Goal: Task Accomplishment & Management: Complete application form

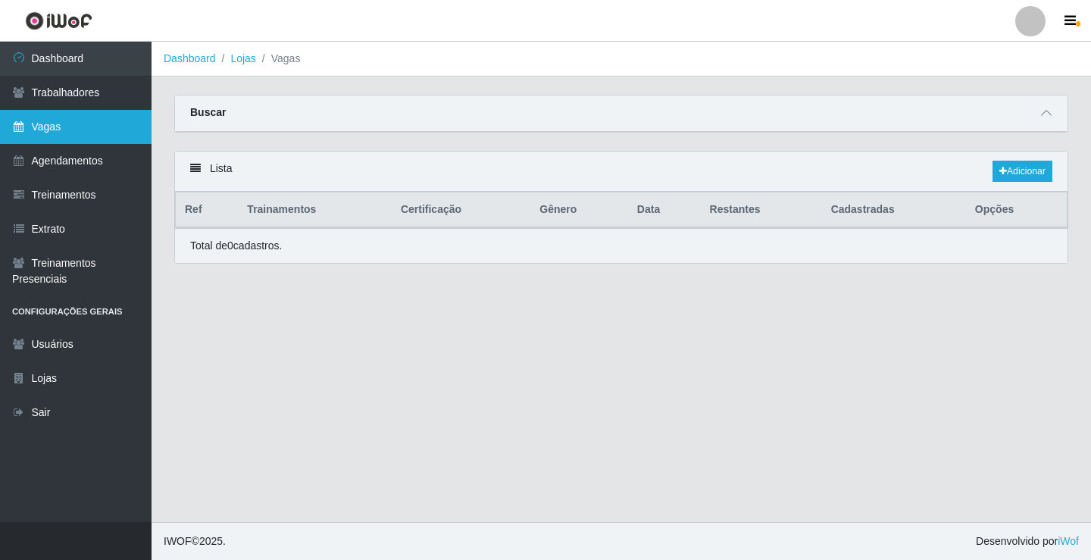
click at [86, 125] on link "Vagas" at bounding box center [76, 127] width 152 height 34
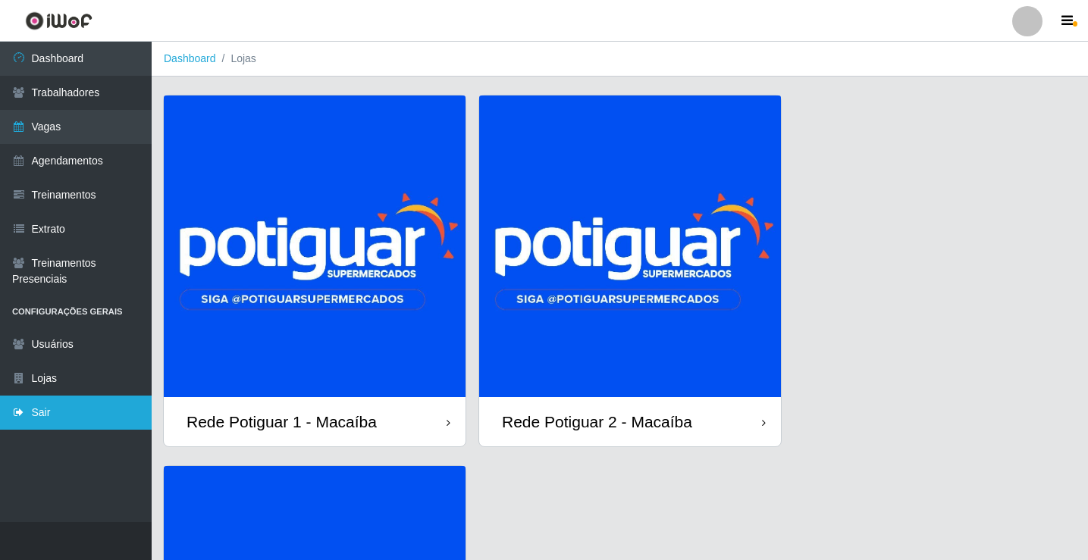
click at [72, 428] on link "Sair" at bounding box center [76, 413] width 152 height 34
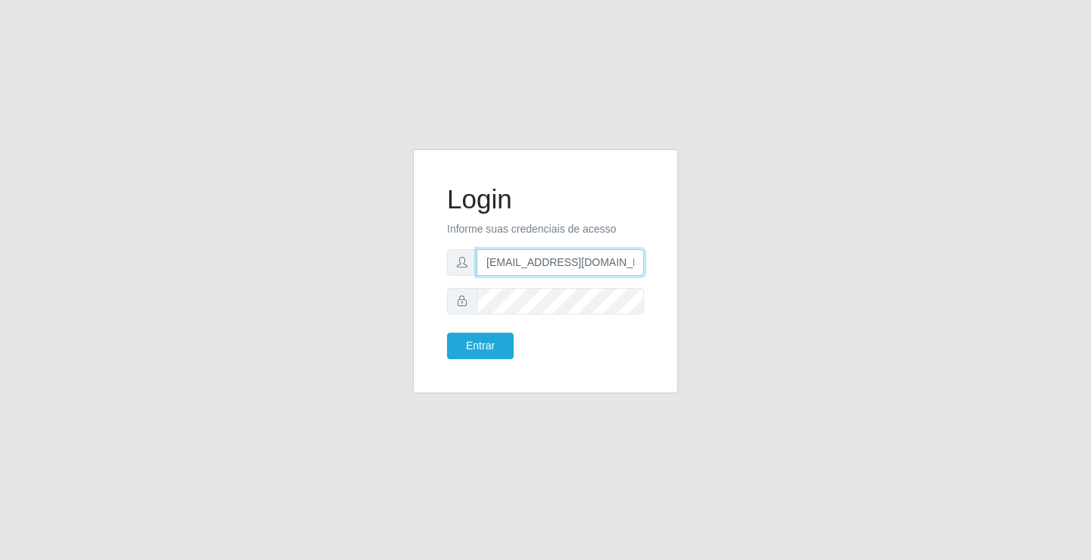
drag, startPoint x: 559, startPoint y: 268, endPoint x: 565, endPoint y: 276, distance: 9.7
click at [559, 268] on input "rh.supermercadopotiguar@gmail.com" at bounding box center [560, 262] width 167 height 27
type input "departamentopessoal2@sbcvarejistas.com.br"
click at [502, 341] on button "Entrar" at bounding box center [480, 346] width 67 height 27
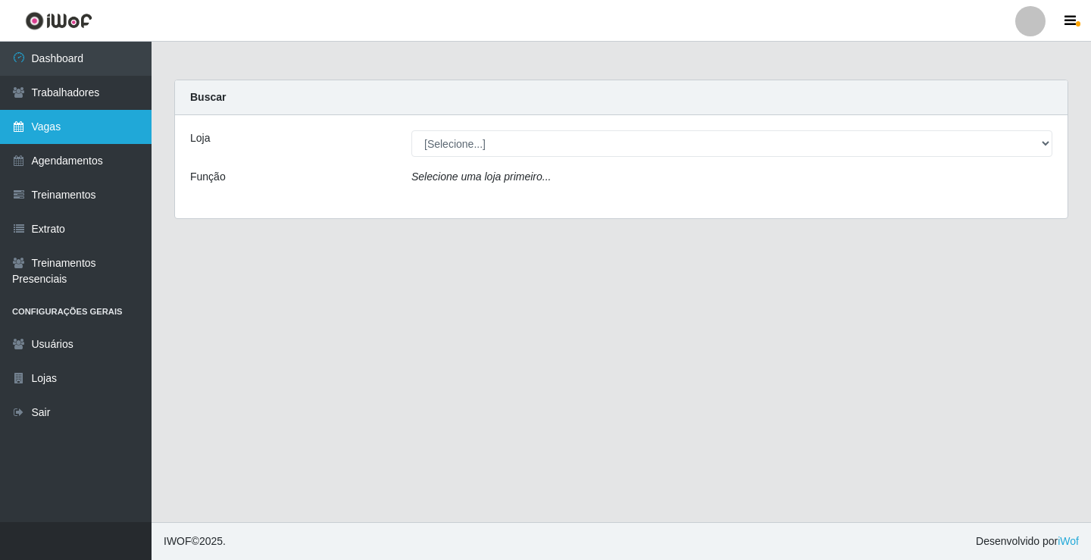
click at [30, 123] on link "Vagas" at bounding box center [76, 127] width 152 height 34
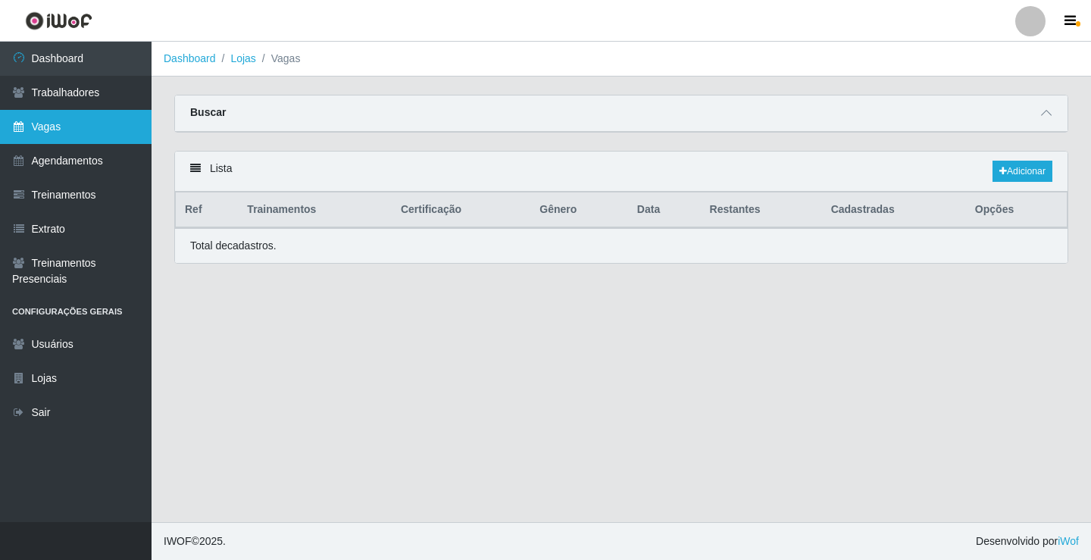
click at [85, 129] on link "Vagas" at bounding box center [76, 127] width 152 height 34
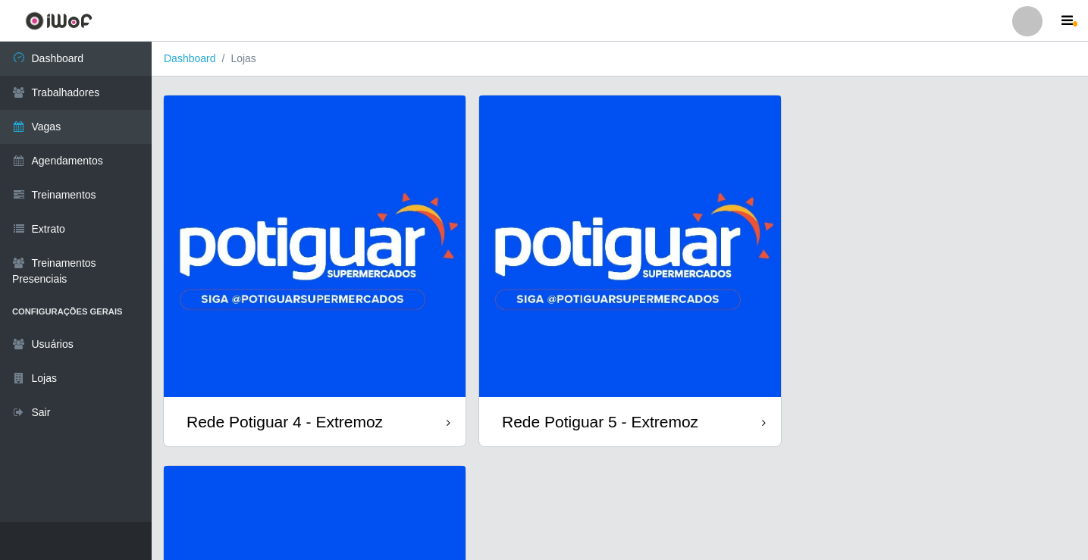
click at [340, 199] on img at bounding box center [315, 246] width 302 height 302
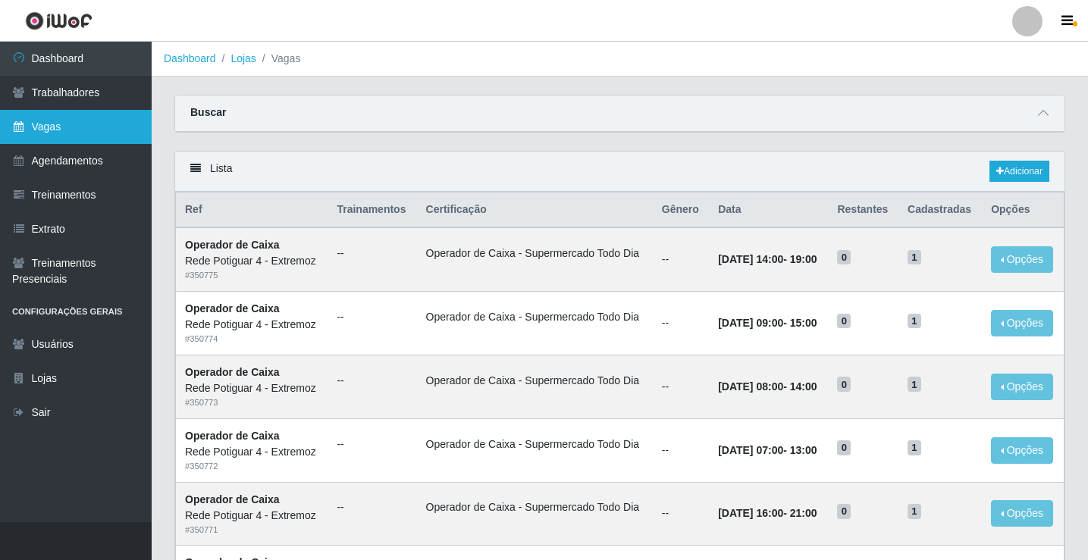
click at [83, 123] on link "Vagas" at bounding box center [76, 127] width 152 height 34
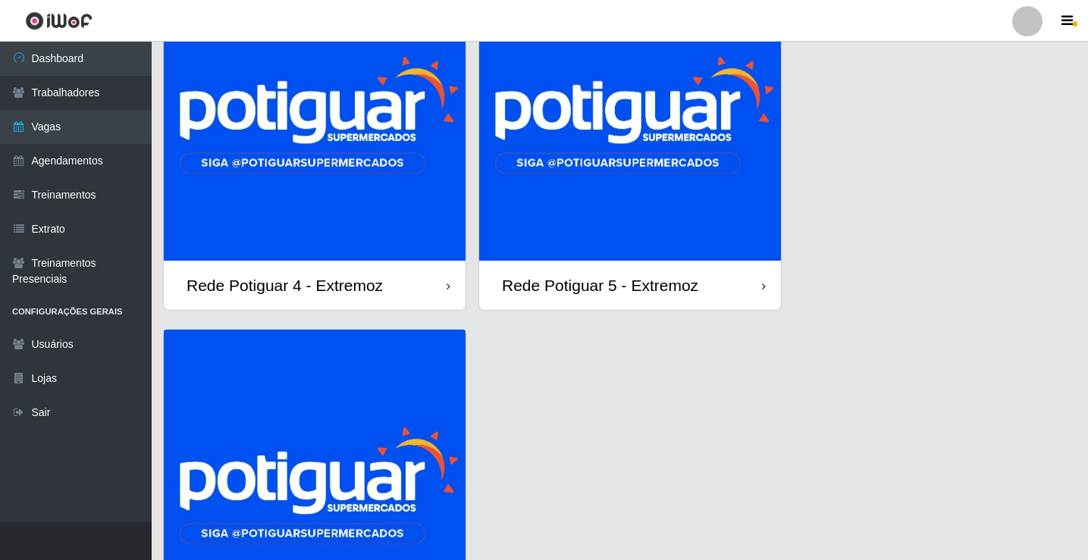
scroll to position [314, 0]
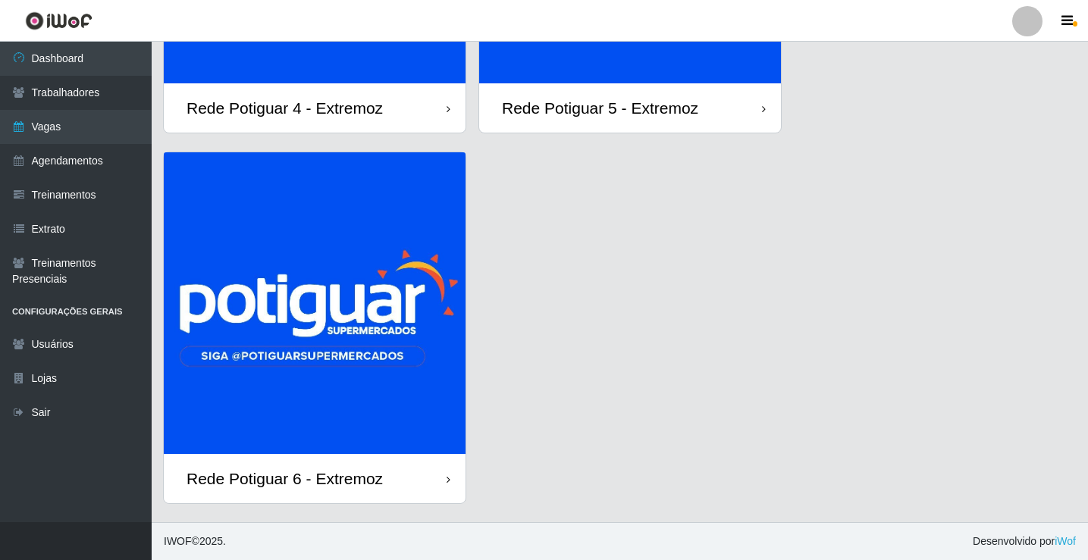
click at [374, 381] on img at bounding box center [315, 303] width 302 height 302
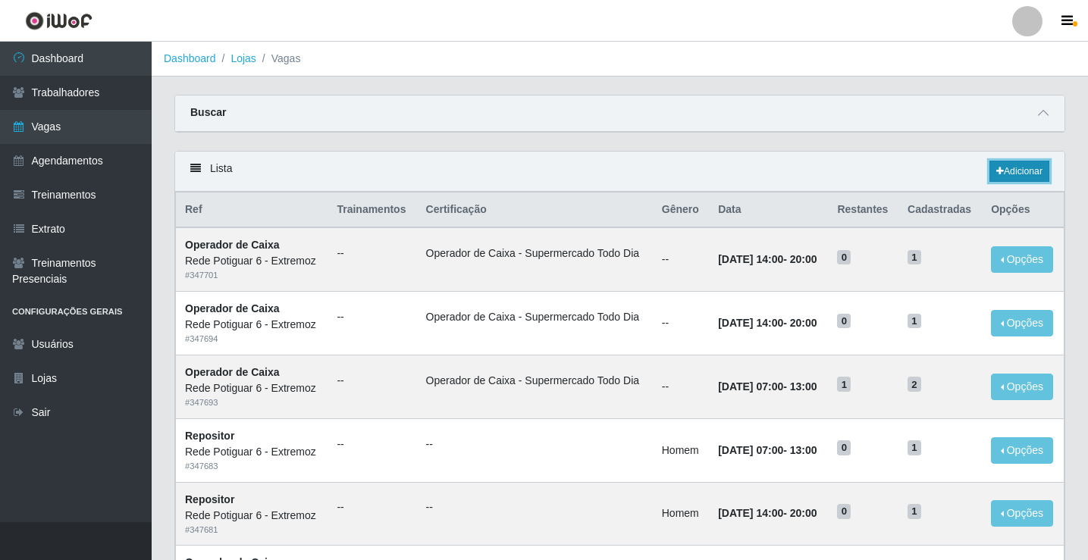
click at [1006, 174] on link "Adicionar" at bounding box center [1019, 171] width 60 height 21
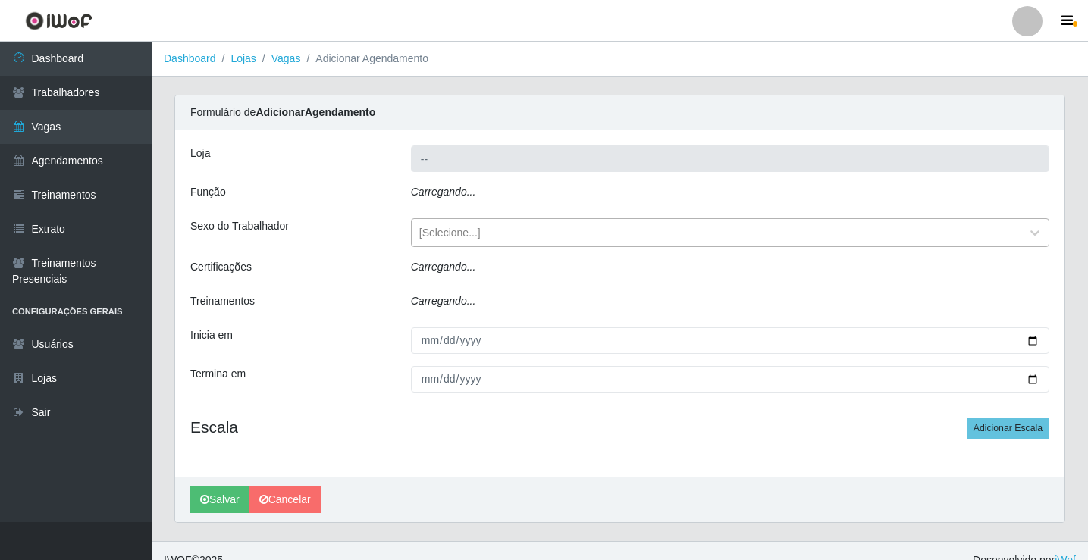
type input "Rede Potiguar 6 - Extremoz"
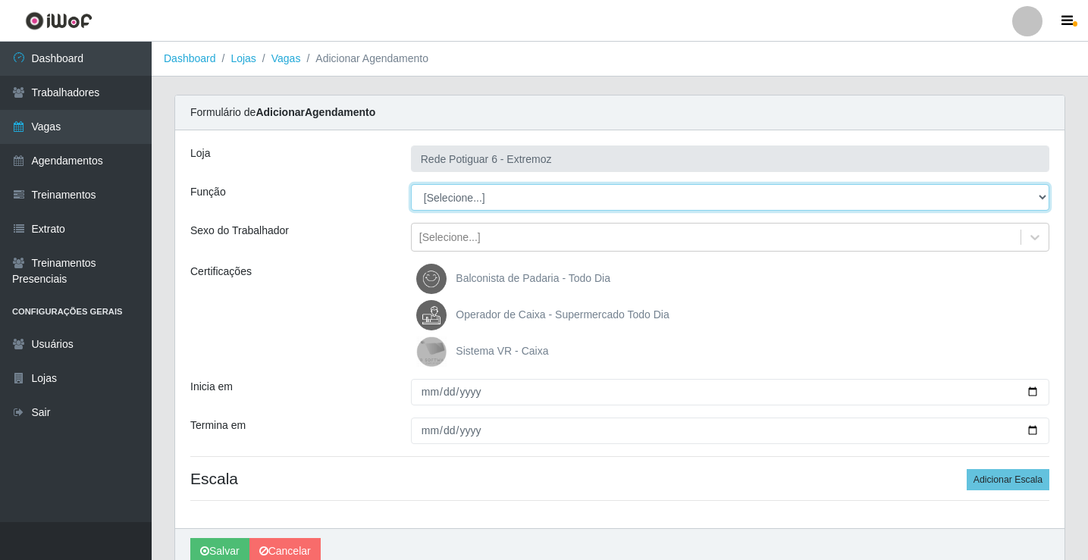
click at [462, 199] on select "[Selecione...] ASG Balconista Embalador Operador de Caixa Operador de Caixa + O…" at bounding box center [730, 197] width 638 height 27
select select "24"
click at [411, 184] on select "[Selecione...] ASG Balconista Embalador Operador de Caixa Operador de Caixa + O…" at bounding box center [730, 197] width 638 height 27
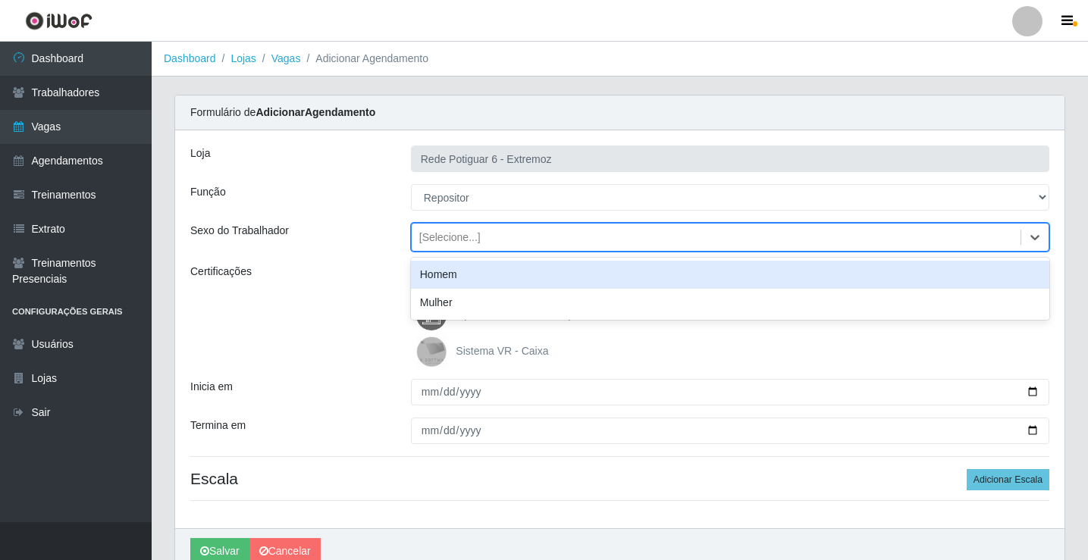
click at [477, 236] on div "[Selecione...]" at bounding box center [716, 237] width 609 height 25
click at [468, 265] on div "Homem" at bounding box center [730, 275] width 638 height 28
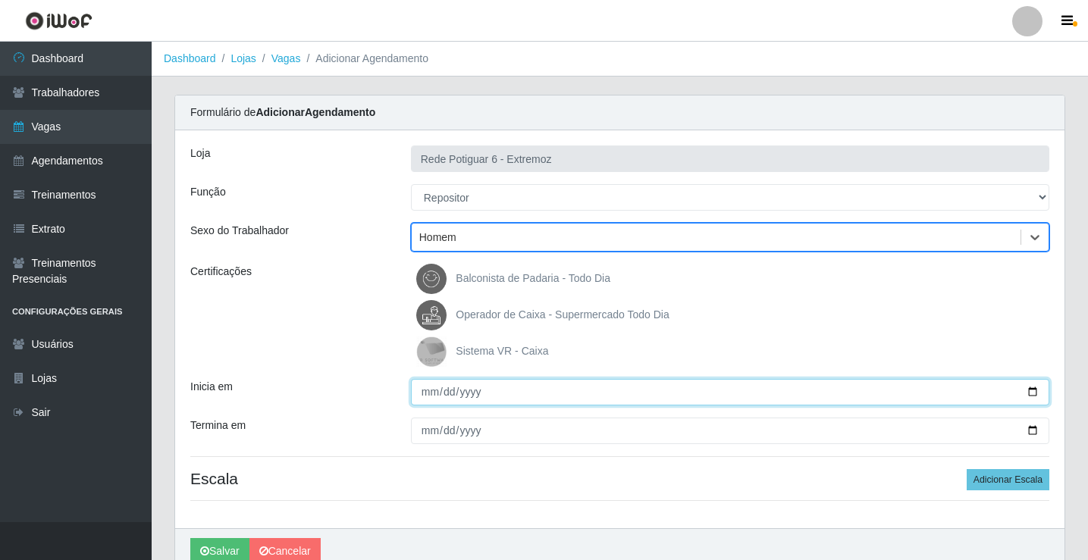
click at [437, 382] on input "Inicia em" at bounding box center [730, 392] width 638 height 27
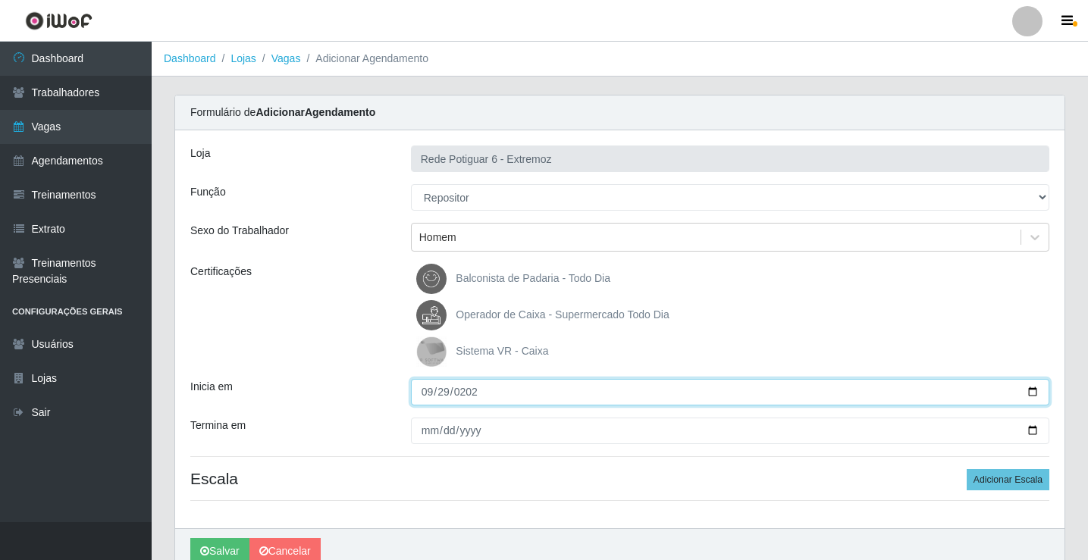
type input "[DATE]"
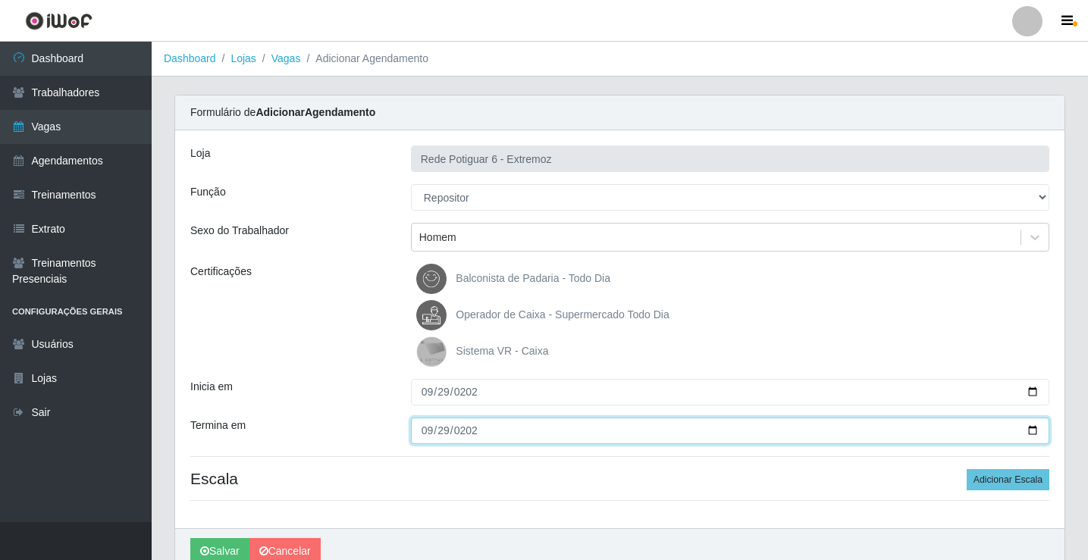
type input "[DATE]"
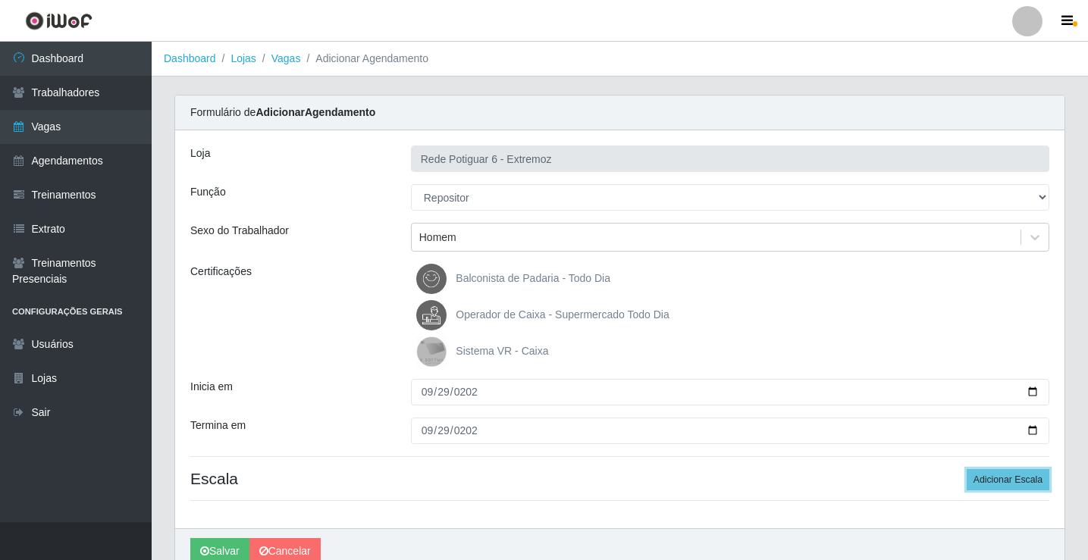
click at [966, 469] on button "Adicionar Escala" at bounding box center [1007, 479] width 83 height 21
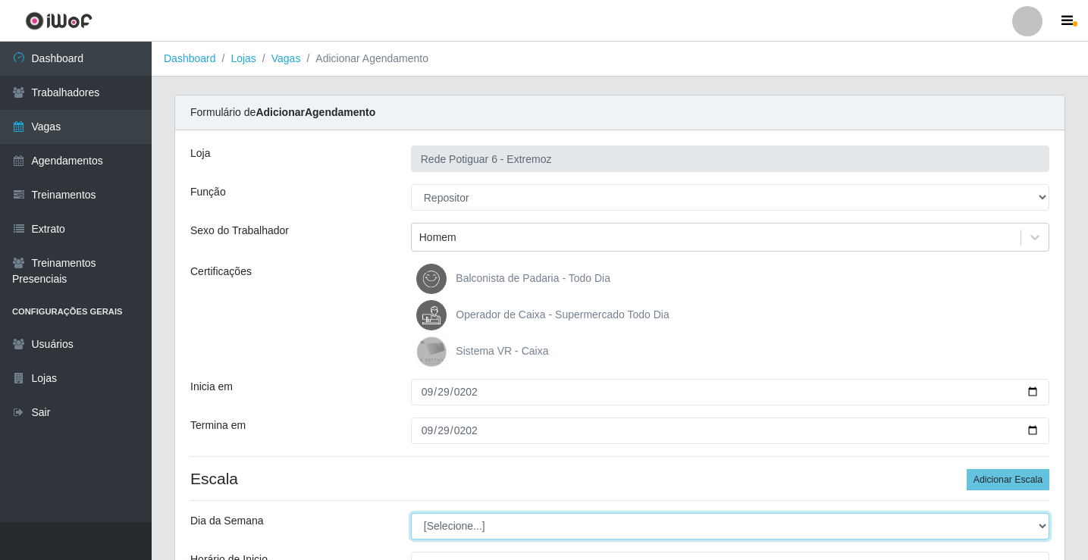
select select "1"
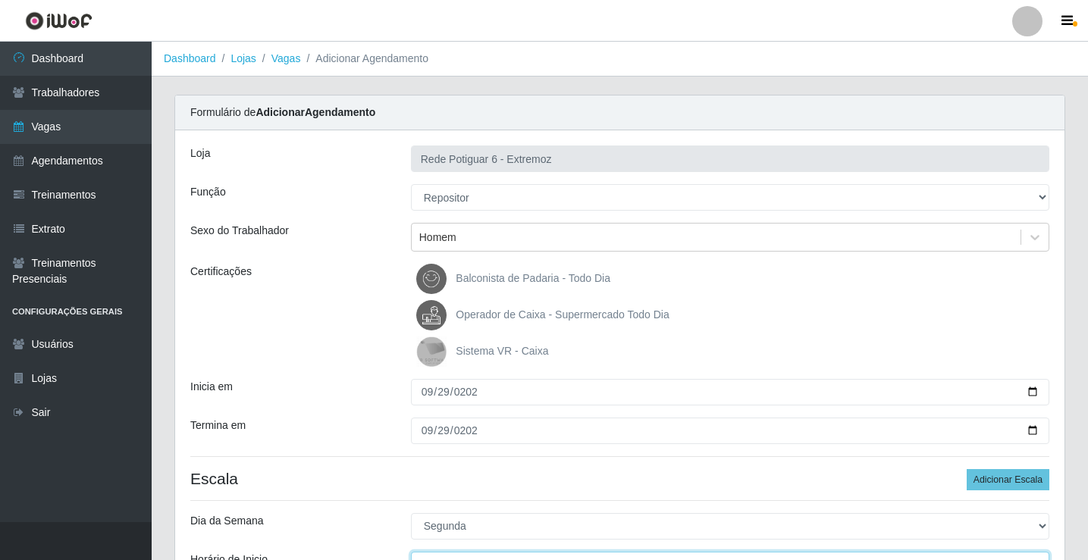
scroll to position [18, 0]
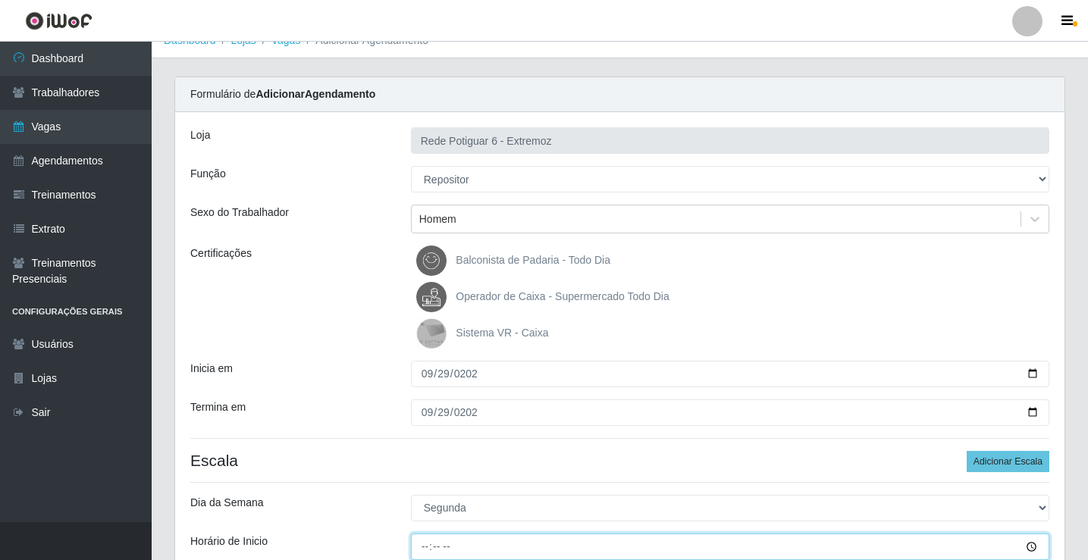
type input "14:00"
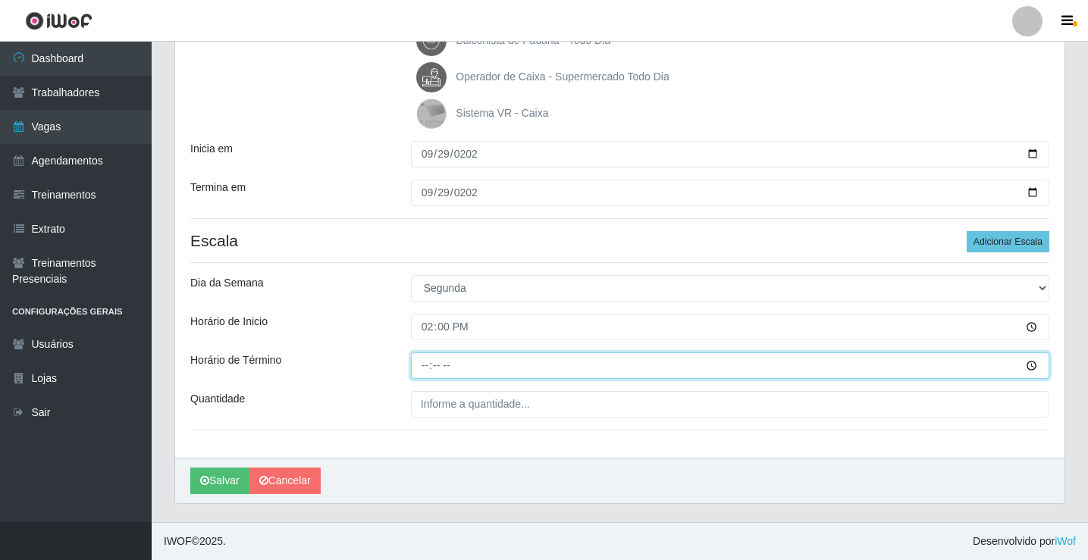
type input "20:00"
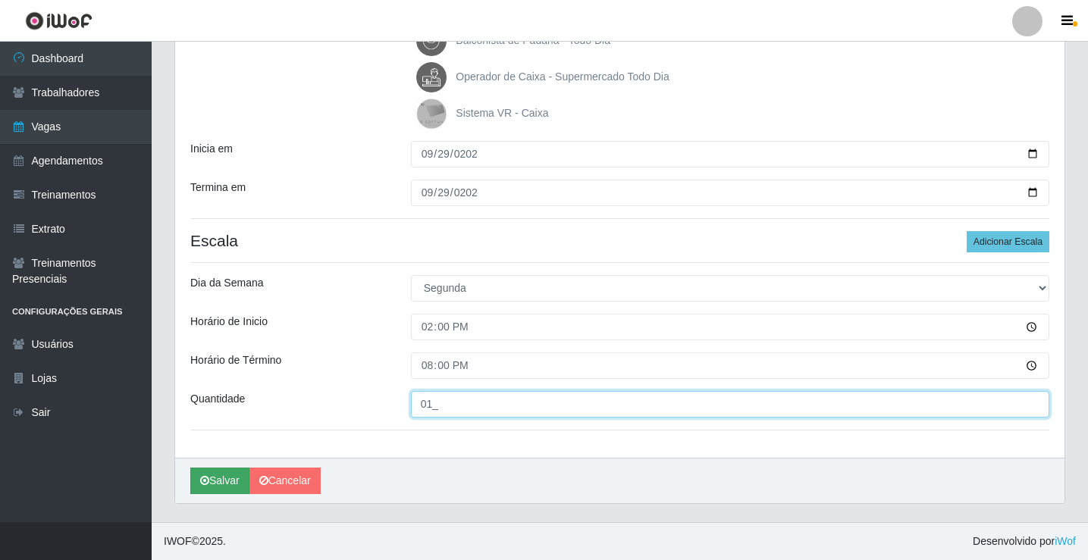
type input "01_"
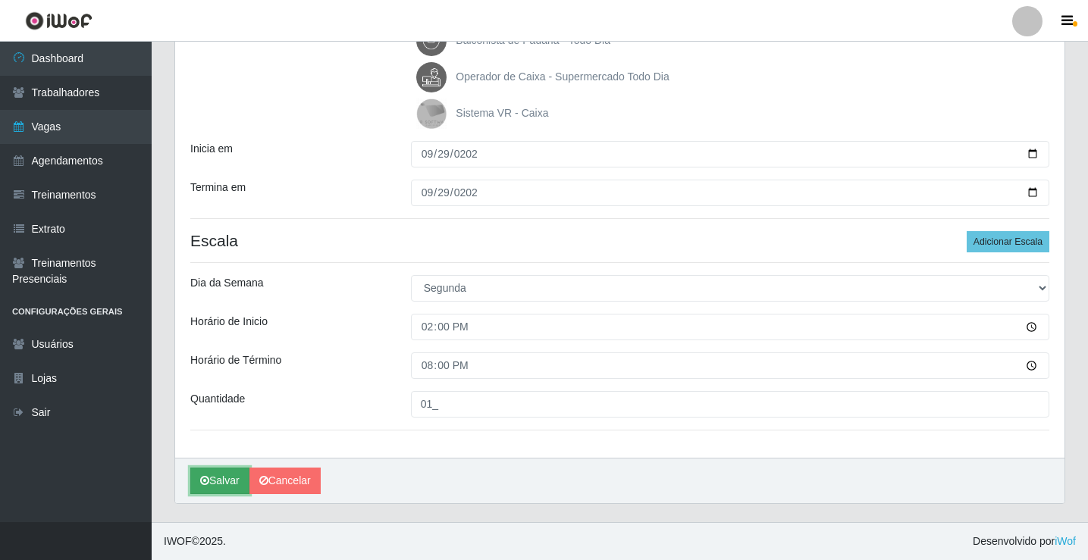
click at [195, 481] on button "Salvar" at bounding box center [219, 481] width 59 height 27
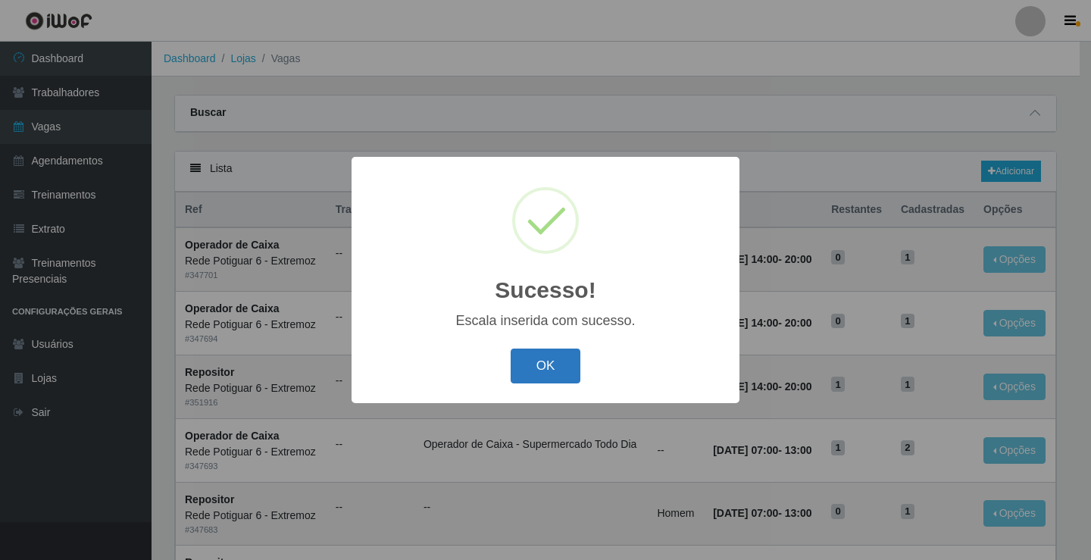
click at [527, 371] on button "OK" at bounding box center [546, 367] width 70 height 36
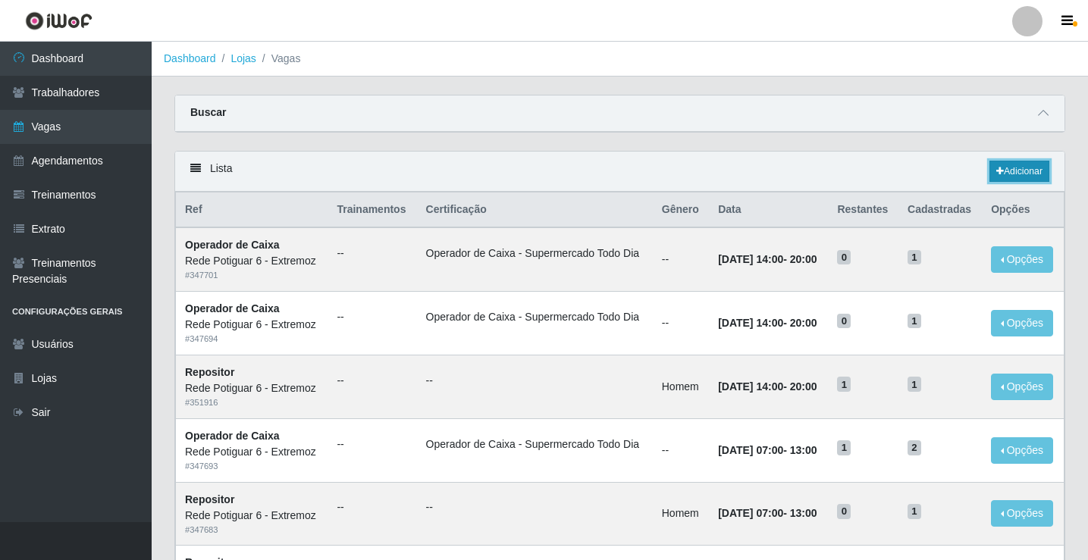
click at [1005, 169] on link "Adicionar" at bounding box center [1019, 171] width 60 height 21
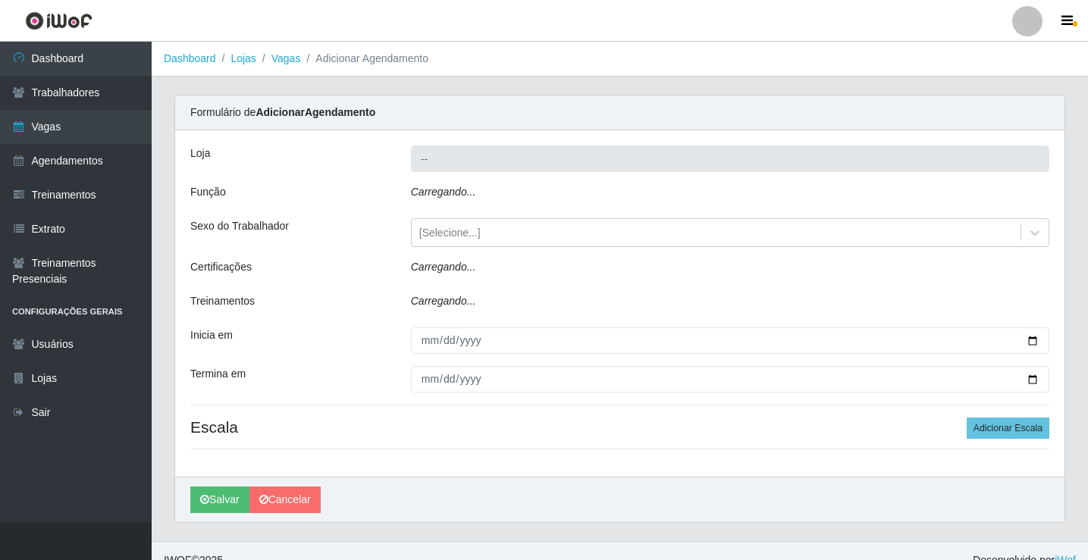
type input "Rede Potiguar 6 - Extremoz"
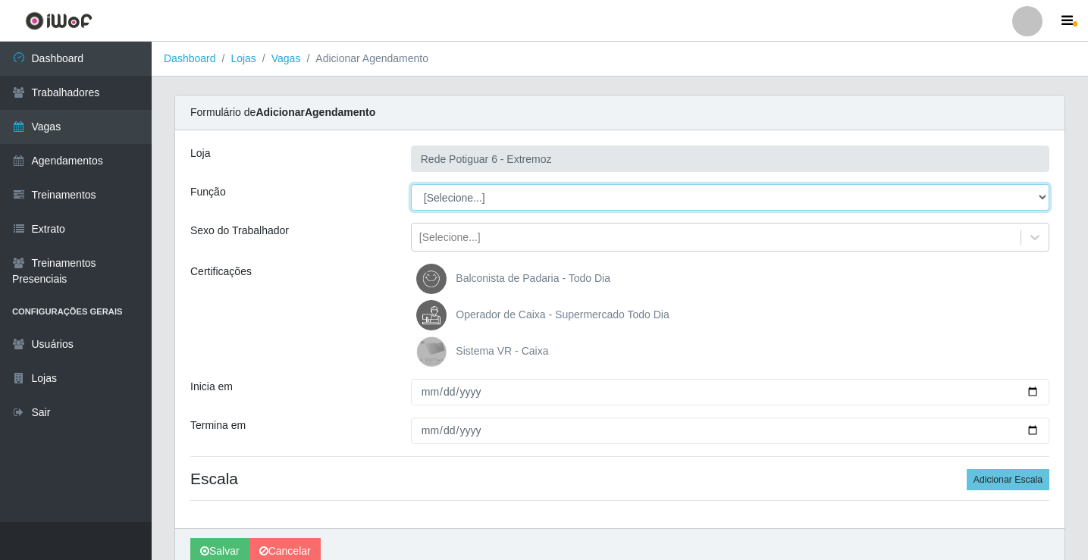
click at [449, 197] on select "[Selecione...] ASG Balconista Embalador Operador de Caixa Operador de Caixa + O…" at bounding box center [730, 197] width 638 height 27
select select "24"
click at [411, 184] on select "[Selecione...] ASG Balconista Embalador Operador de Caixa Operador de Caixa + O…" at bounding box center [730, 197] width 638 height 27
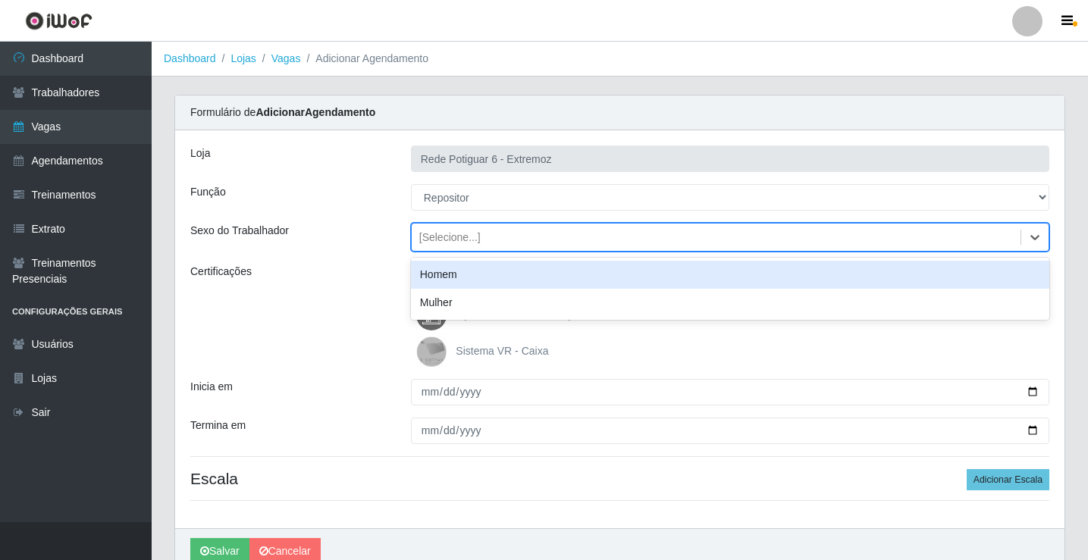
click at [465, 239] on div "[Selecione...]" at bounding box center [449, 238] width 61 height 16
click at [465, 274] on div "Homem" at bounding box center [730, 275] width 638 height 28
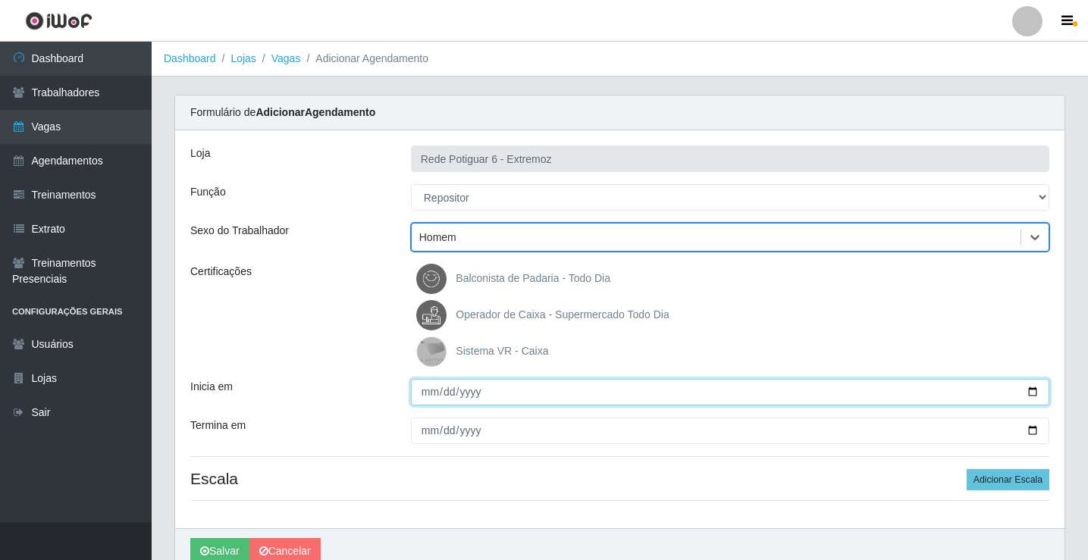
click at [426, 383] on input "Inicia em" at bounding box center [730, 392] width 638 height 27
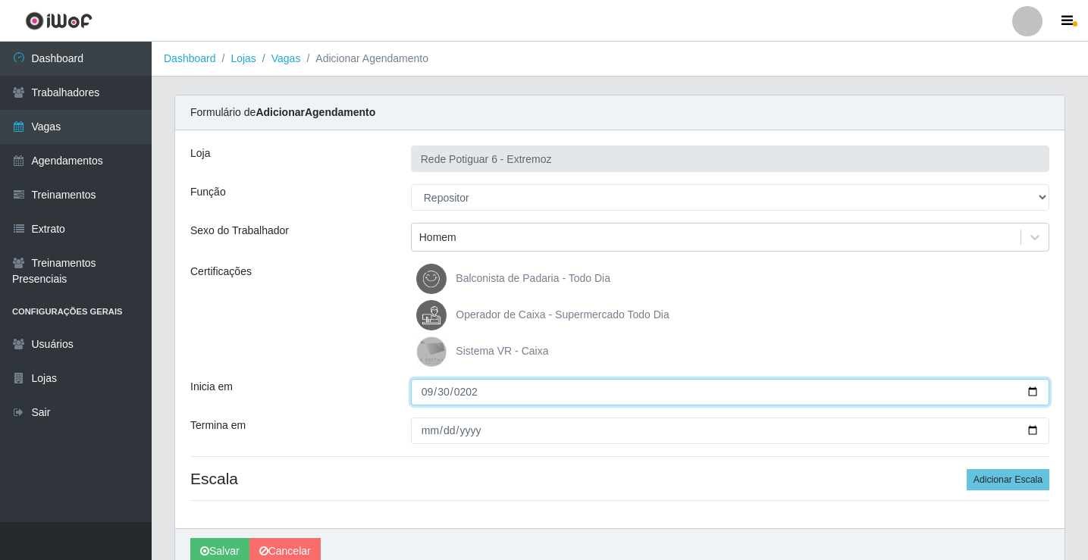
type input "[DATE]"
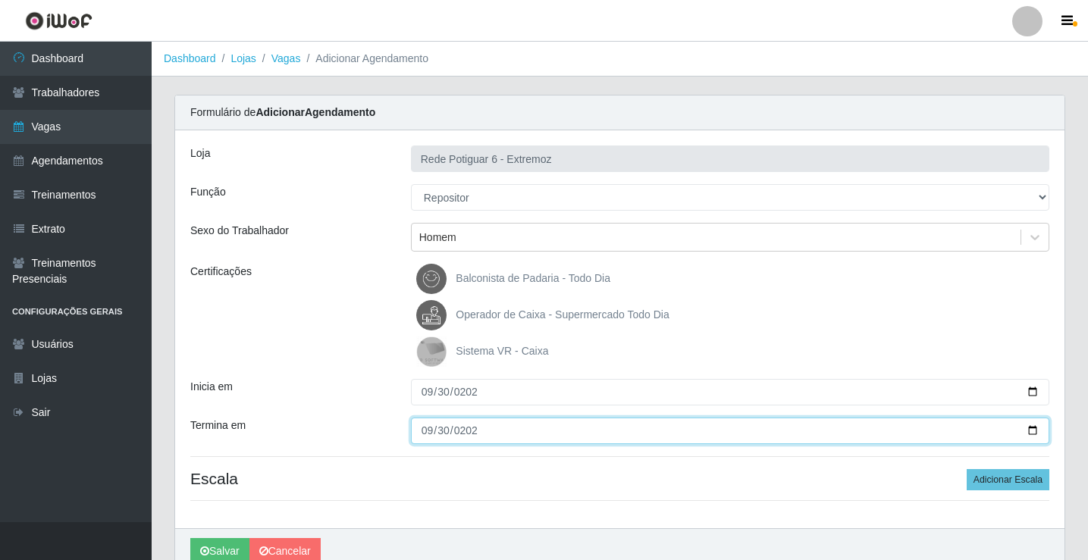
type input "[DATE]"
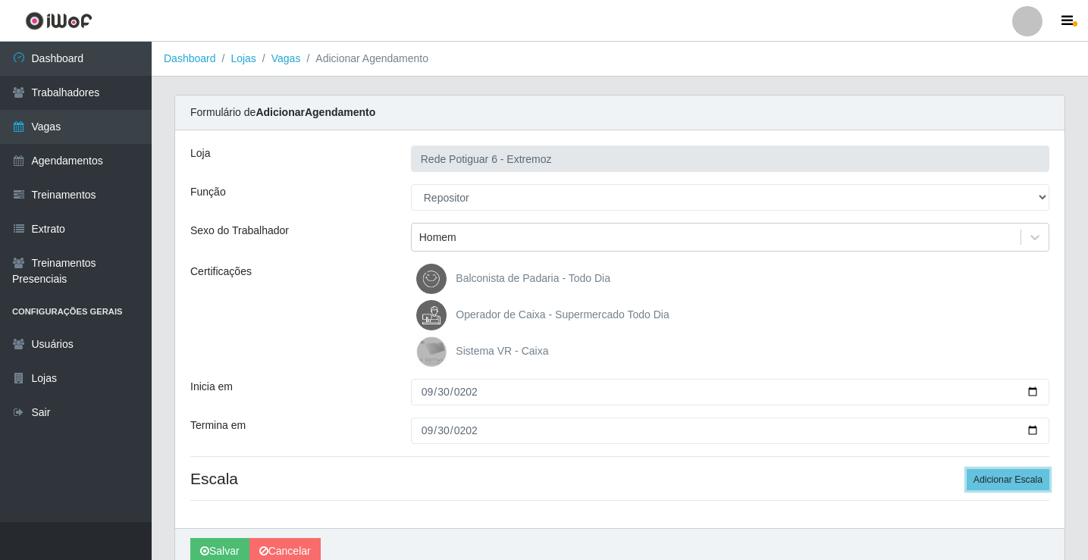
click at [966, 469] on button "Adicionar Escala" at bounding box center [1007, 479] width 83 height 21
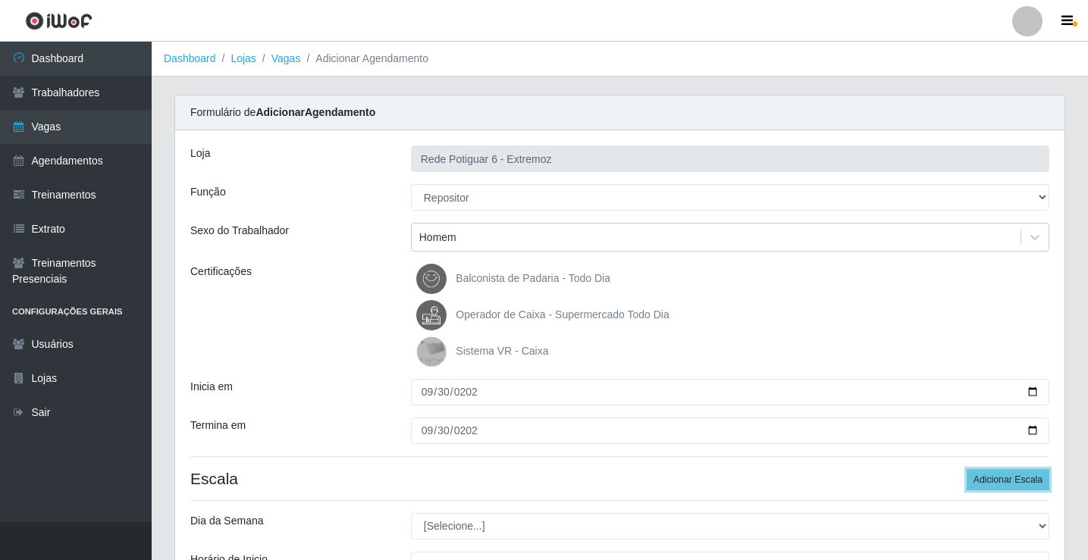
click at [966, 469] on button "Adicionar Escala" at bounding box center [1007, 479] width 83 height 21
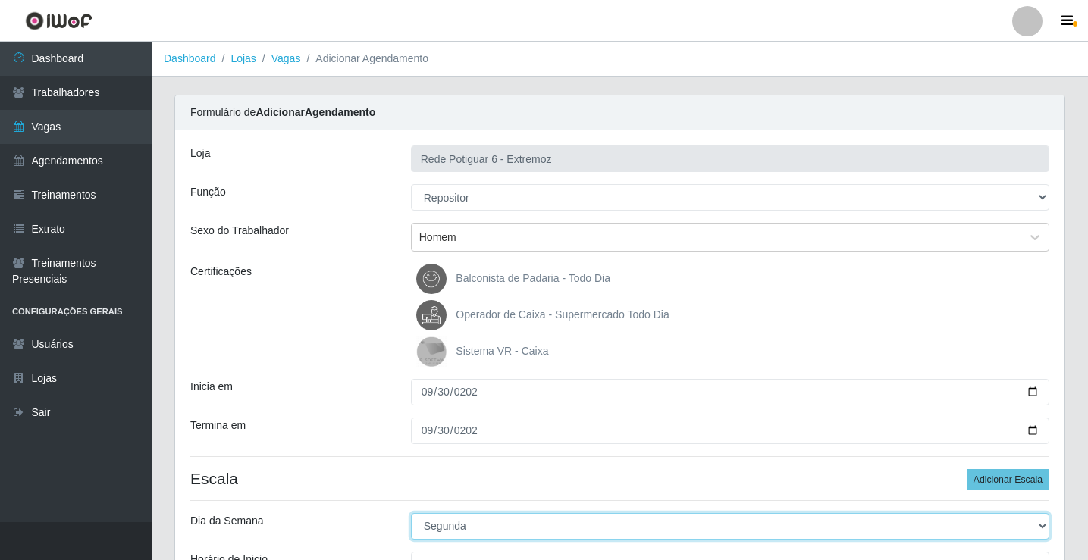
select select "2"
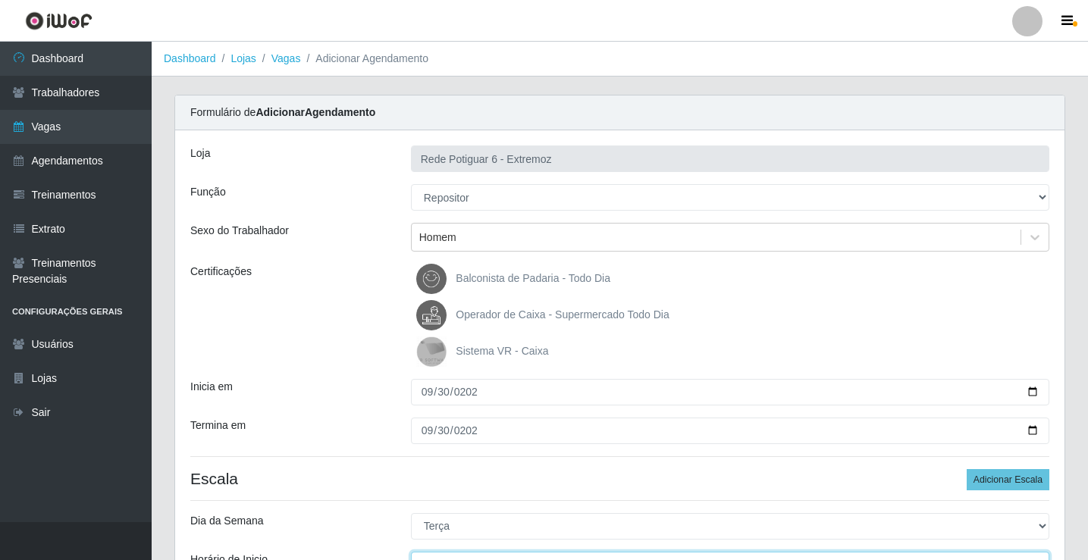
scroll to position [18, 0]
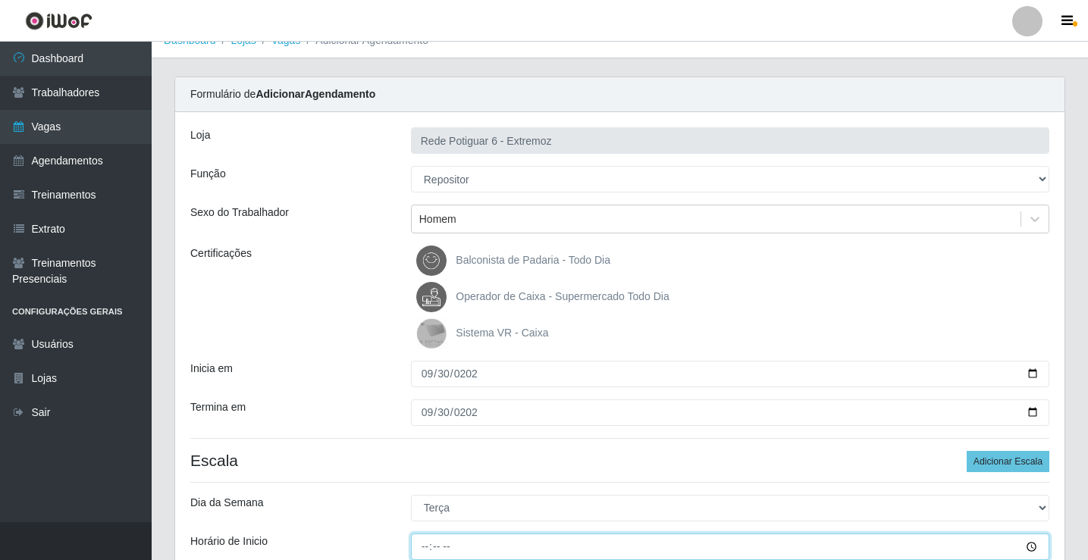
type input "07:00"
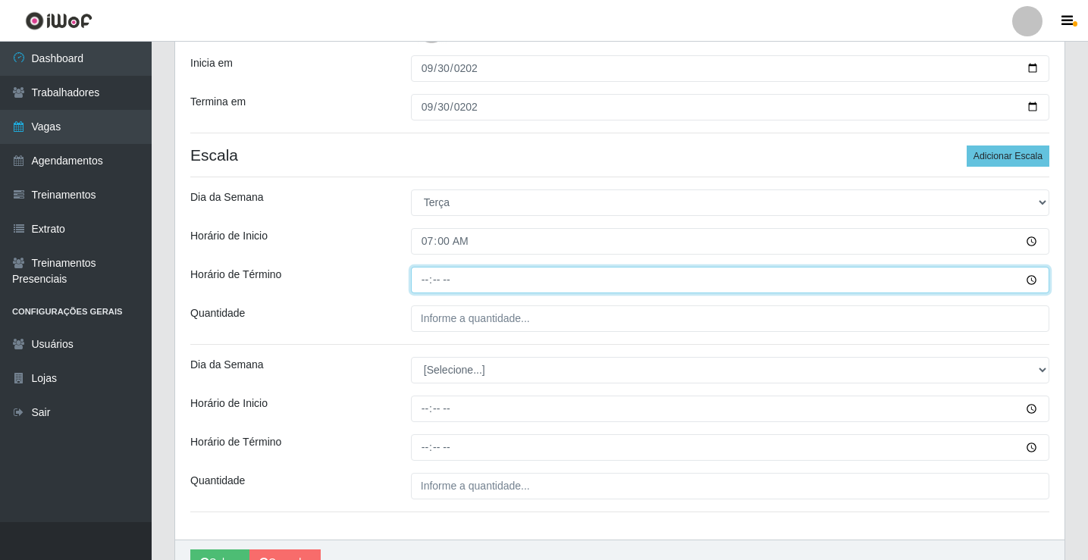
type input "13:00"
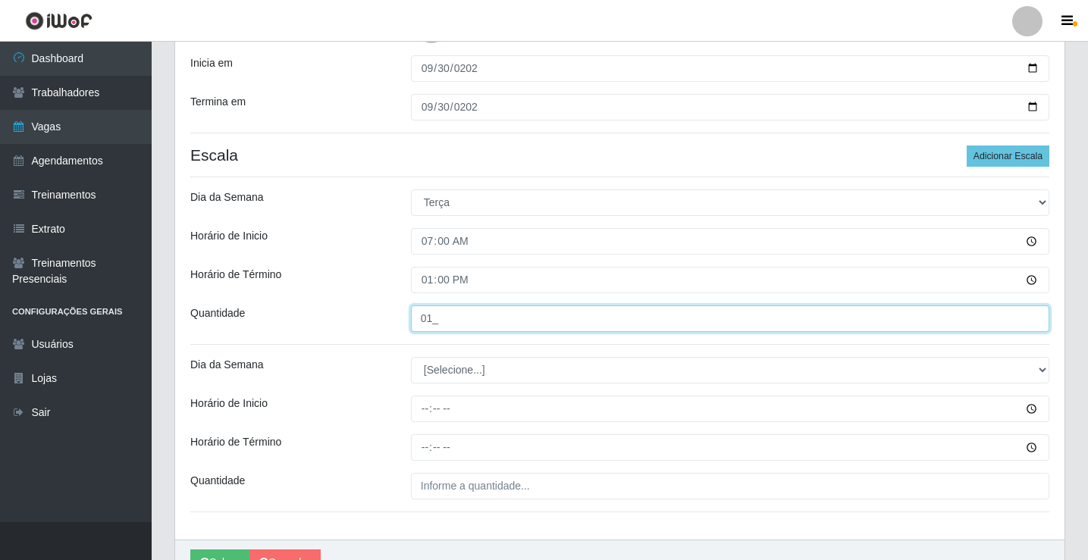
type input "01_"
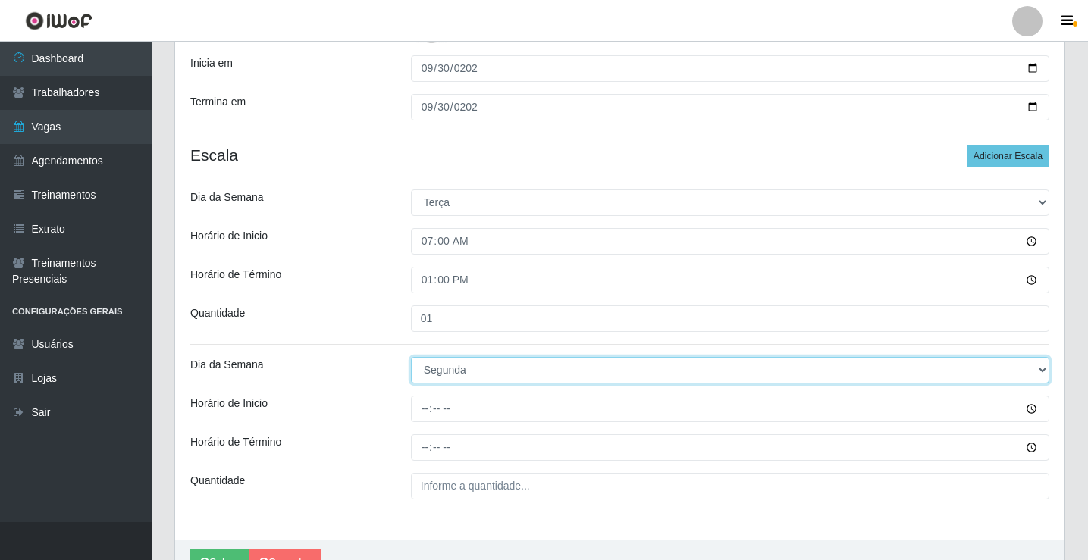
select select "2"
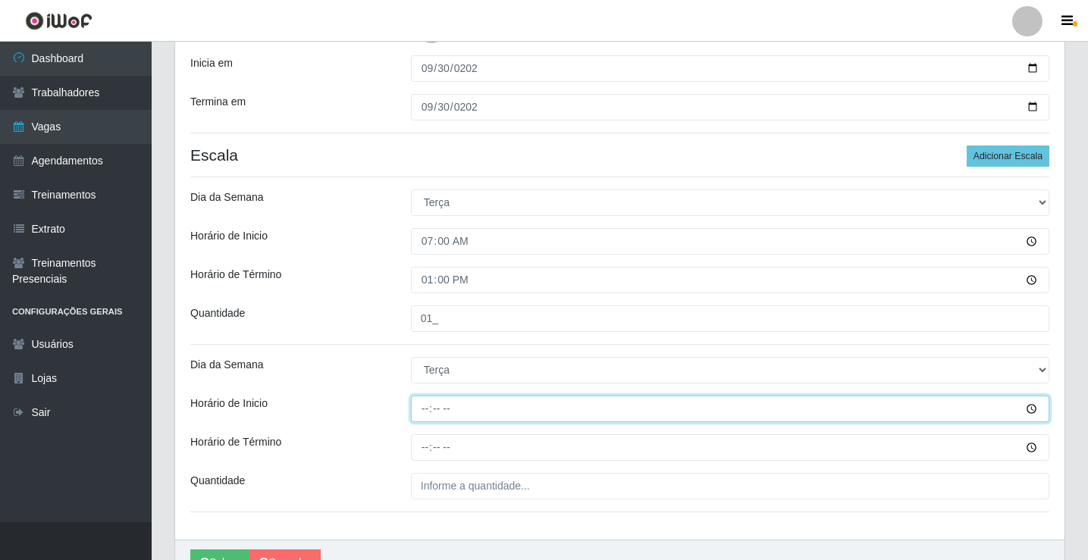
type input "14:00"
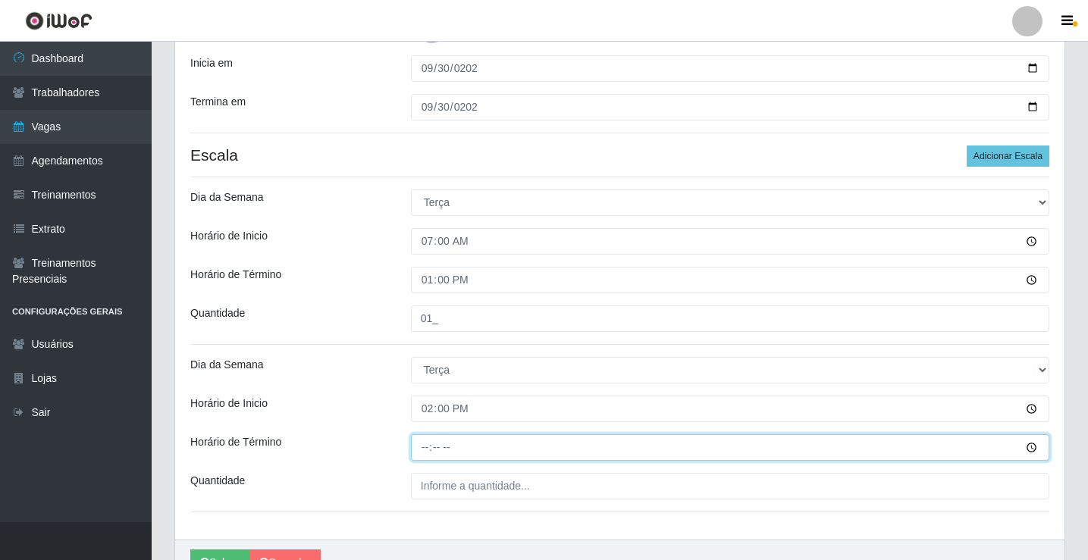
type input "20:00"
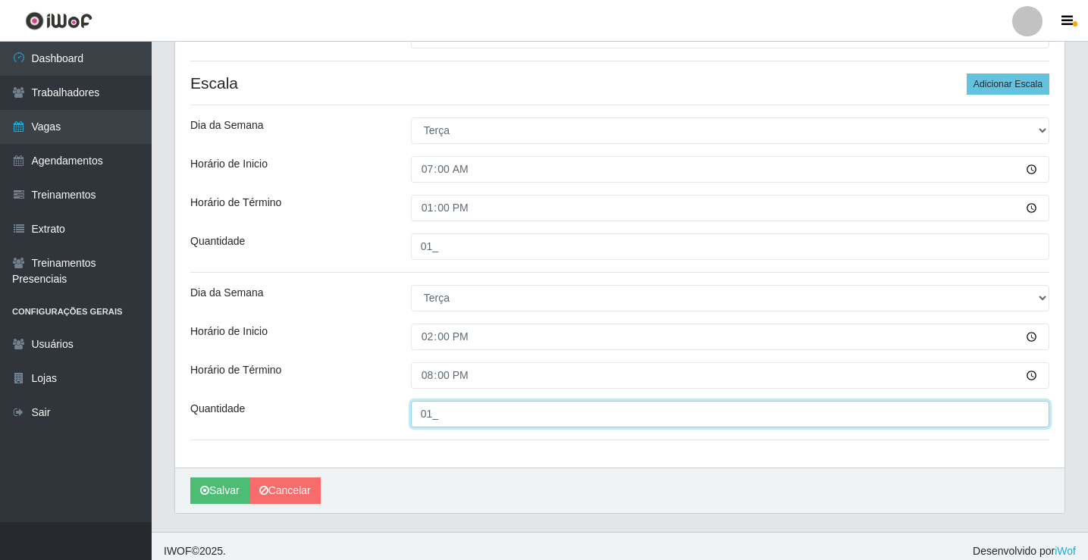
scroll to position [405, 0]
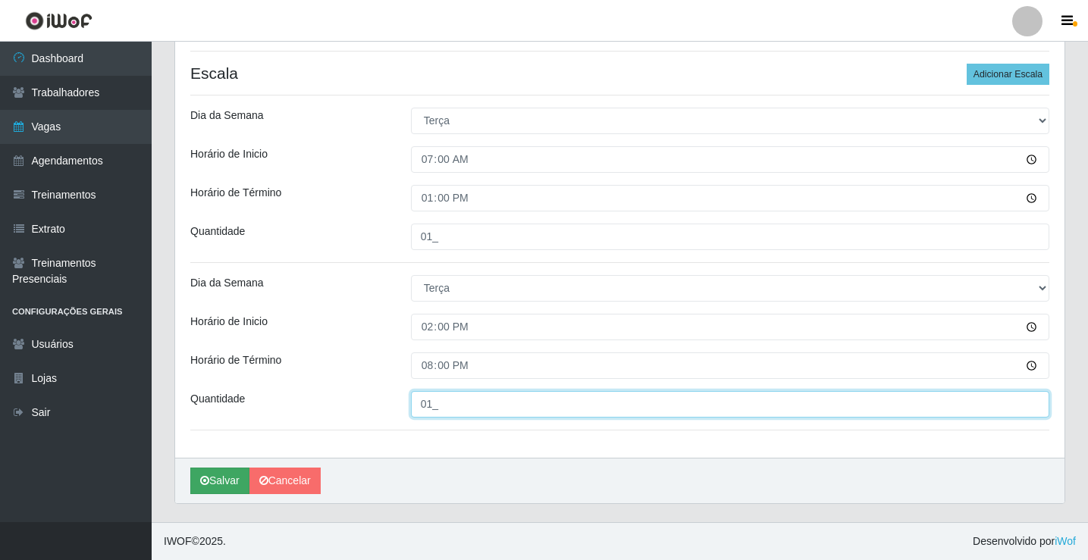
type input "01_"
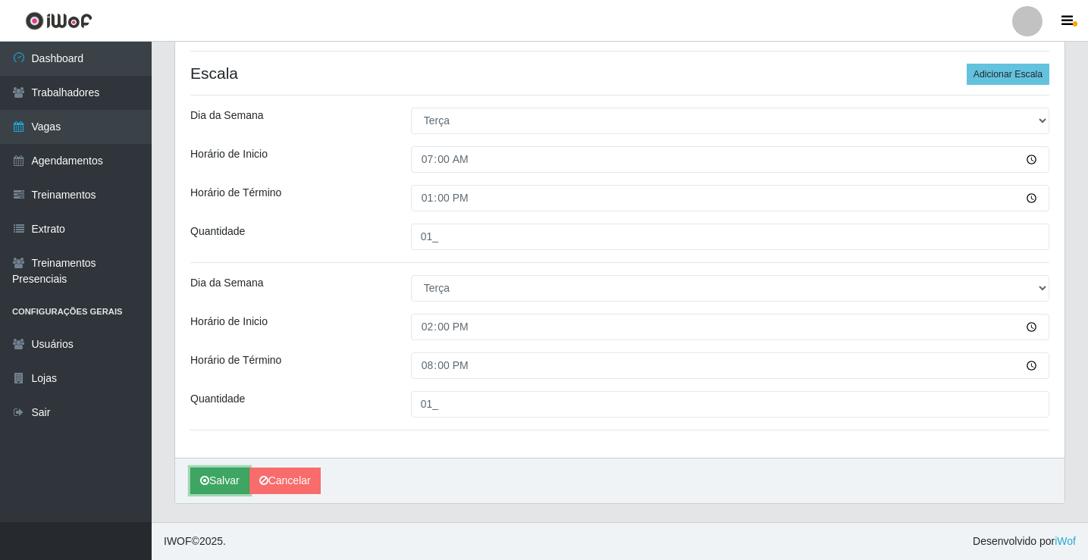
click at [211, 473] on button "Salvar" at bounding box center [219, 481] width 59 height 27
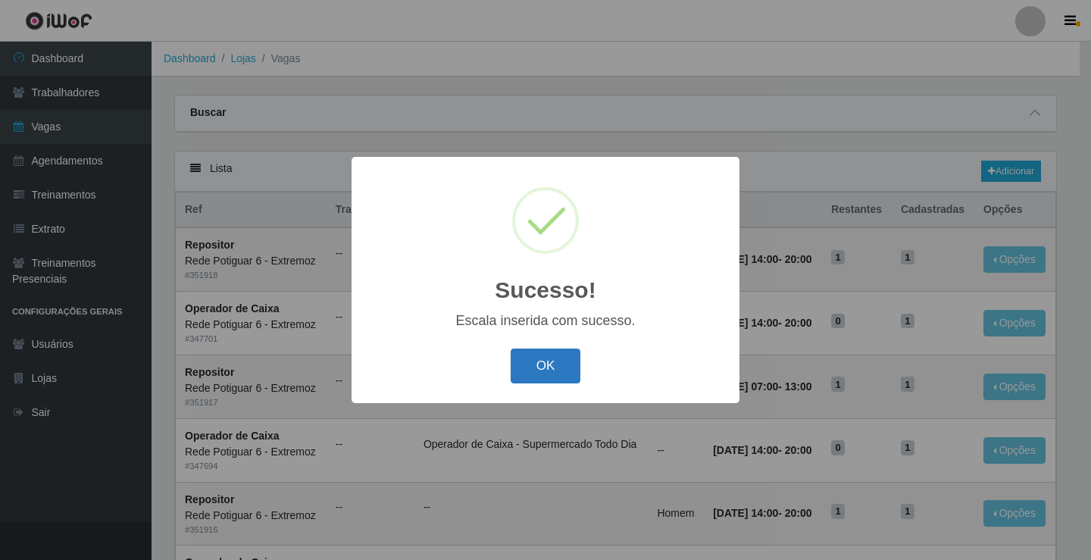
click at [534, 359] on button "OK" at bounding box center [546, 367] width 70 height 36
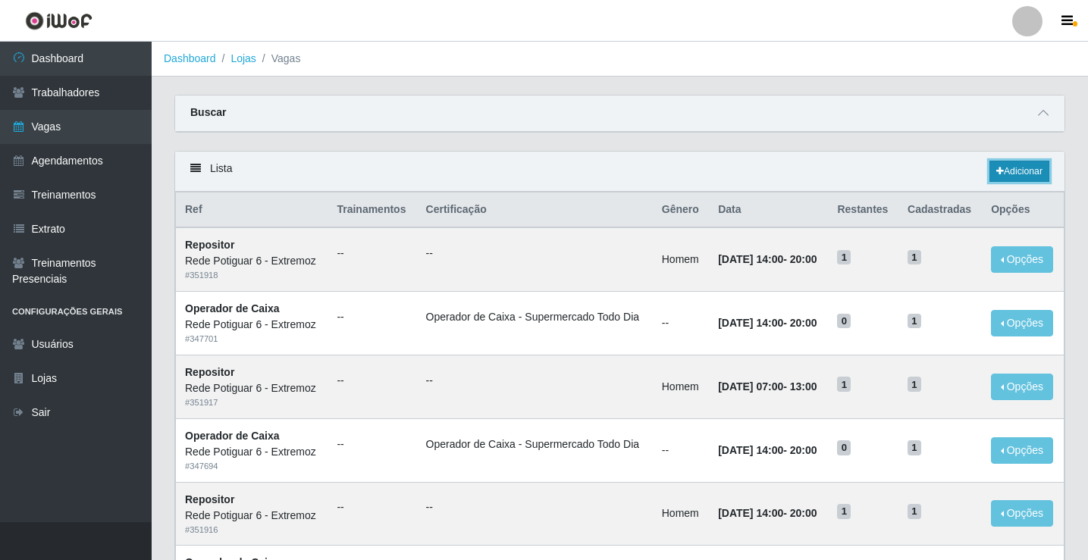
click at [1034, 177] on link "Adicionar" at bounding box center [1019, 171] width 60 height 21
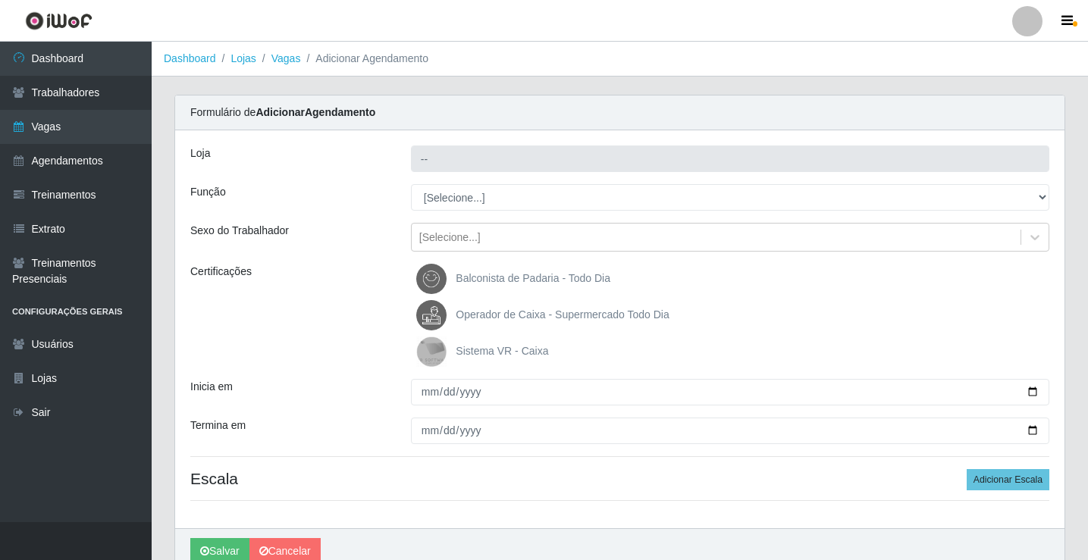
type input "Rede Potiguar 6 - Extremoz"
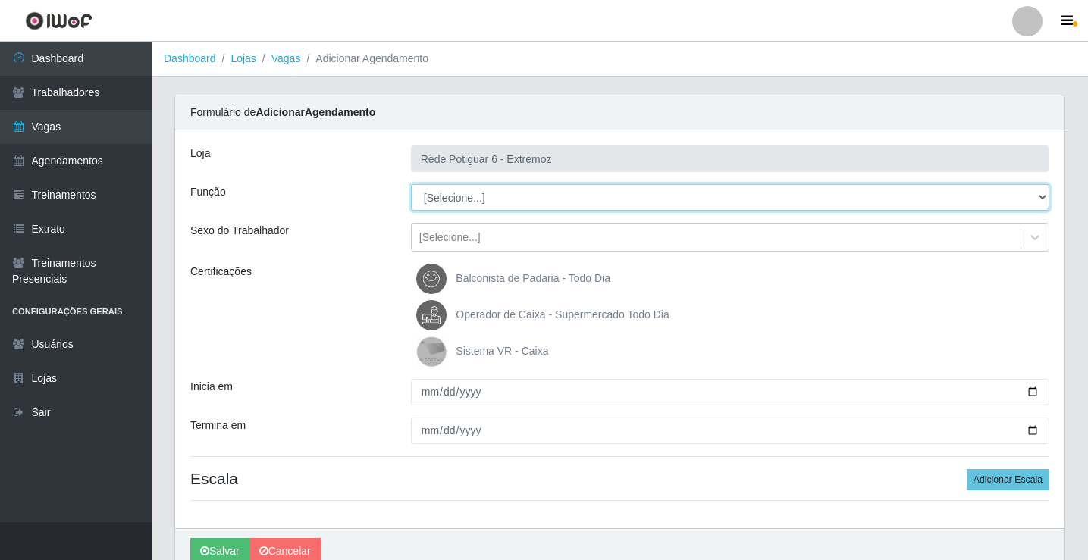
click at [459, 194] on select "[Selecione...] ASG Balconista Embalador Operador de Caixa Operador de Caixa + O…" at bounding box center [730, 197] width 638 height 27
select select "24"
click at [411, 184] on select "[Selecione...] ASG Balconista Embalador Operador de Caixa Operador de Caixa + O…" at bounding box center [730, 197] width 638 height 27
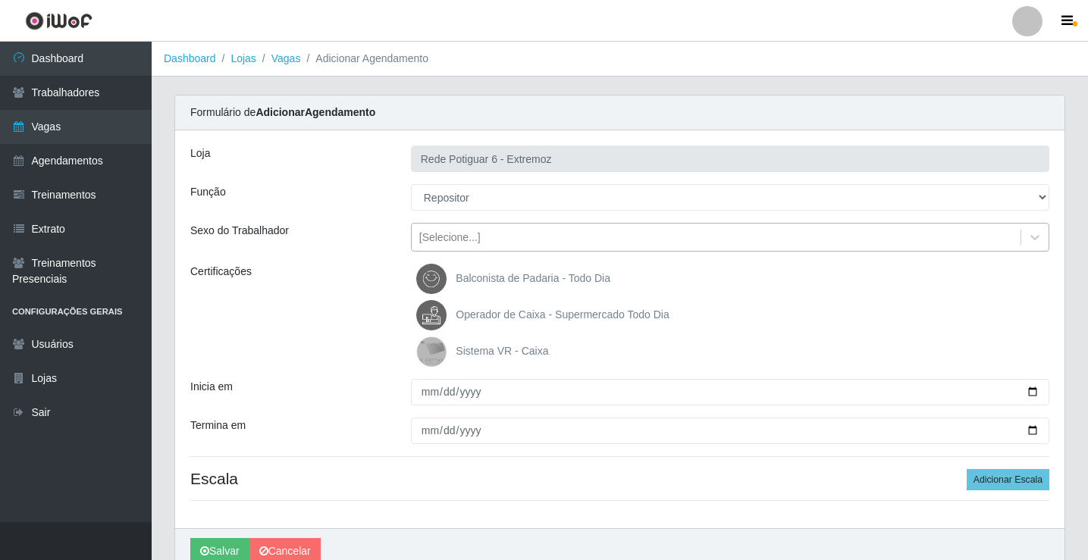
click at [495, 227] on div "[Selecione...]" at bounding box center [716, 237] width 609 height 25
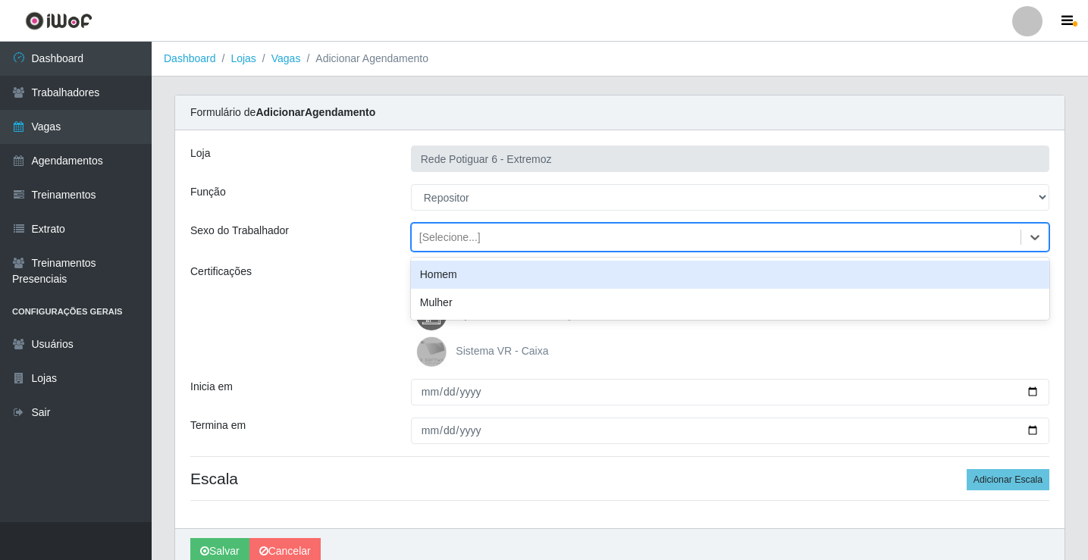
drag, startPoint x: 480, startPoint y: 270, endPoint x: 475, endPoint y: 278, distance: 9.5
click at [479, 271] on div "Homem" at bounding box center [730, 275] width 638 height 28
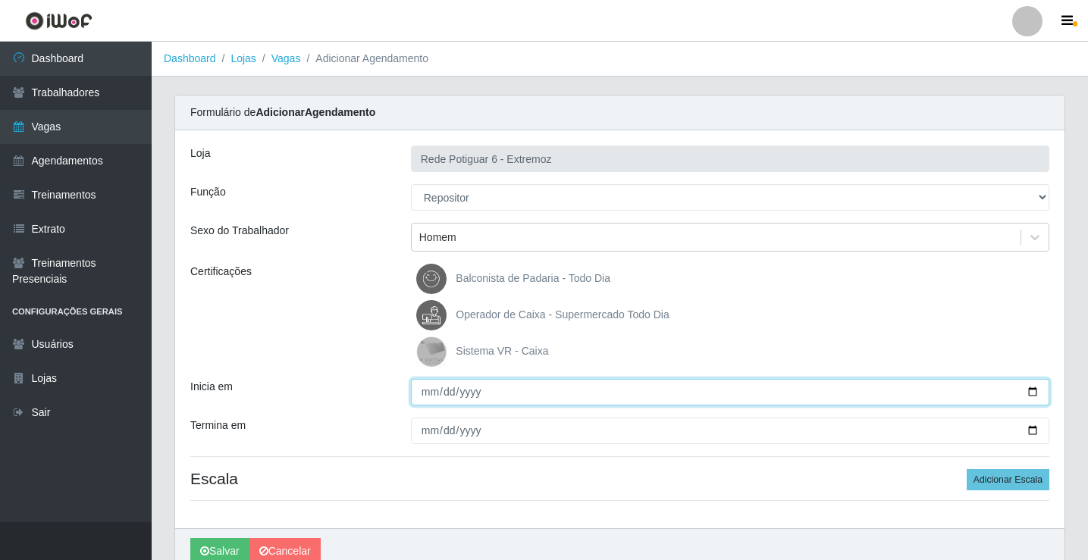
click at [430, 385] on input "Inicia em" at bounding box center [730, 392] width 638 height 27
type input "[DATE]"
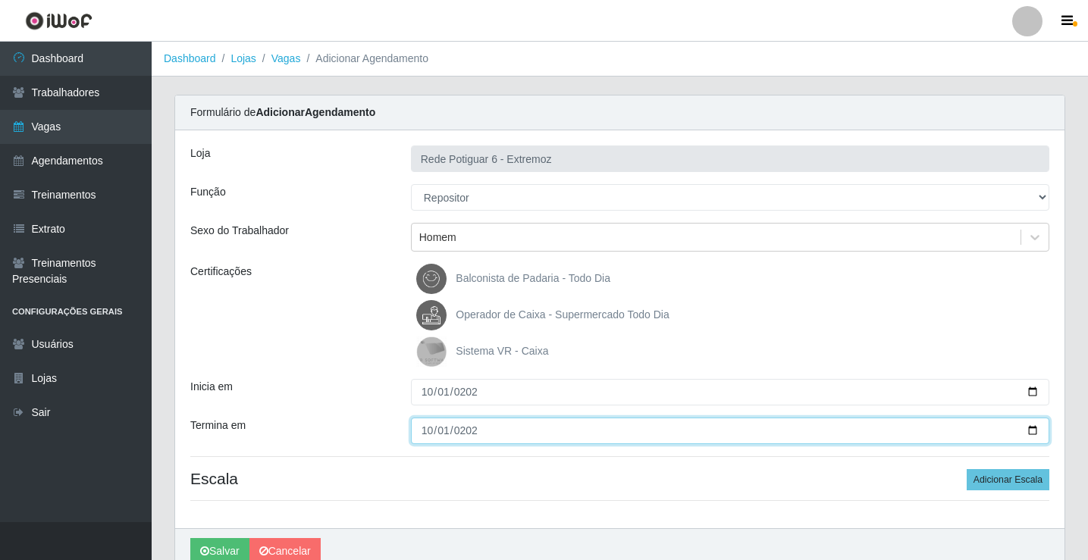
type input "[DATE]"
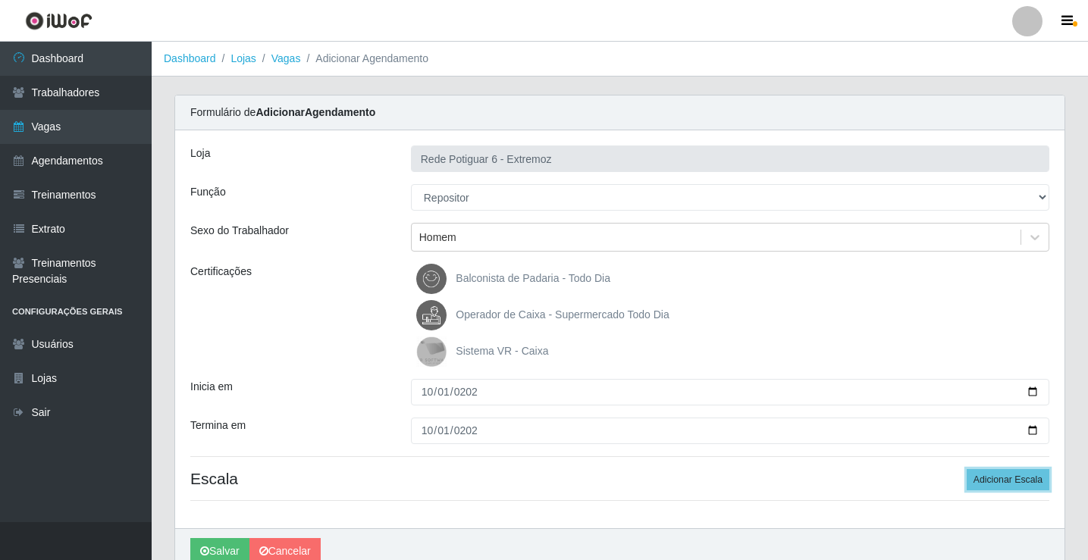
click at [966, 469] on button "Adicionar Escala" at bounding box center [1007, 479] width 83 height 21
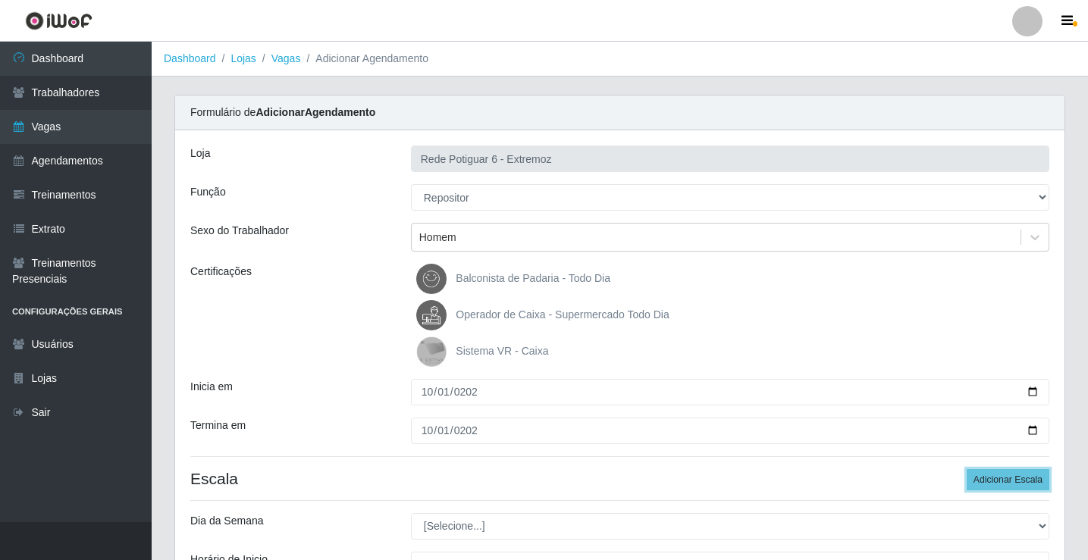
click at [966, 469] on button "Adicionar Escala" at bounding box center [1007, 479] width 83 height 21
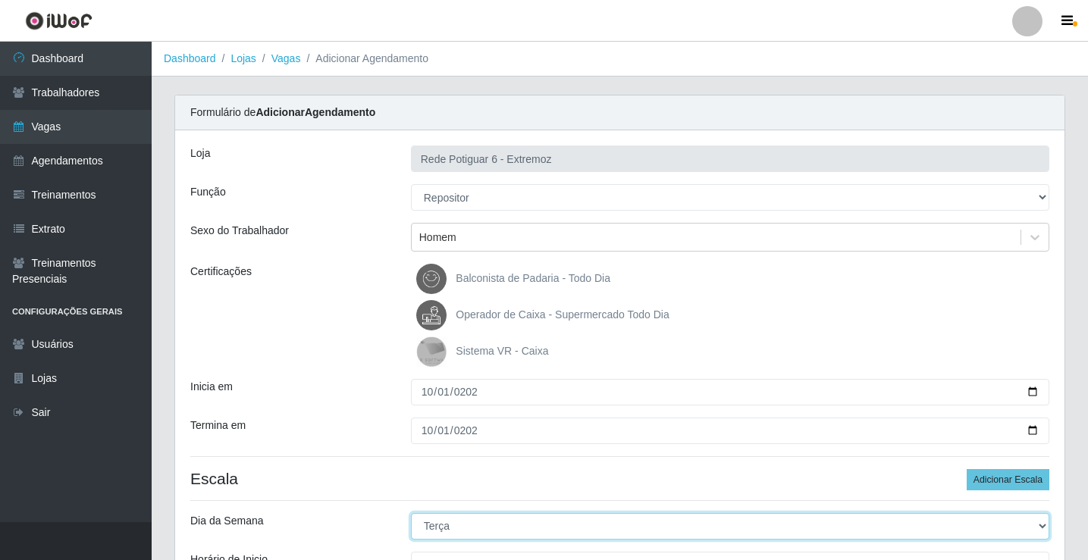
select select "3"
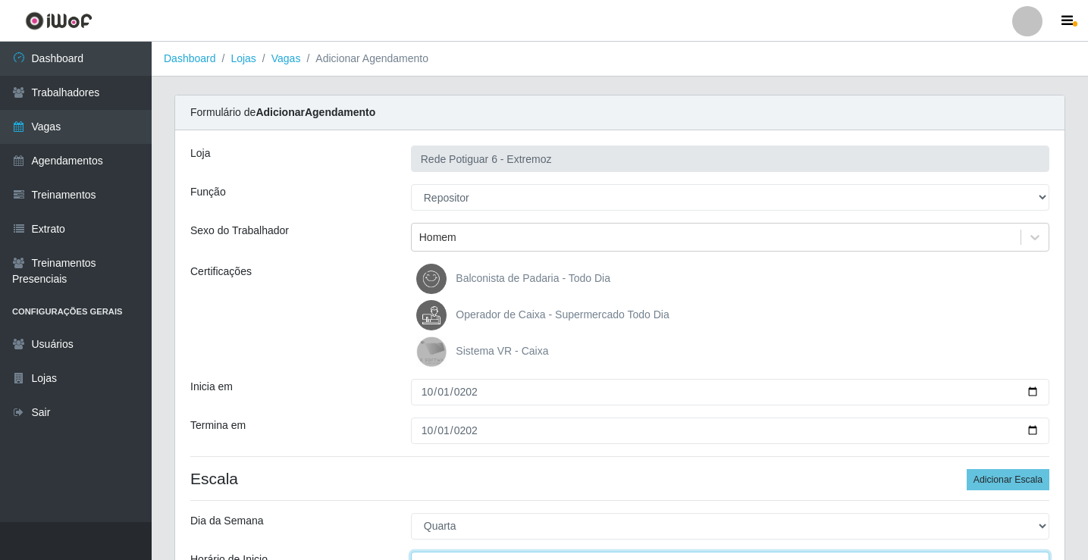
scroll to position [18, 0]
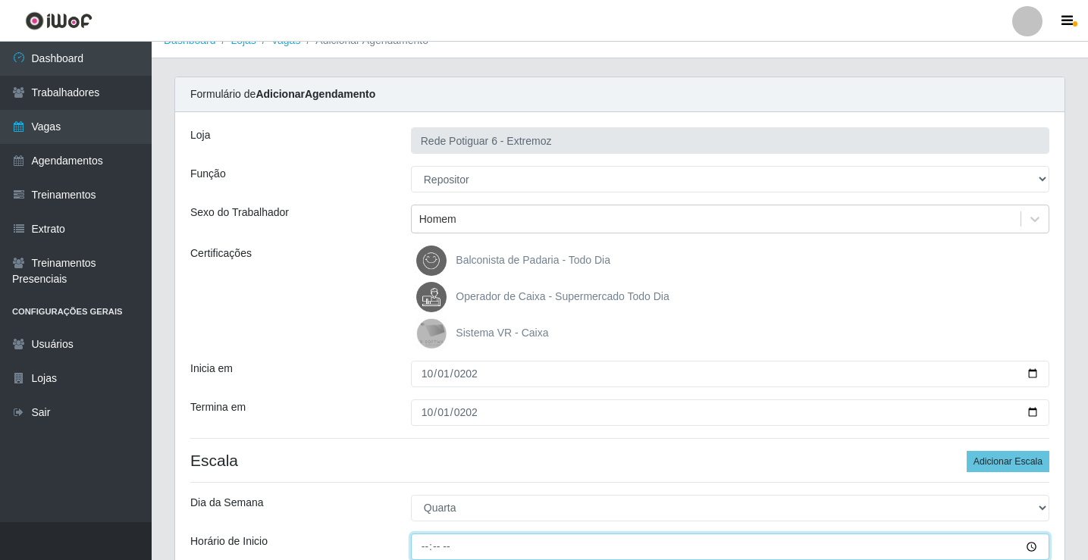
type input "07:00"
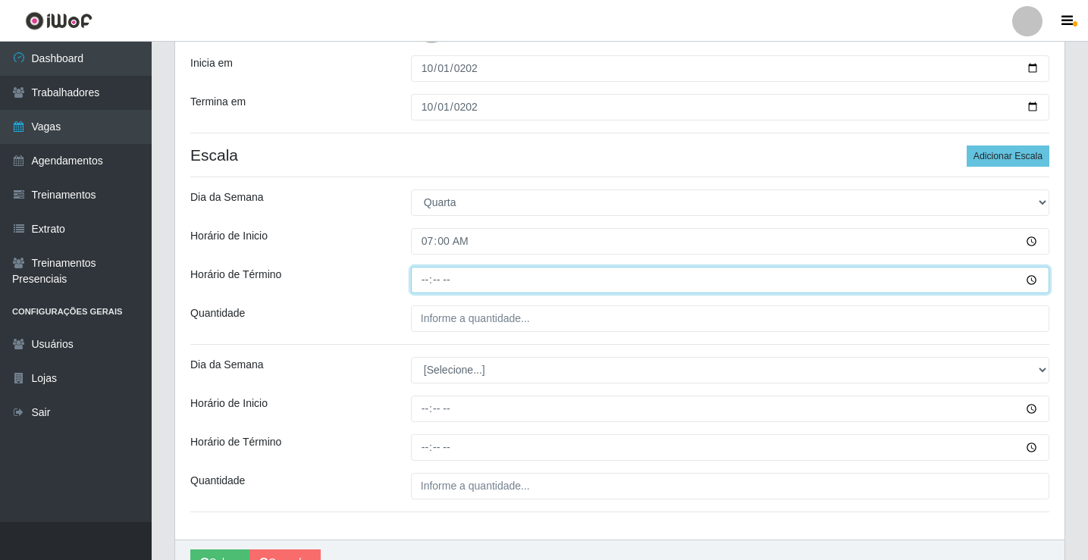
type input "13:00"
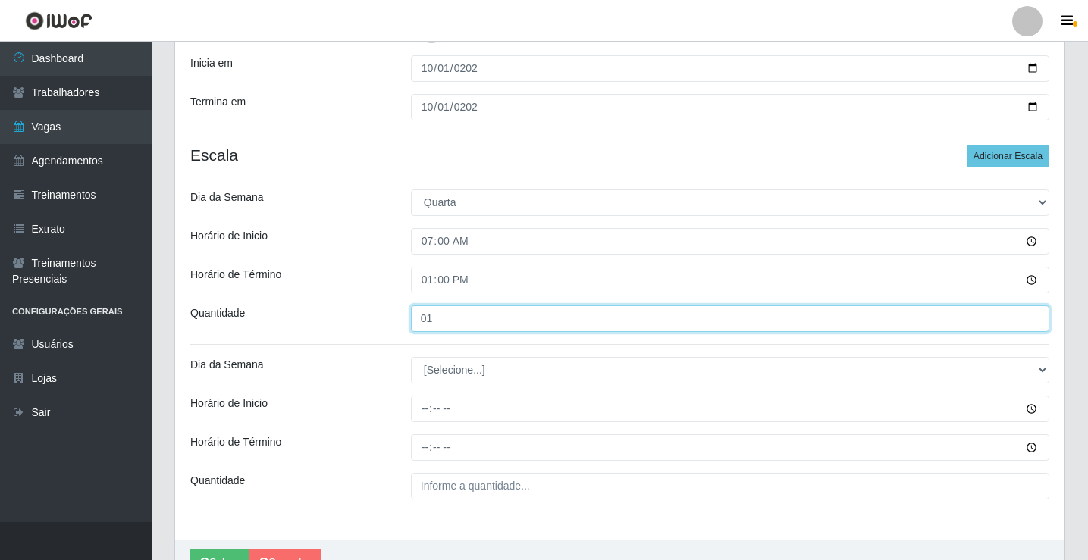
type input "01_"
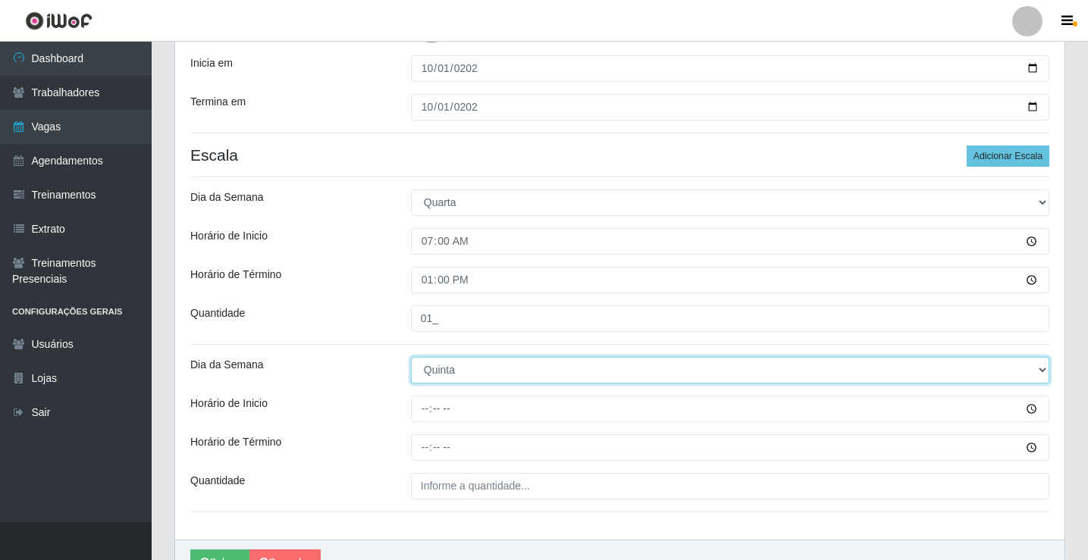
select select "3"
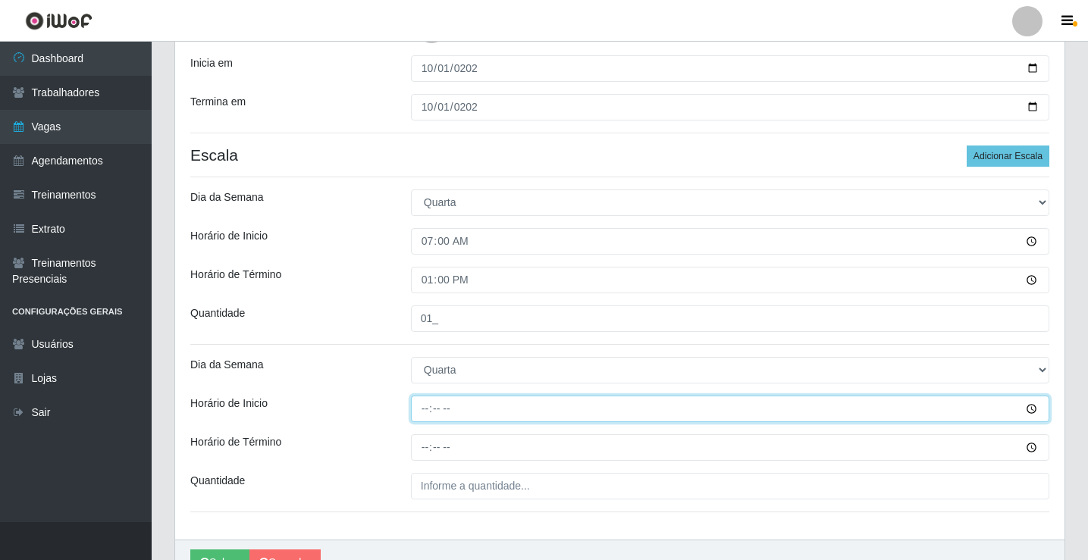
type input "14:00"
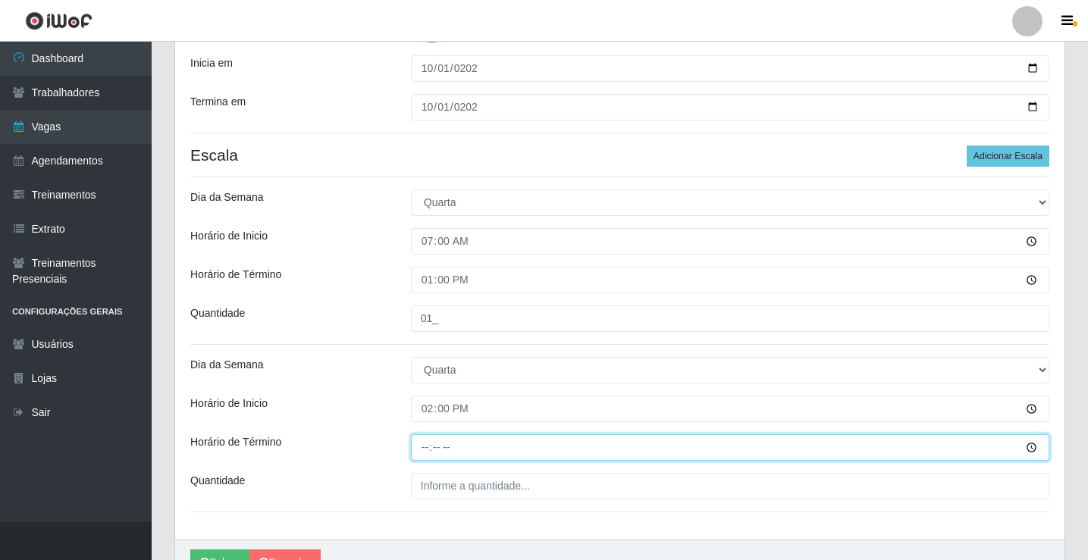
type input "20:00"
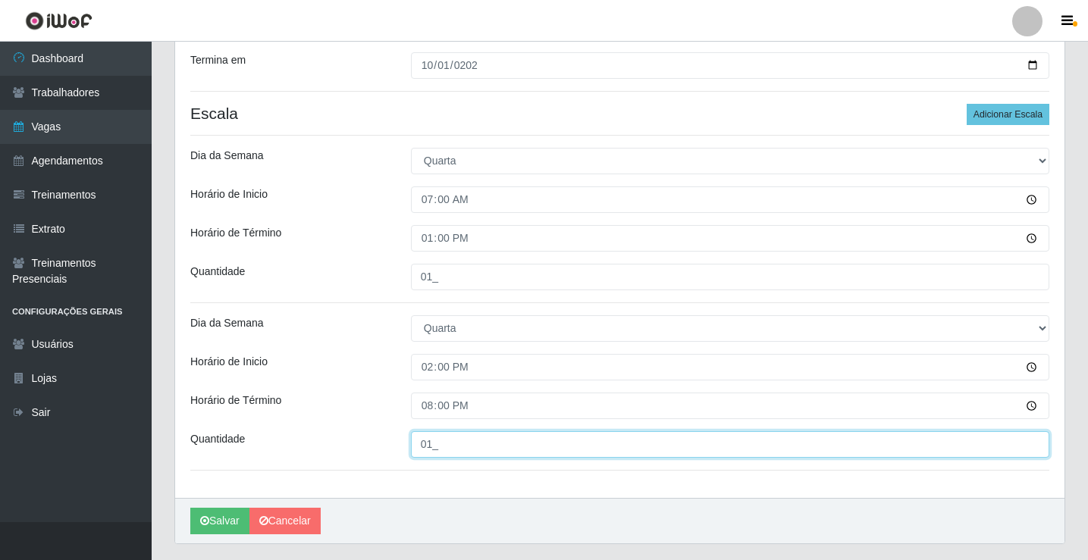
scroll to position [405, 0]
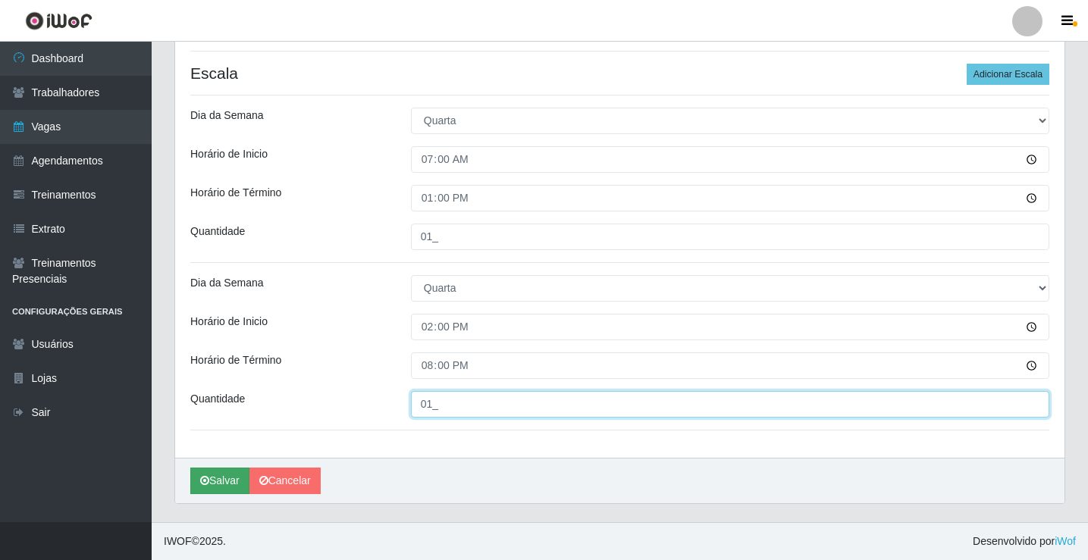
type input "01_"
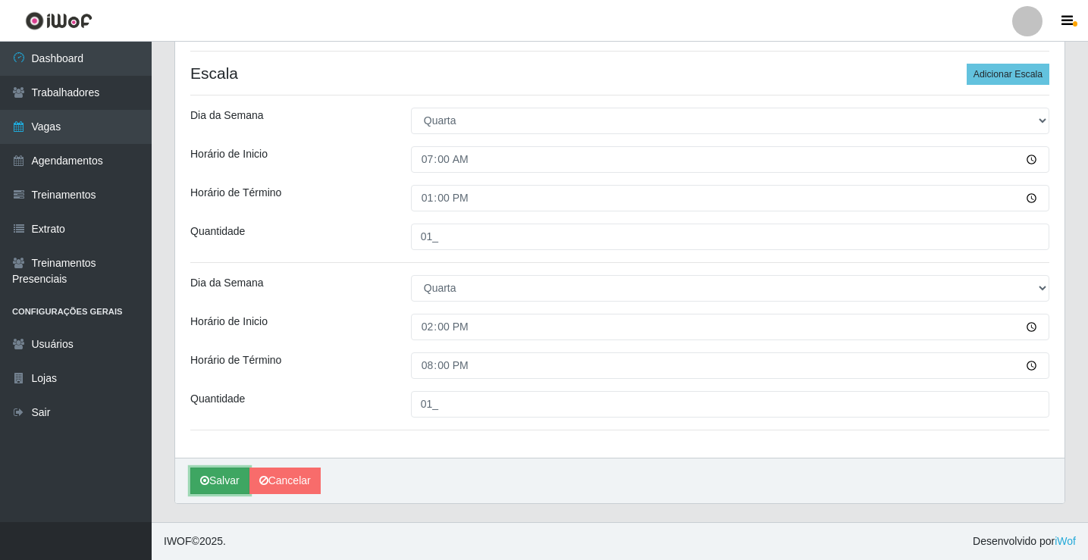
click at [230, 483] on button "Salvar" at bounding box center [219, 481] width 59 height 27
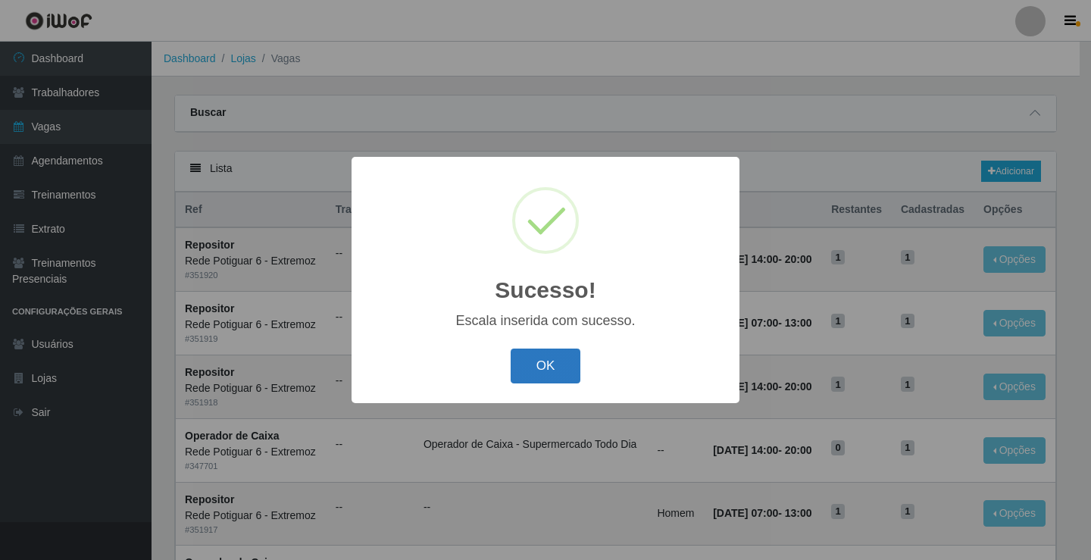
click at [548, 380] on button "OK" at bounding box center [546, 367] width 70 height 36
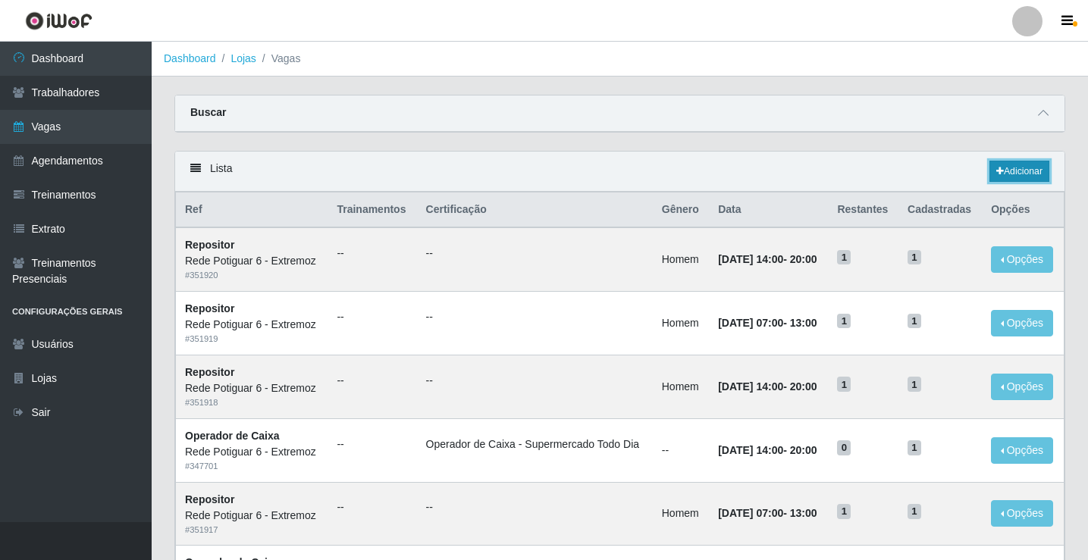
click at [1028, 175] on link "Adicionar" at bounding box center [1019, 171] width 60 height 21
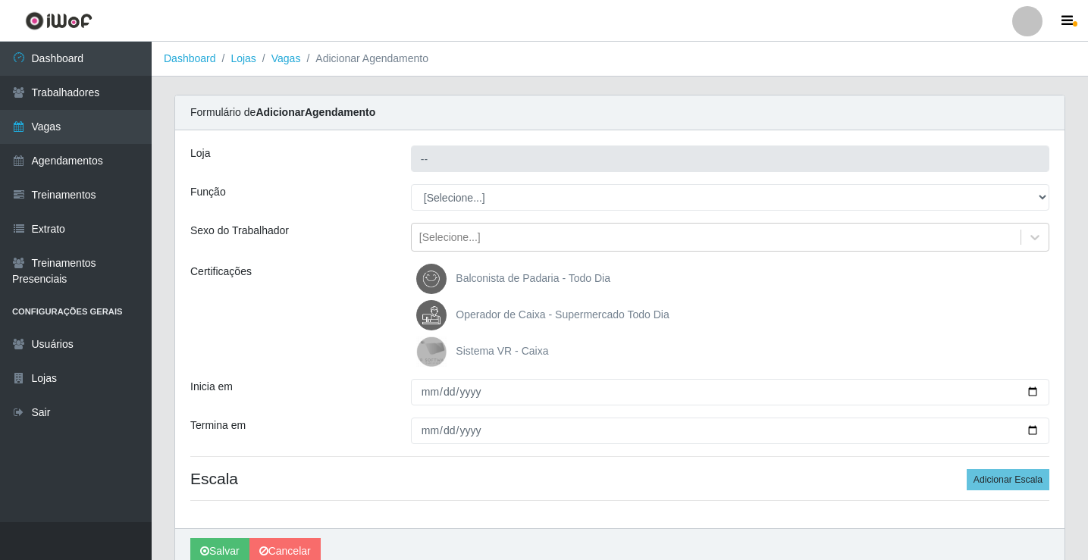
type input "Rede Potiguar 6 - Extremoz"
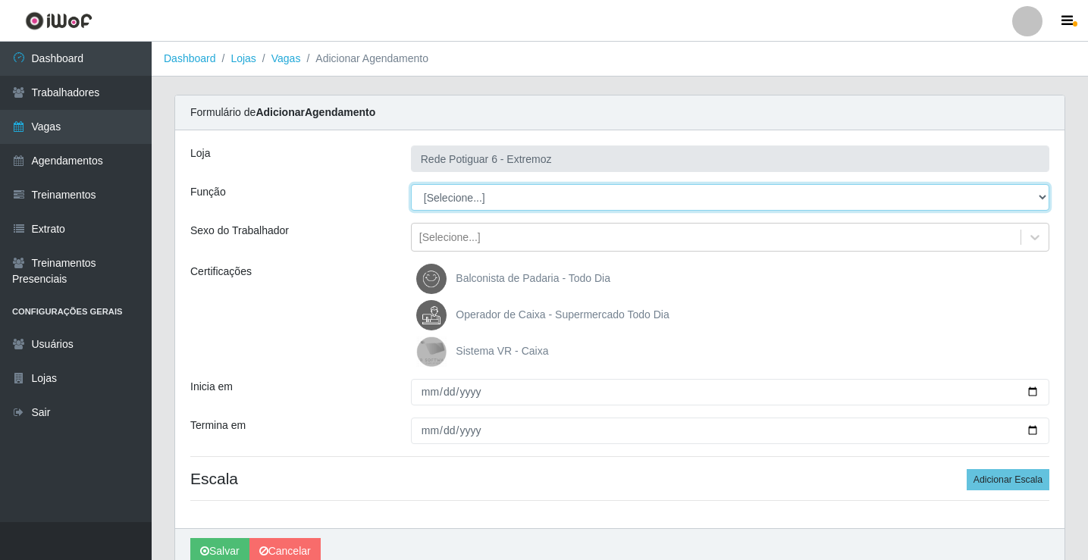
drag, startPoint x: 453, startPoint y: 201, endPoint x: 461, endPoint y: 205, distance: 8.5
click at [453, 201] on select "[Selecione...] ASG Balconista Embalador Operador de Caixa Operador de Caixa + O…" at bounding box center [730, 197] width 638 height 27
select select "24"
click at [411, 184] on select "[Selecione...] ASG Balconista Embalador Operador de Caixa Operador de Caixa + O…" at bounding box center [730, 197] width 638 height 27
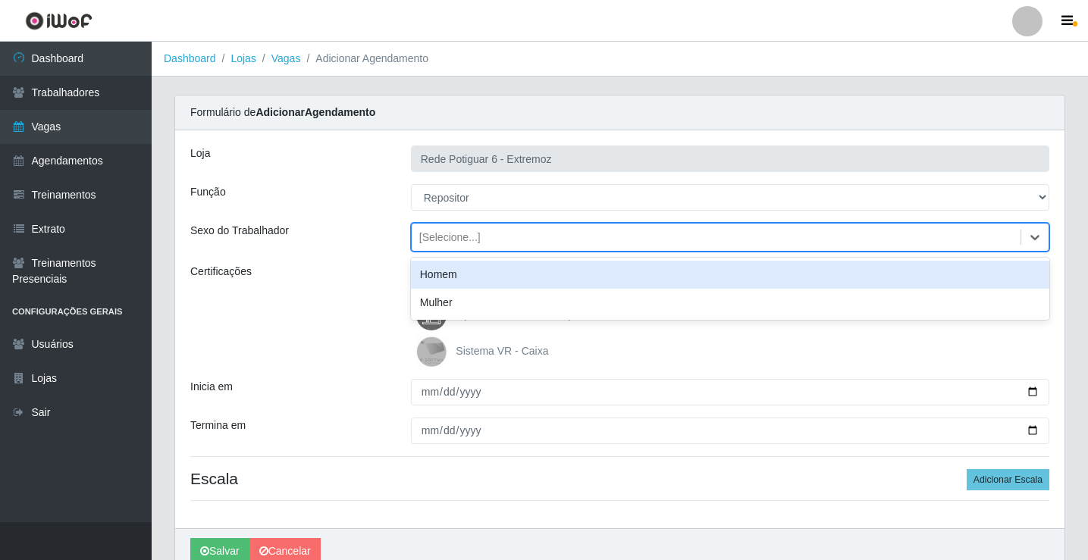
click at [511, 242] on div "[Selecione...]" at bounding box center [716, 237] width 609 height 25
click at [438, 267] on div "Homem" at bounding box center [730, 275] width 638 height 28
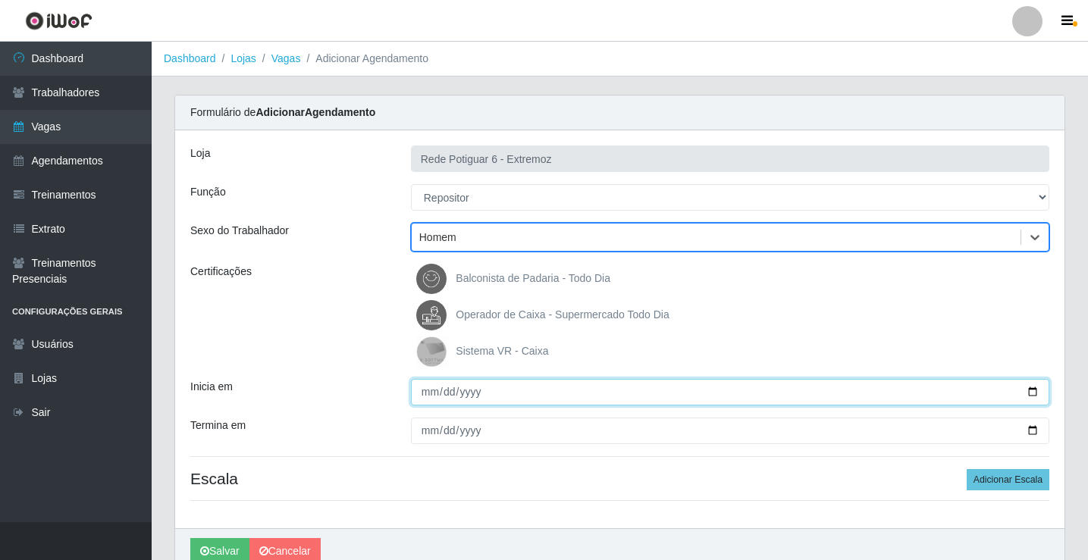
click at [431, 389] on input "Inicia em" at bounding box center [730, 392] width 638 height 27
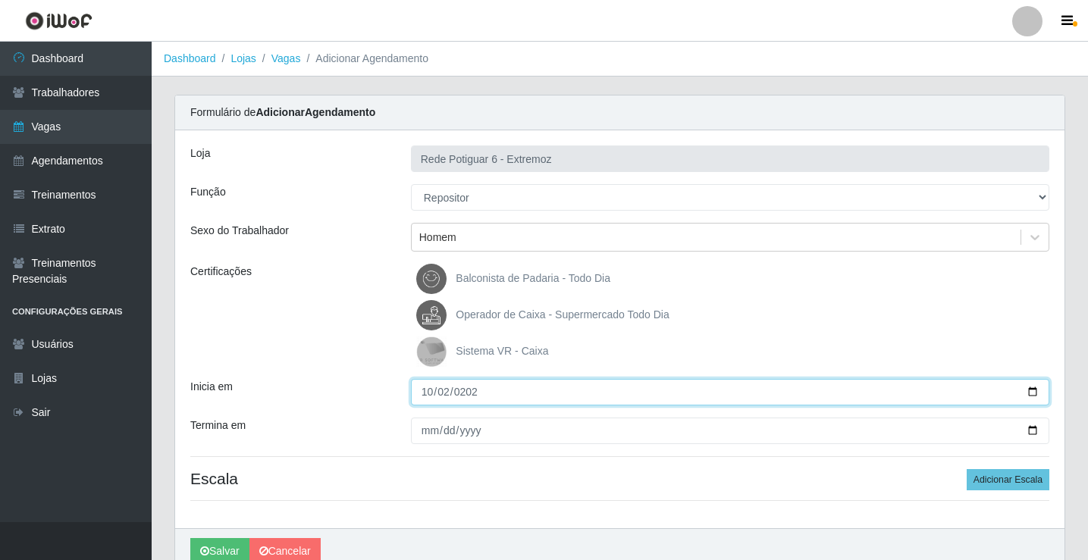
type input "[DATE]"
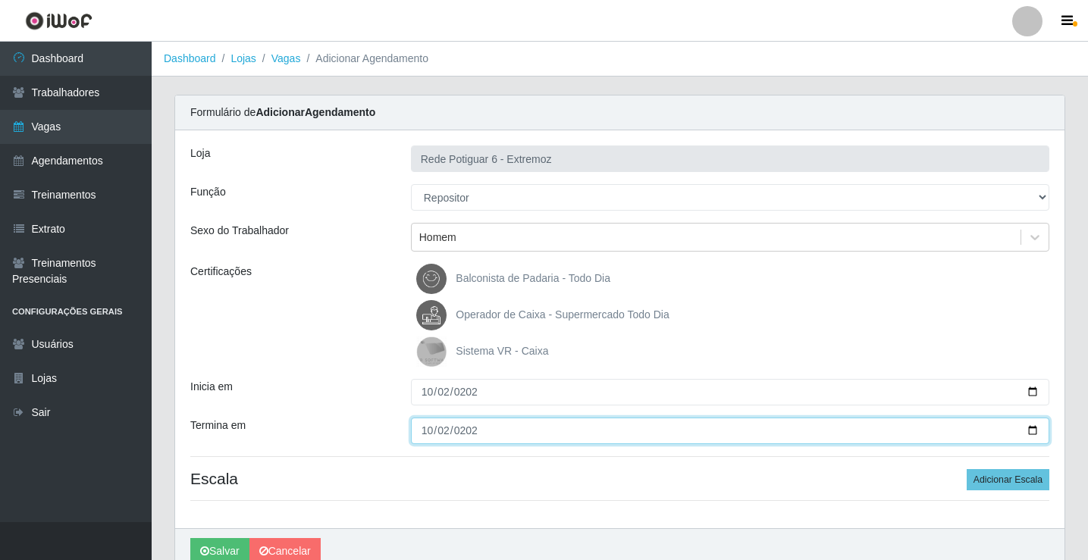
type input "[DATE]"
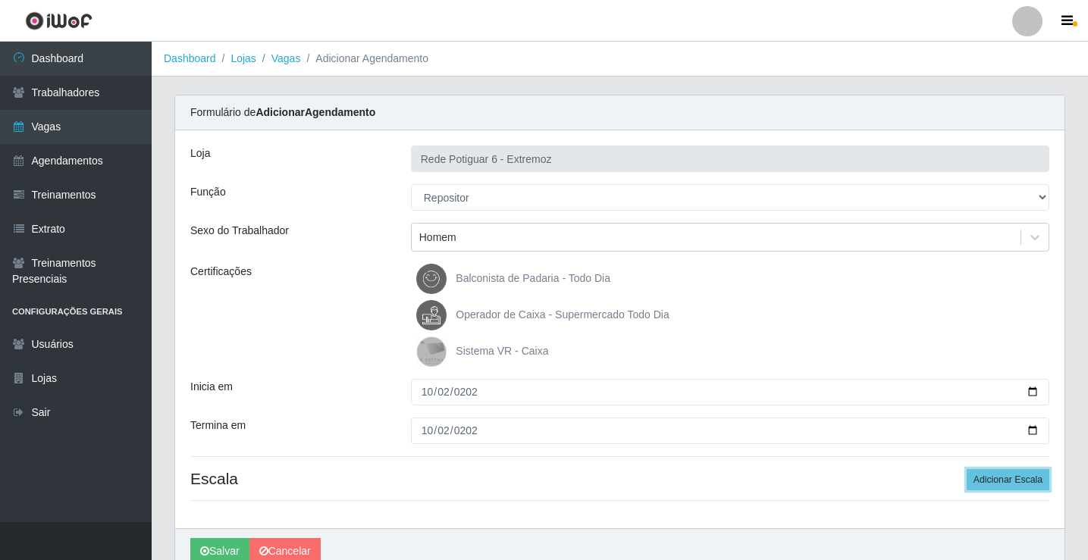
click at [966, 469] on button "Adicionar Escala" at bounding box center [1007, 479] width 83 height 21
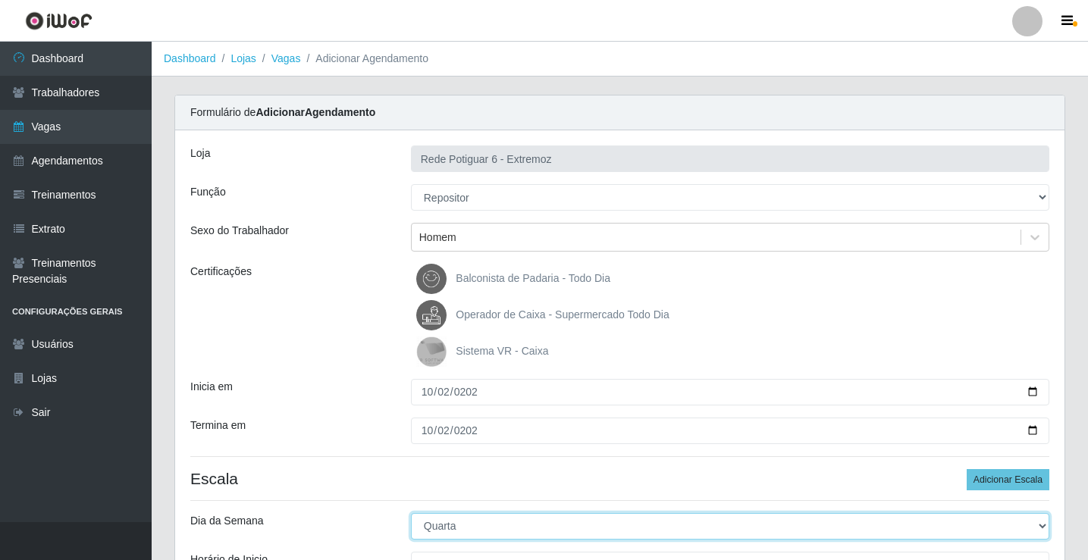
select select "4"
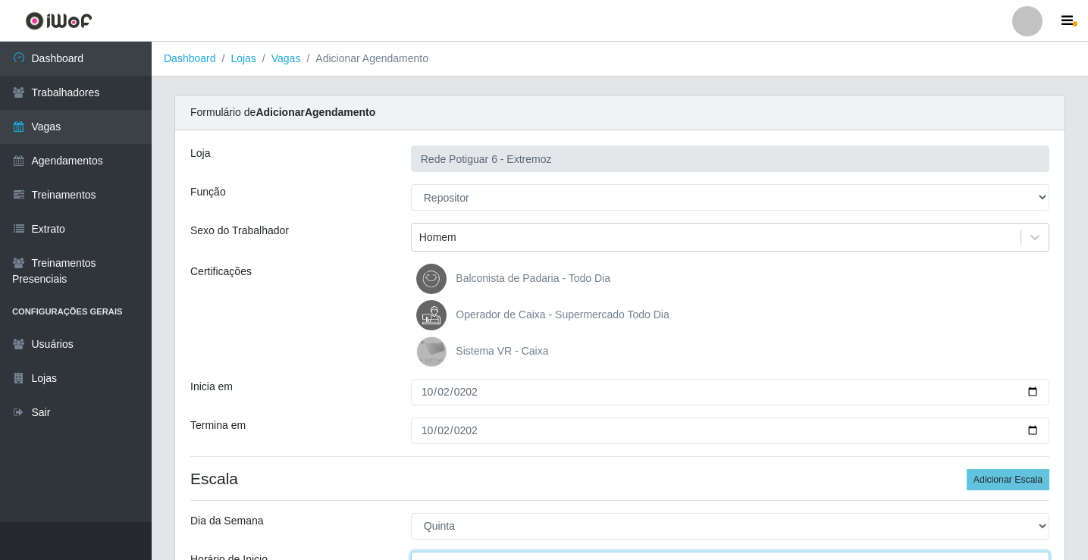
scroll to position [18, 0]
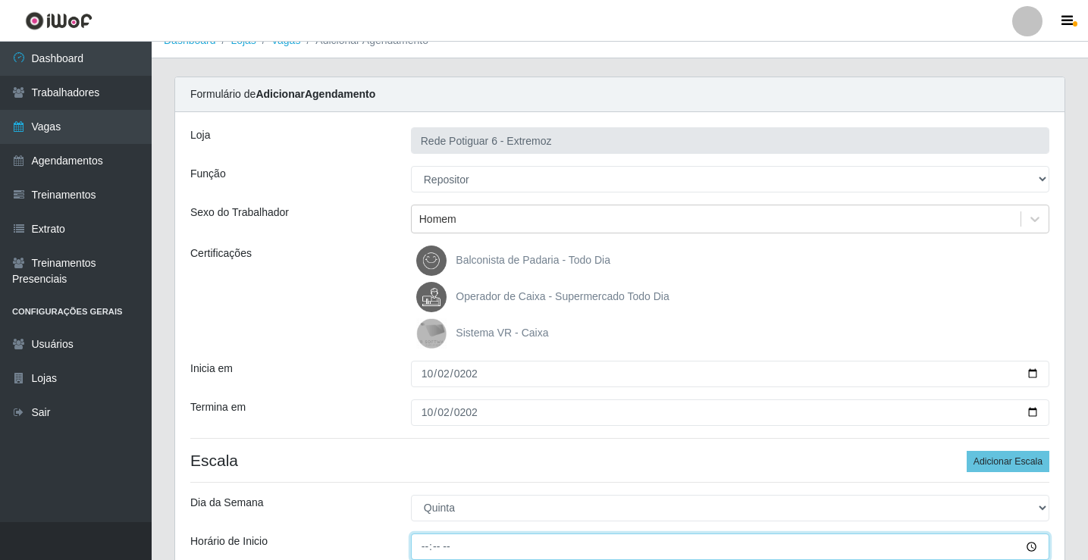
type input "07:00"
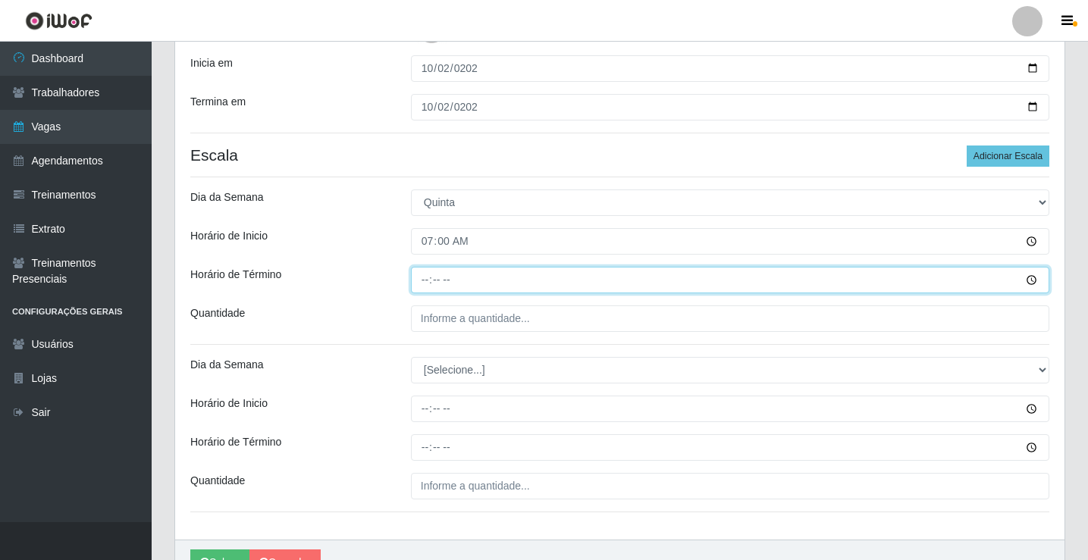
type input "13:00"
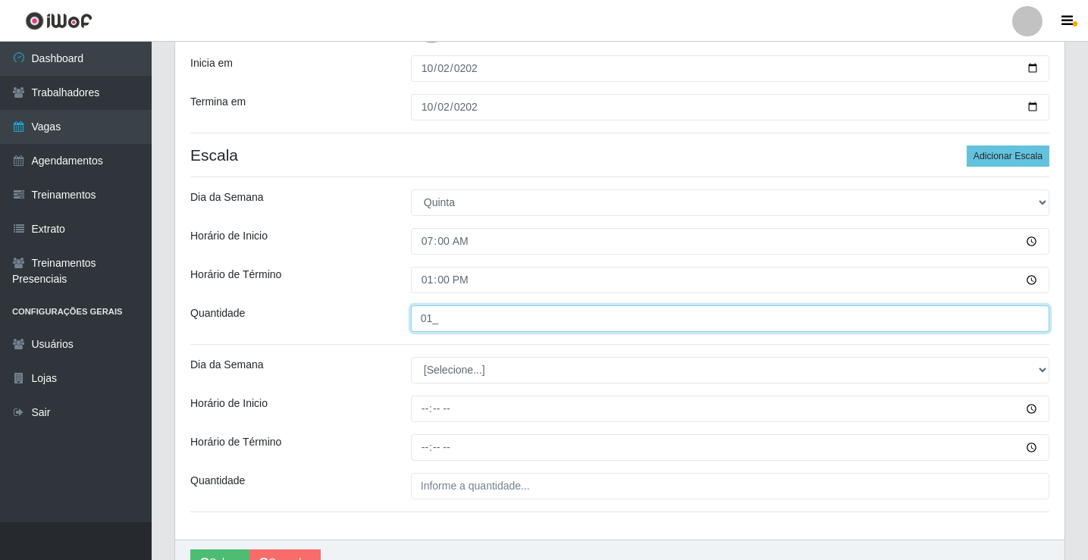
type input "01_"
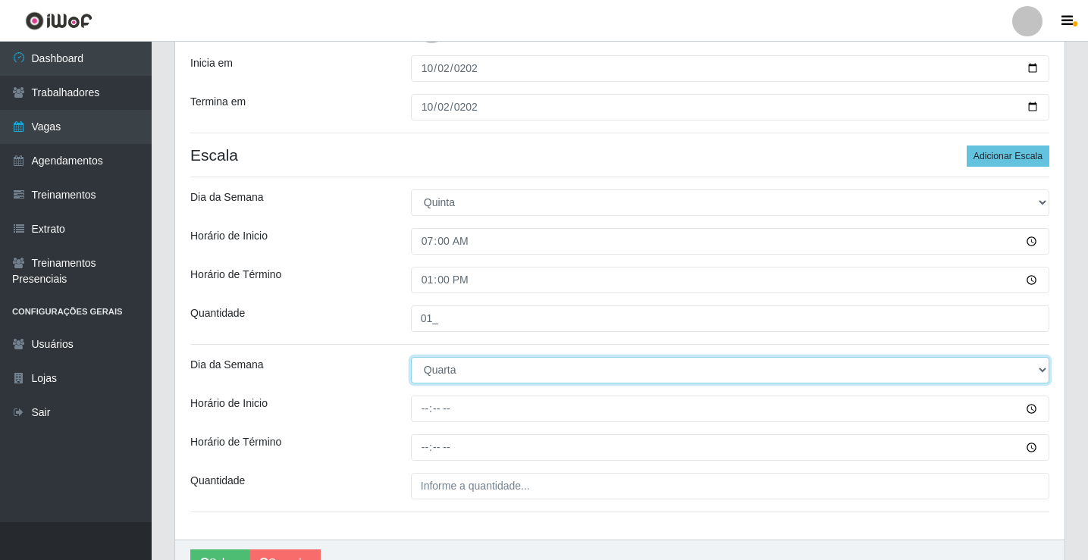
select select "4"
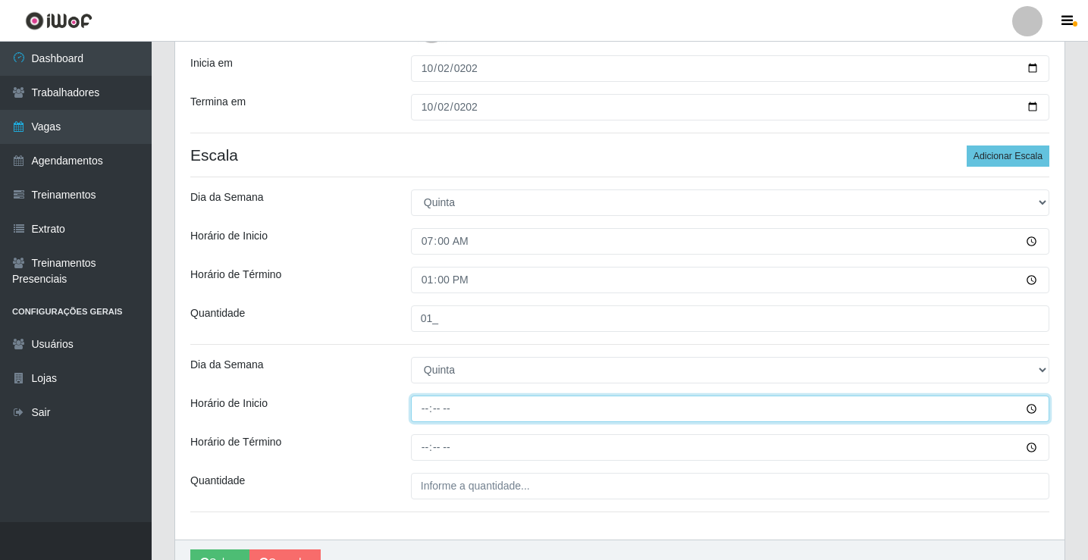
type input "14:00"
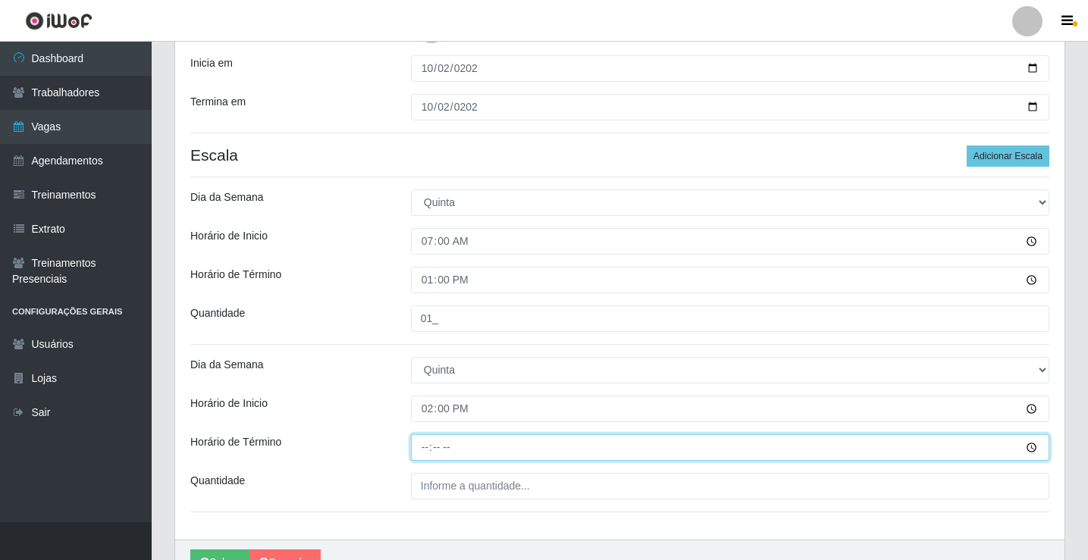
type input "20:00"
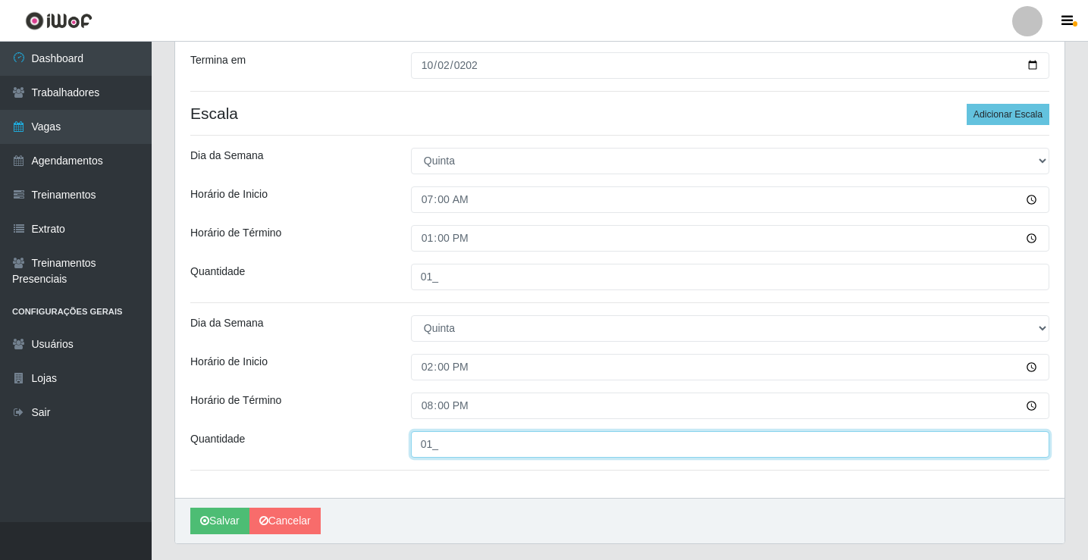
scroll to position [405, 0]
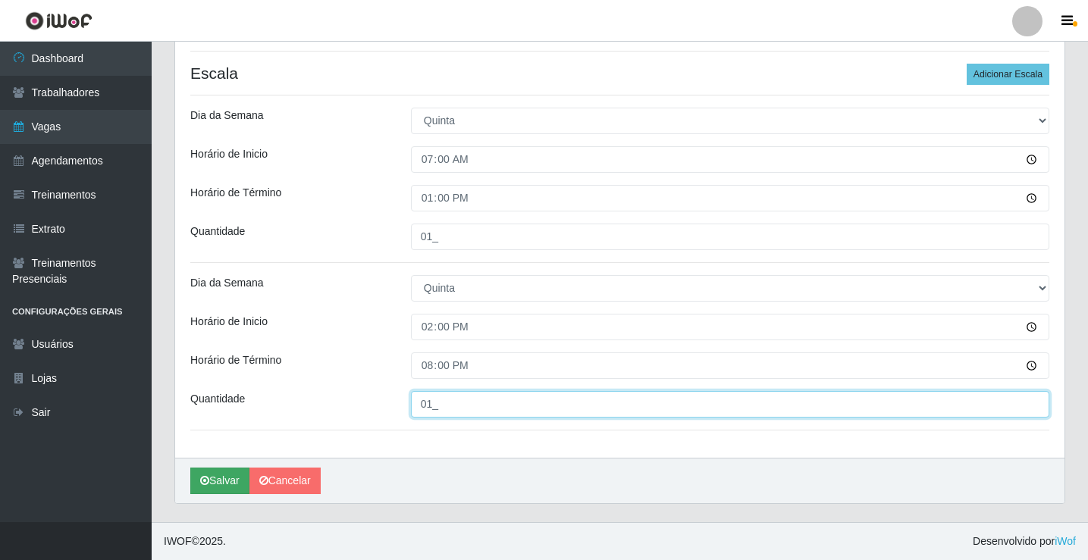
type input "01_"
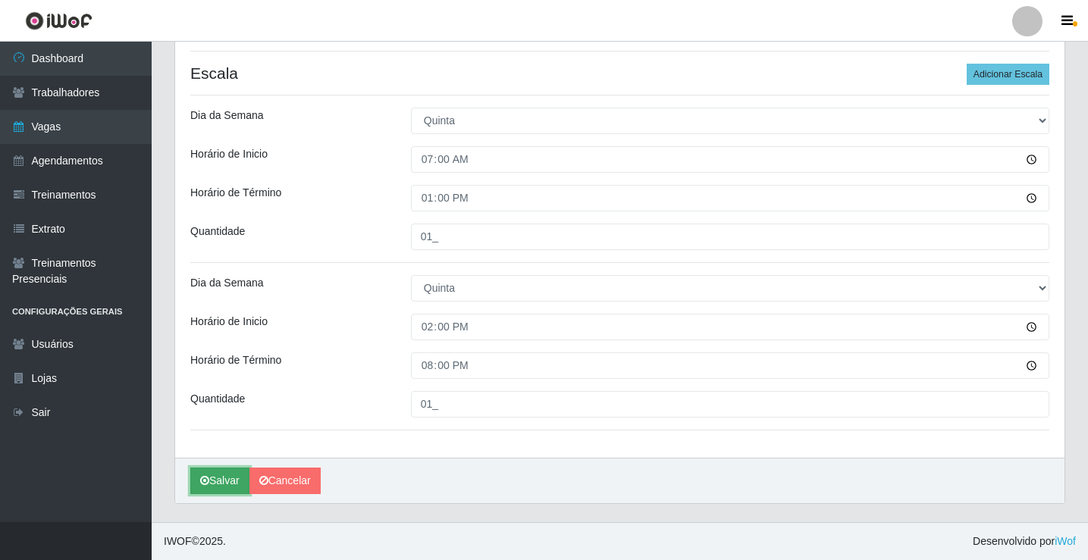
click at [233, 486] on button "Salvar" at bounding box center [219, 481] width 59 height 27
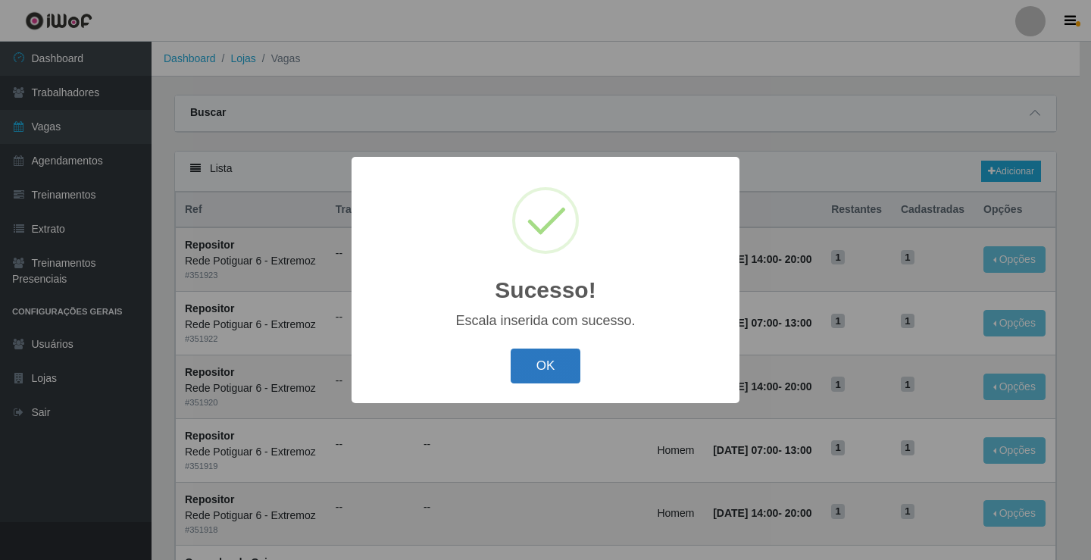
click at [540, 361] on button "OK" at bounding box center [546, 367] width 70 height 36
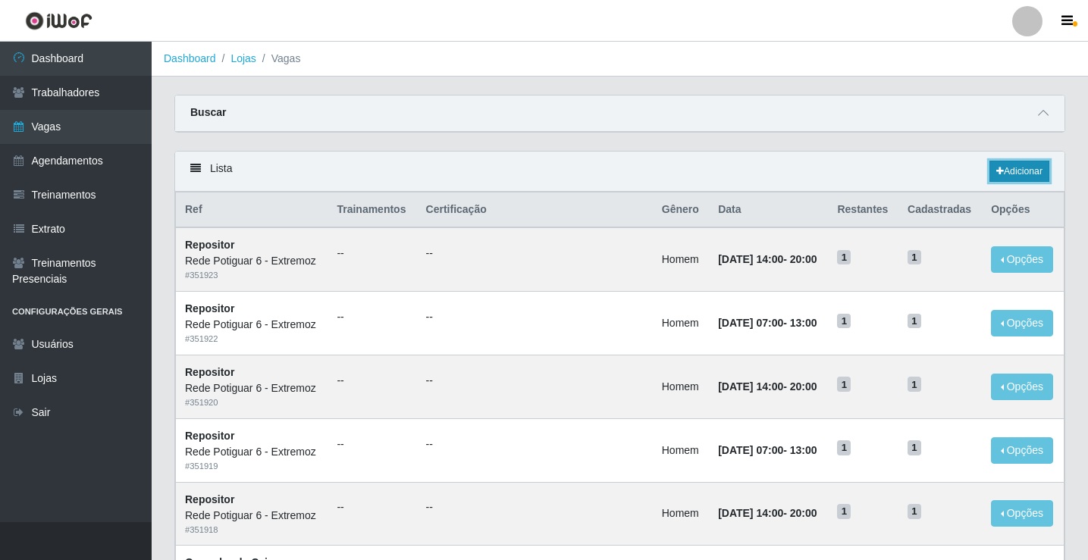
click at [1023, 175] on link "Adicionar" at bounding box center [1019, 171] width 60 height 21
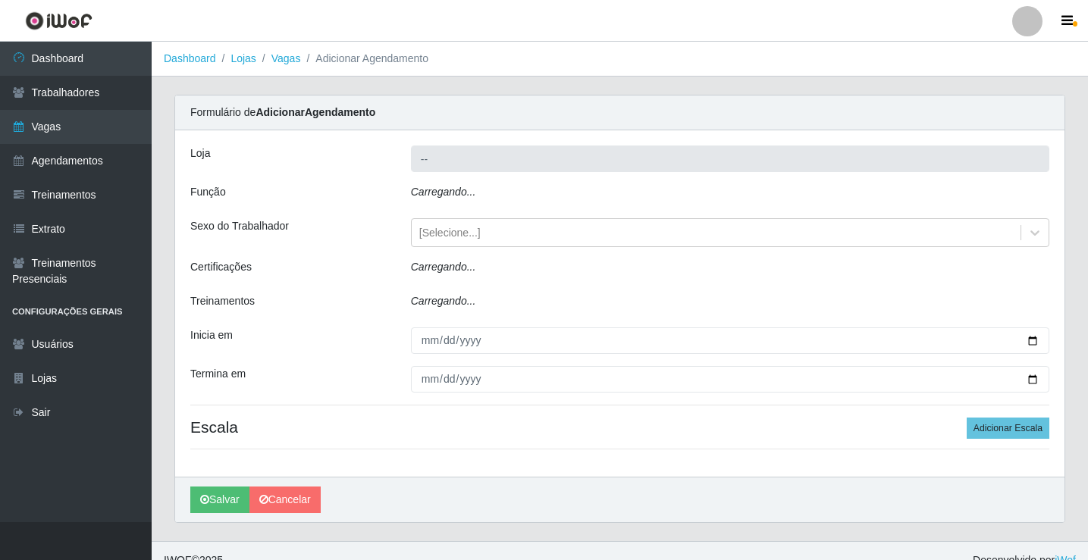
type input "Rede Potiguar 6 - Extremoz"
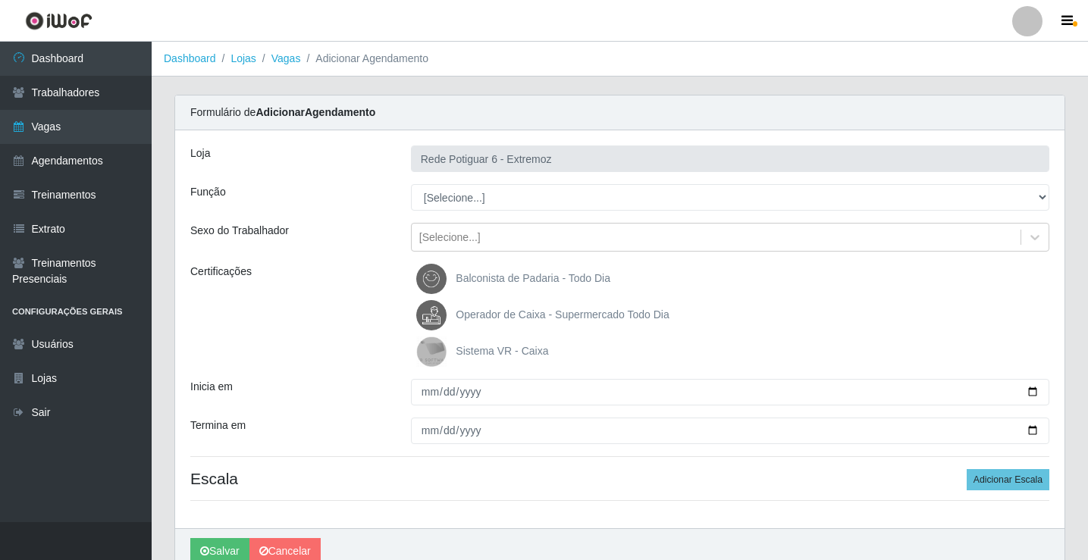
click at [452, 186] on select "[Selecione...] ASG Balconista Embalador Operador de Caixa Operador de Caixa + O…" at bounding box center [730, 197] width 638 height 27
select select "24"
click at [411, 184] on select "[Selecione...] ASG Balconista Embalador Operador de Caixa Operador de Caixa + O…" at bounding box center [730, 197] width 638 height 27
click at [444, 230] on div "[Selecione...]" at bounding box center [449, 238] width 61 height 16
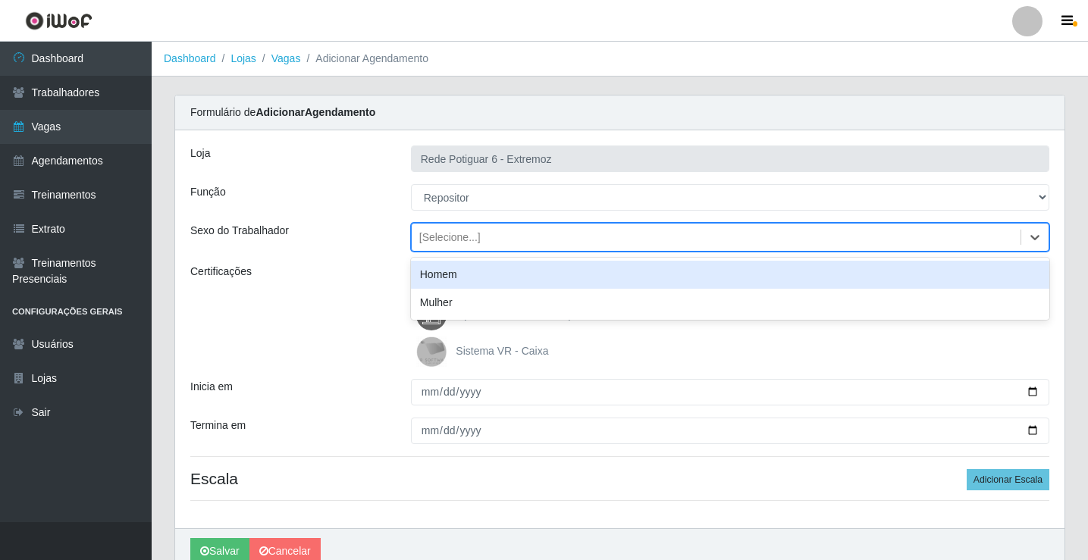
click at [443, 280] on div "Homem" at bounding box center [730, 275] width 638 height 28
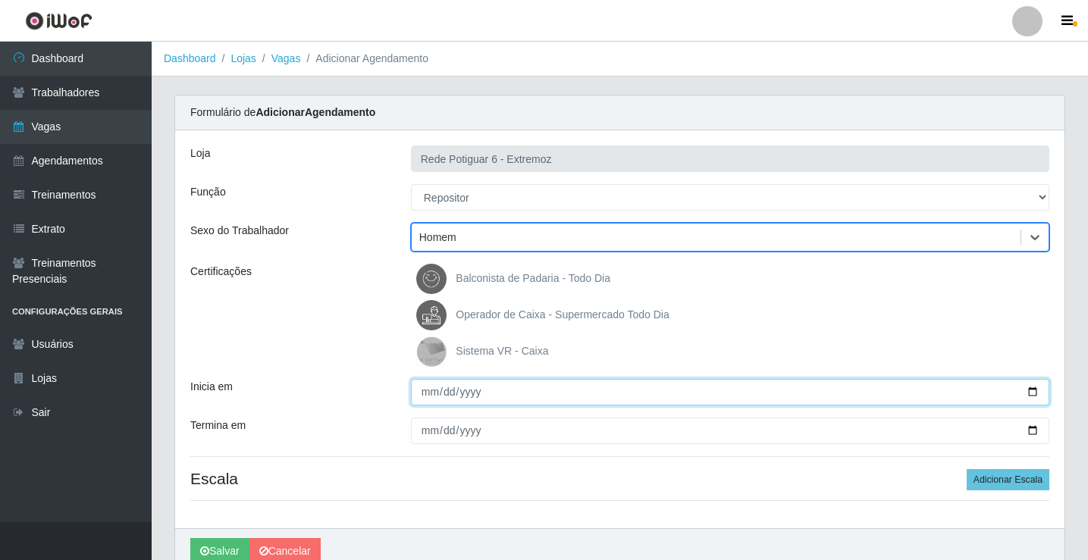
click at [433, 387] on input "Inicia em" at bounding box center [730, 392] width 638 height 27
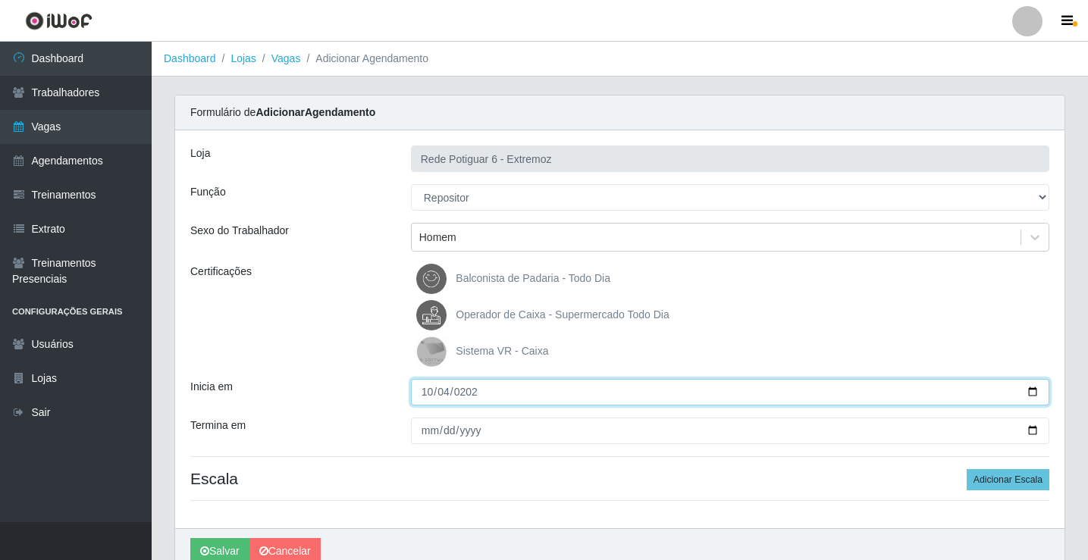
type input "[DATE]"
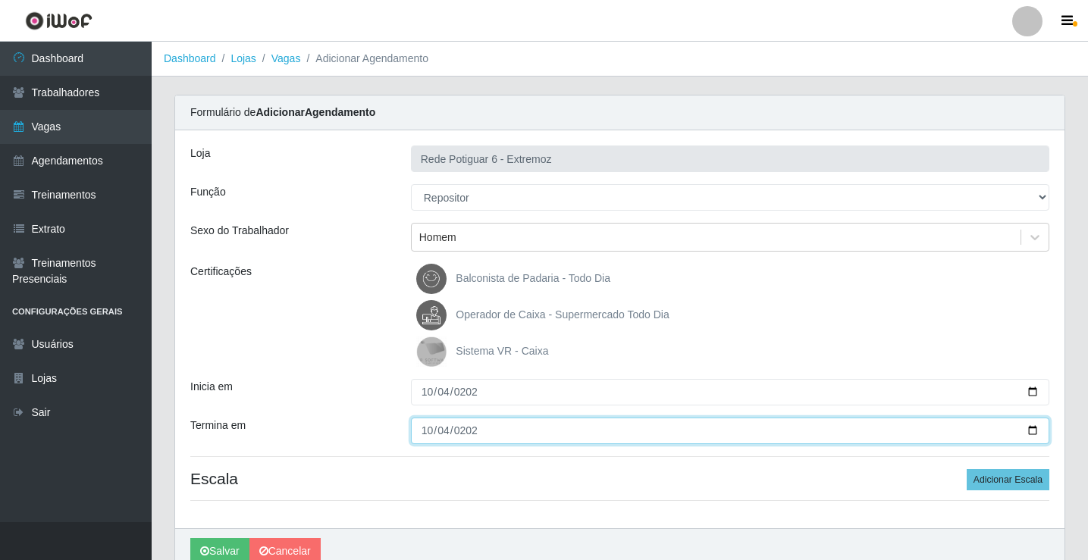
type input "[DATE]"
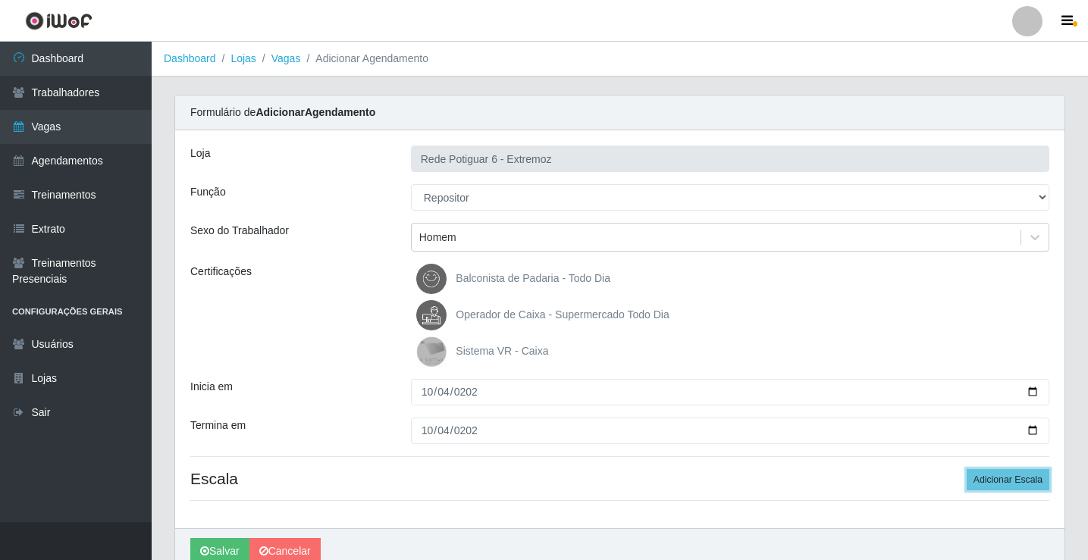
click at [966, 469] on button "Adicionar Escala" at bounding box center [1007, 479] width 83 height 21
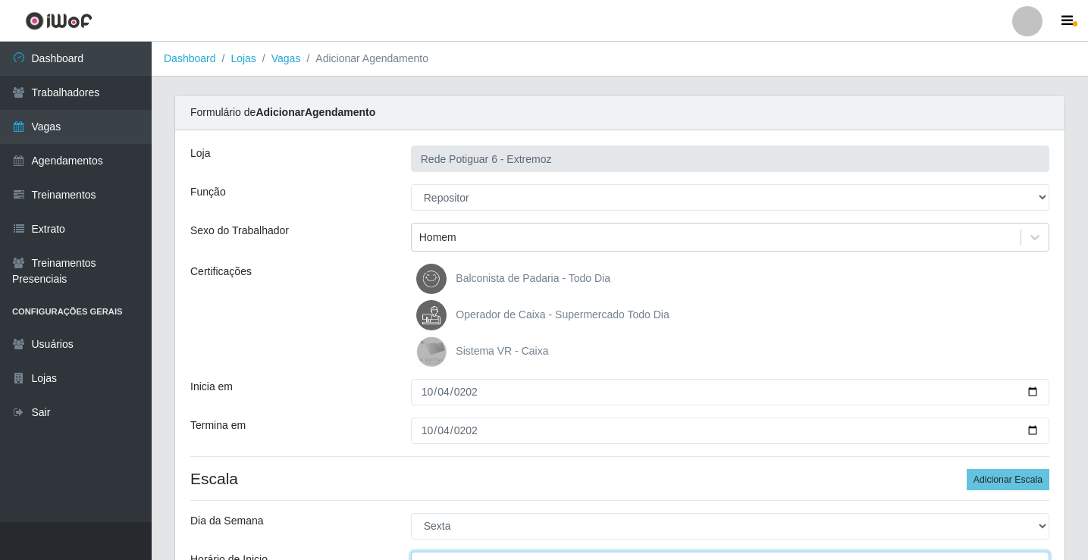
scroll to position [18, 0]
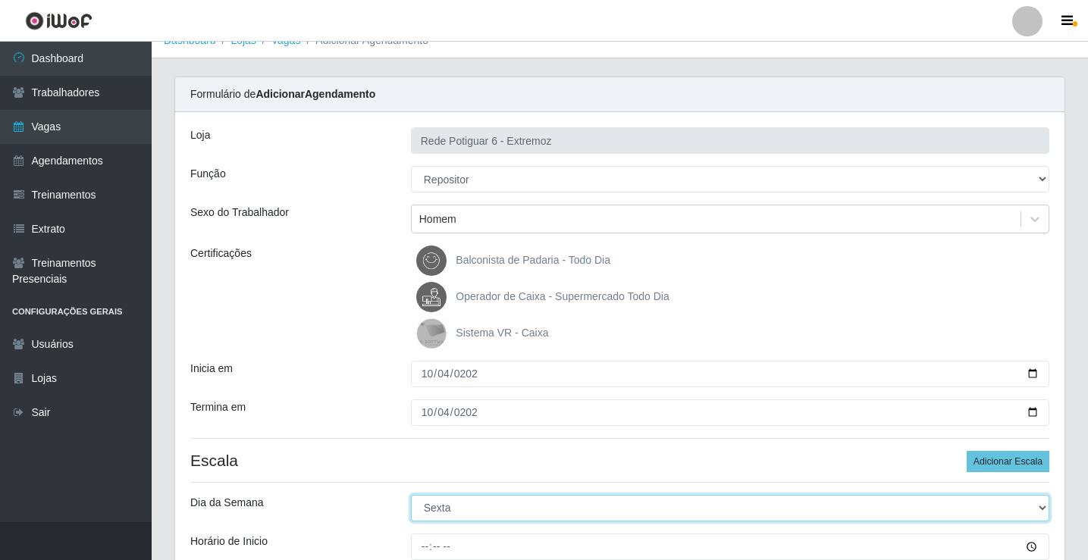
click at [447, 514] on select "[Selecione...] Segunda Terça Quarta Quinta Sexta Sábado Domingo" at bounding box center [730, 508] width 638 height 27
select select "6"
click at [411, 495] on select "[Selecione...] Segunda Terça Quarta Quinta Sexta Sábado Domingo" at bounding box center [730, 508] width 638 height 27
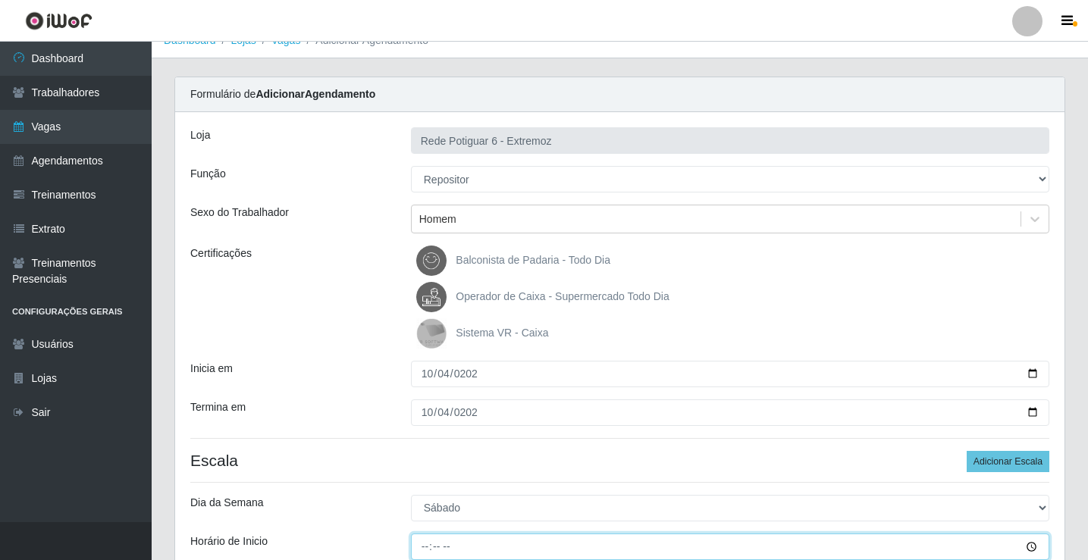
click at [420, 537] on input "Horário de Inicio" at bounding box center [730, 547] width 638 height 27
type input "07:00"
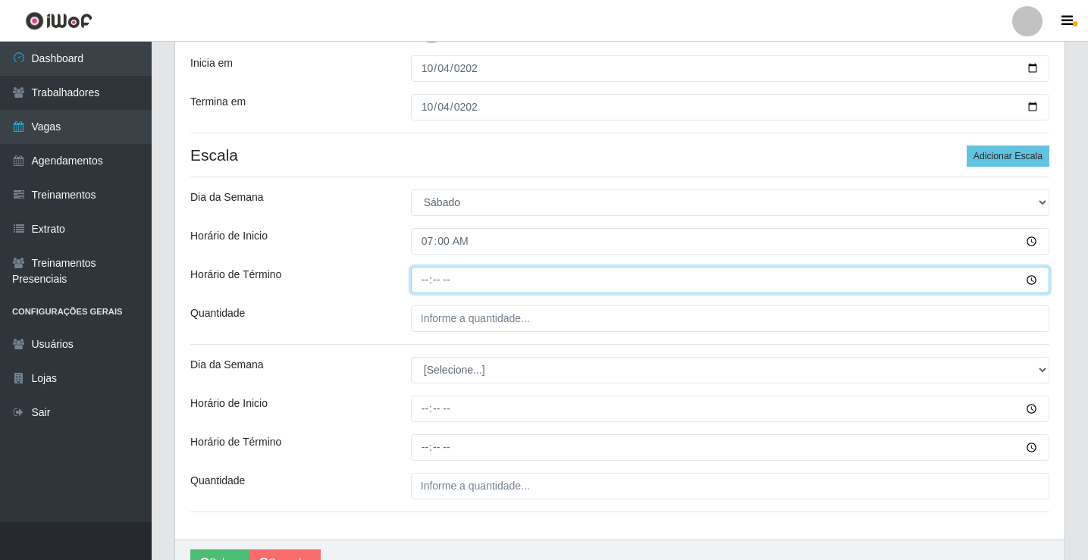
type input "13:00"
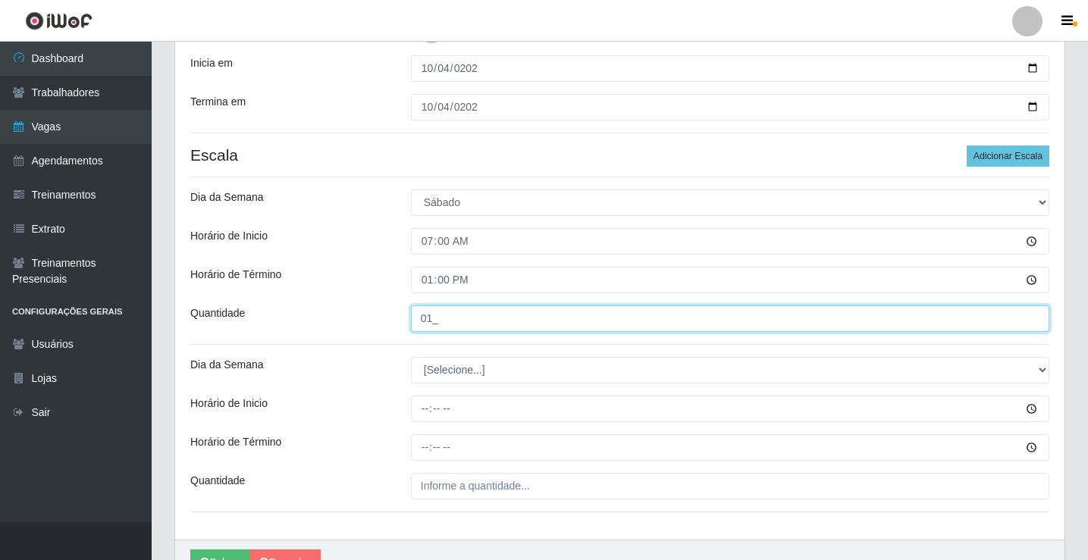
type input "01_"
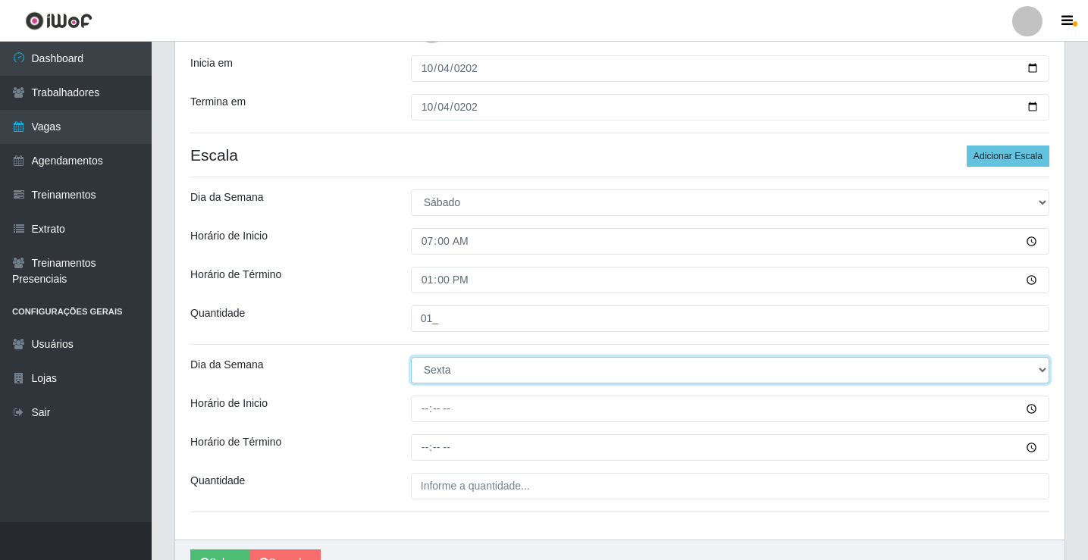
select select "6"
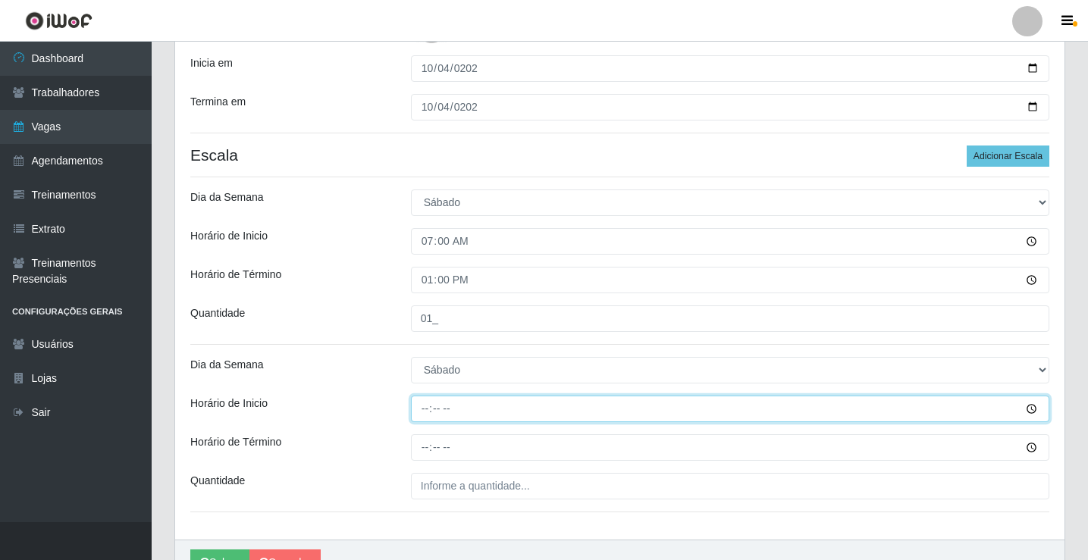
type input "14:00"
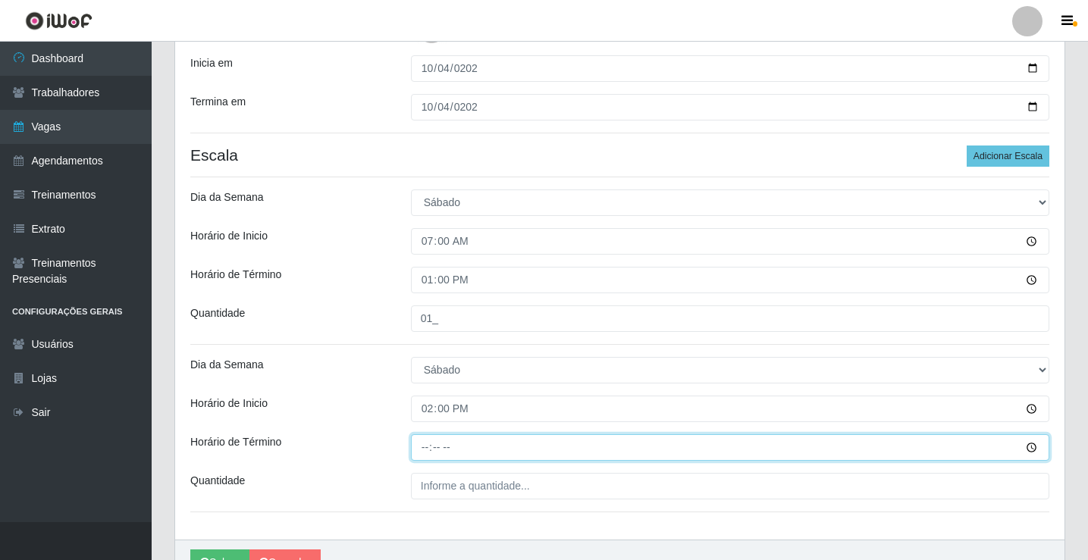
type input "20:00"
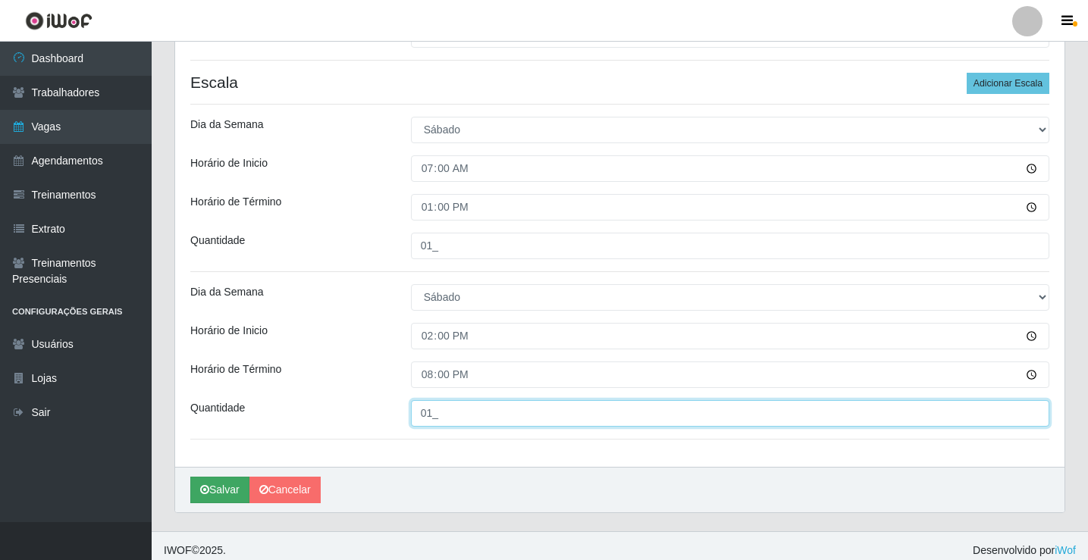
scroll to position [405, 0]
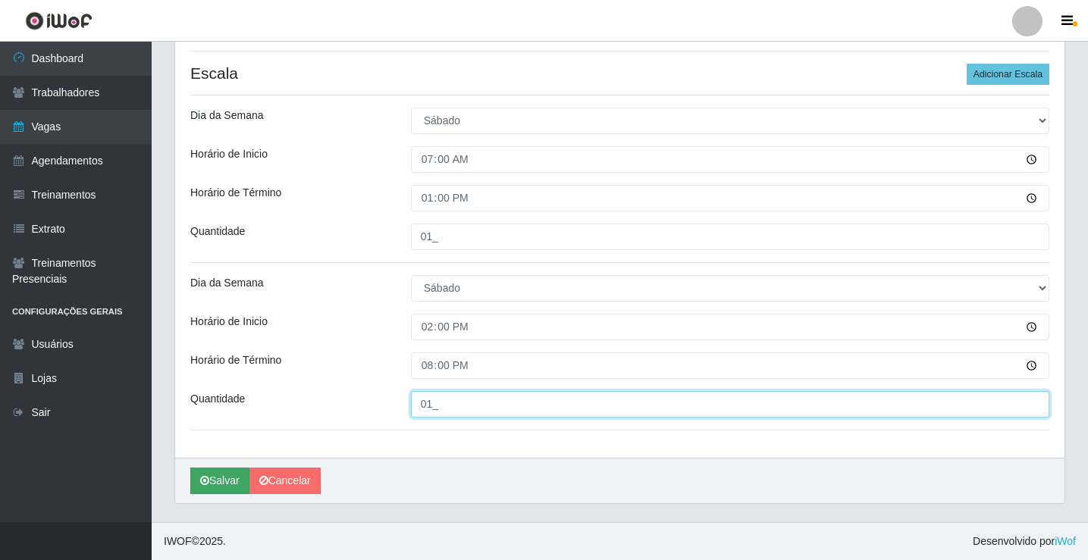
type input "01_"
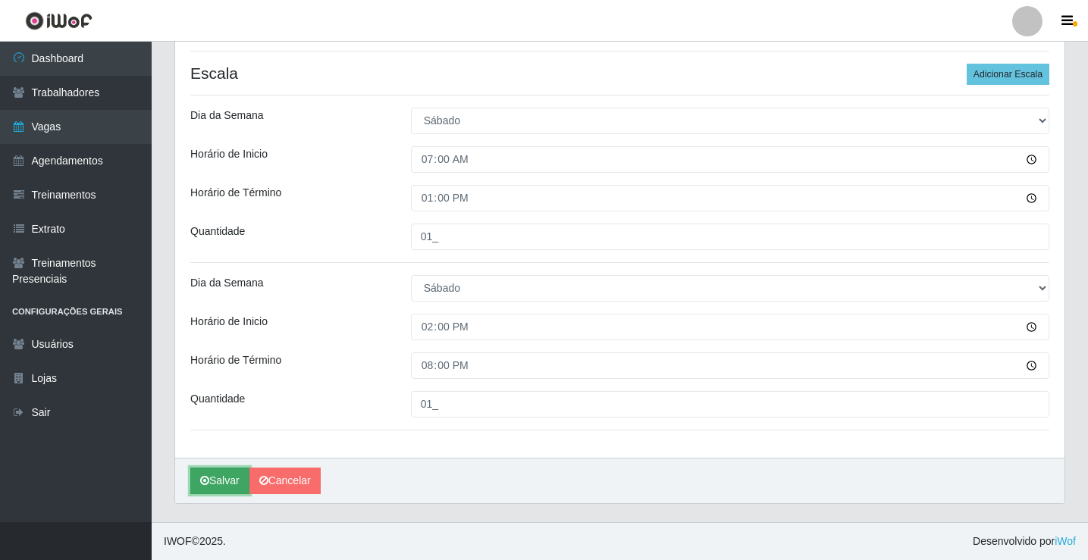
click at [205, 476] on icon "submit" at bounding box center [204, 480] width 9 height 11
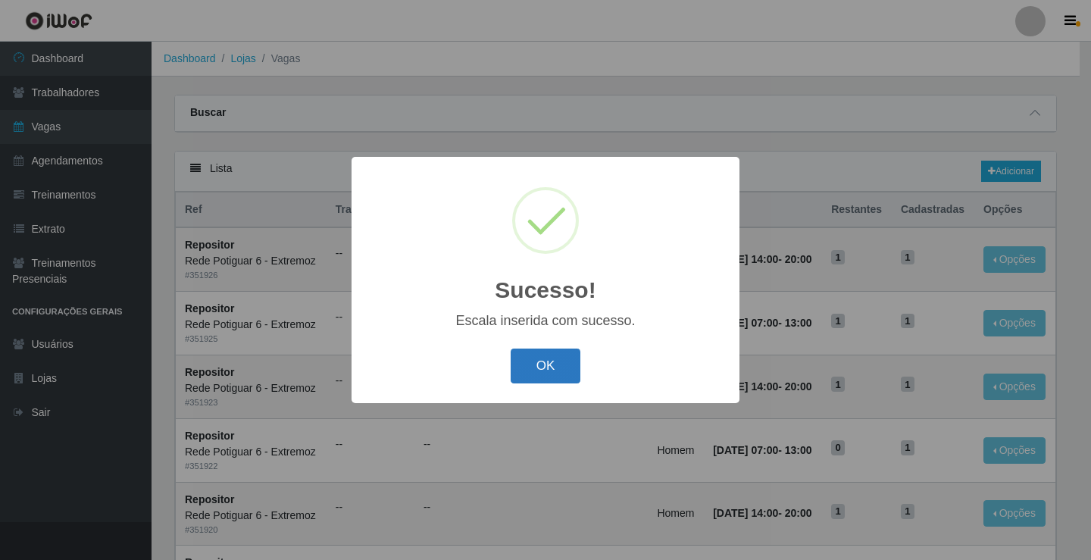
click at [540, 368] on button "OK" at bounding box center [546, 367] width 70 height 36
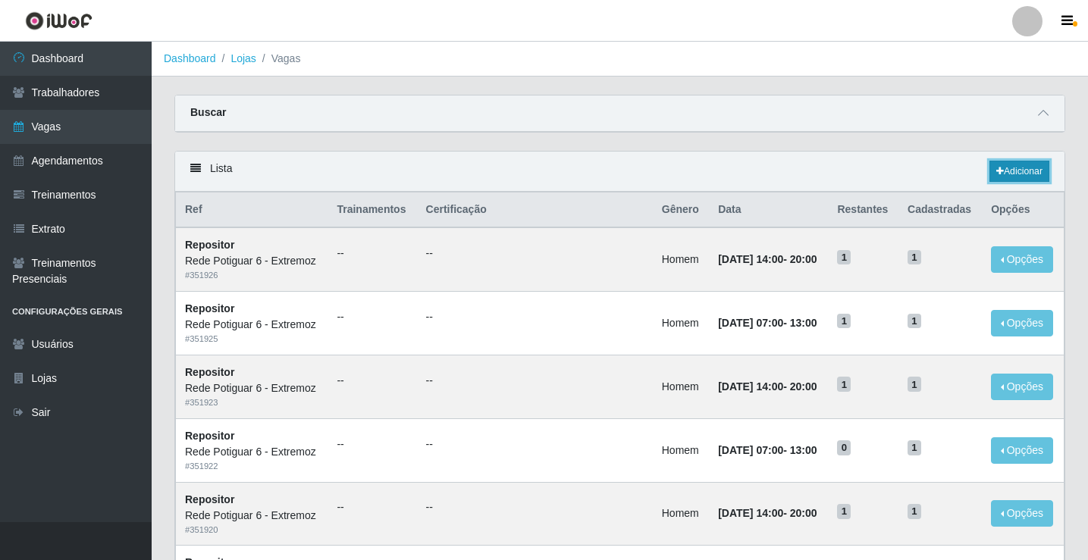
click at [1006, 171] on link "Adicionar" at bounding box center [1019, 171] width 60 height 21
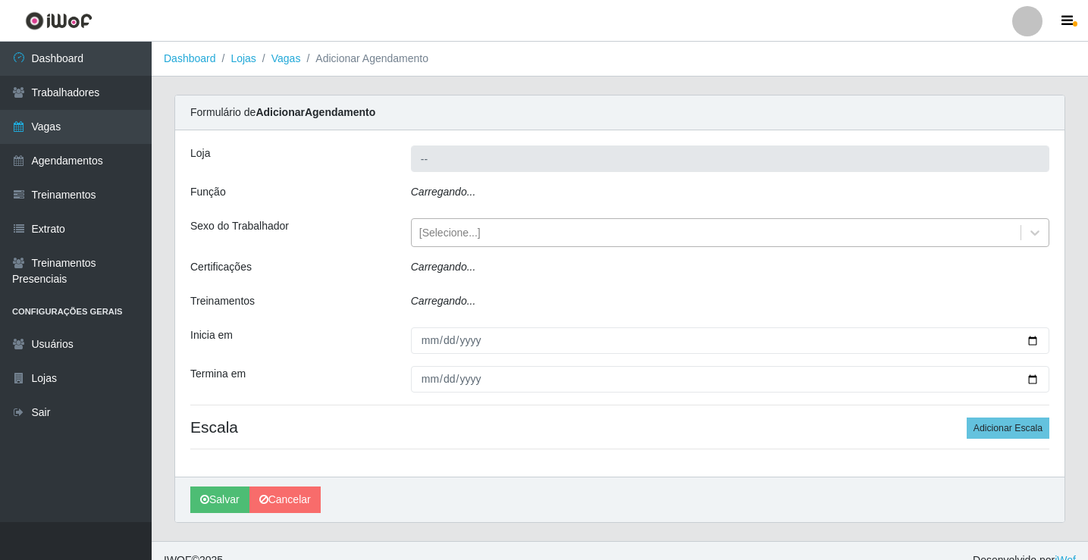
type input "Rede Potiguar 6 - Extremoz"
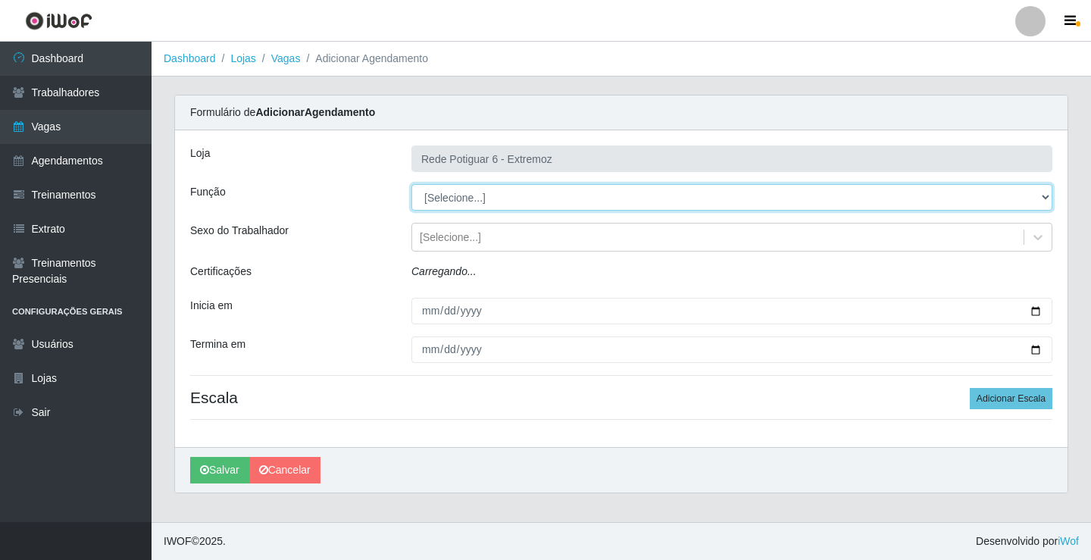
click at [467, 202] on select "[Selecione...] ASG Balconista Embalador Operador de Caixa Operador de Caixa + O…" at bounding box center [732, 197] width 641 height 27
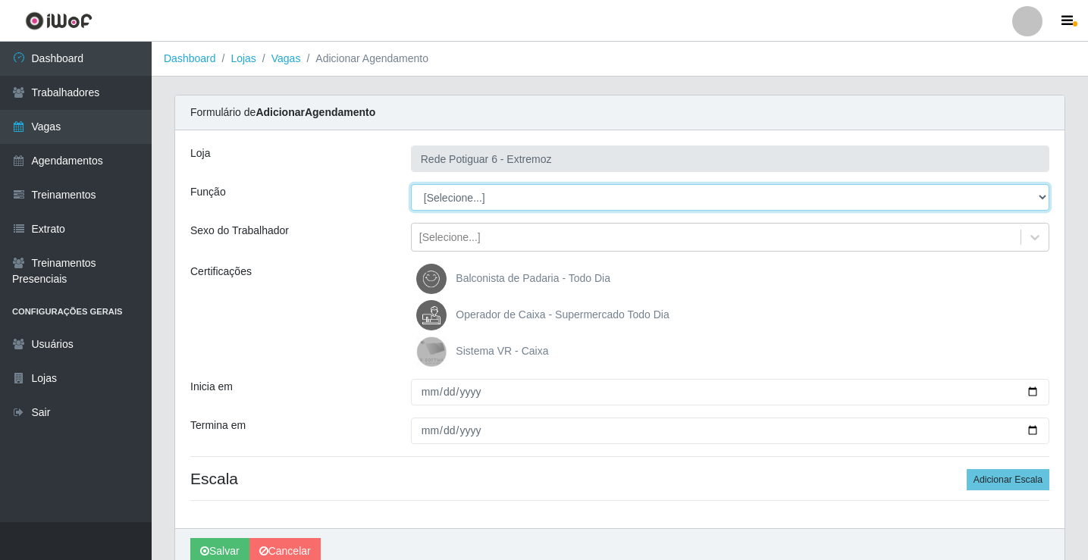
select select "24"
click at [411, 184] on select "[Selecione...] ASG Balconista Embalador Operador de Caixa Operador de Caixa + O…" at bounding box center [730, 197] width 638 height 27
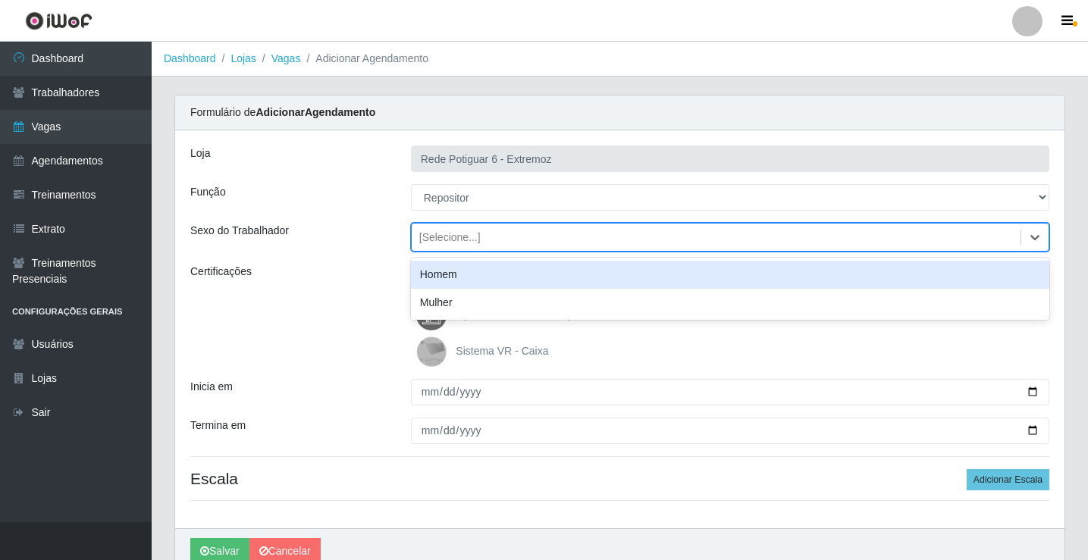
click at [471, 243] on div "[Selecione...]" at bounding box center [449, 238] width 61 height 16
click at [460, 279] on div "Homem" at bounding box center [730, 275] width 638 height 28
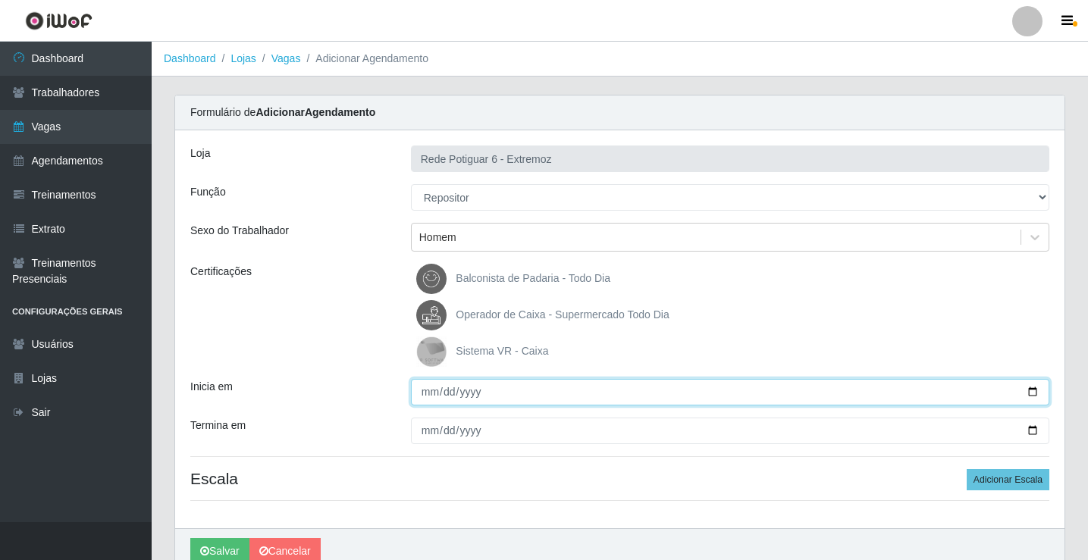
click at [428, 395] on input "Inicia em" at bounding box center [730, 392] width 638 height 27
type input "[DATE]"
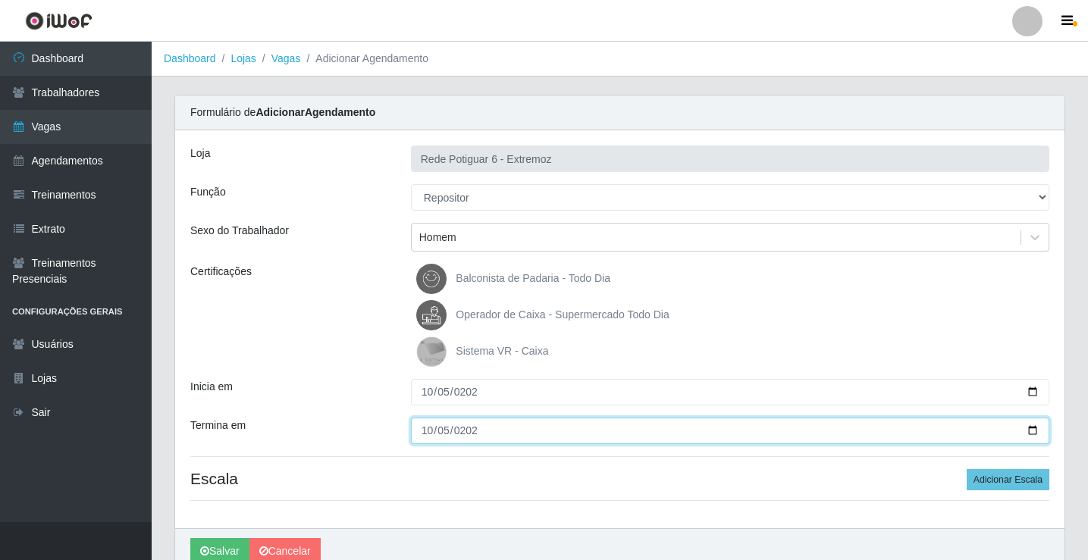
type input "[DATE]"
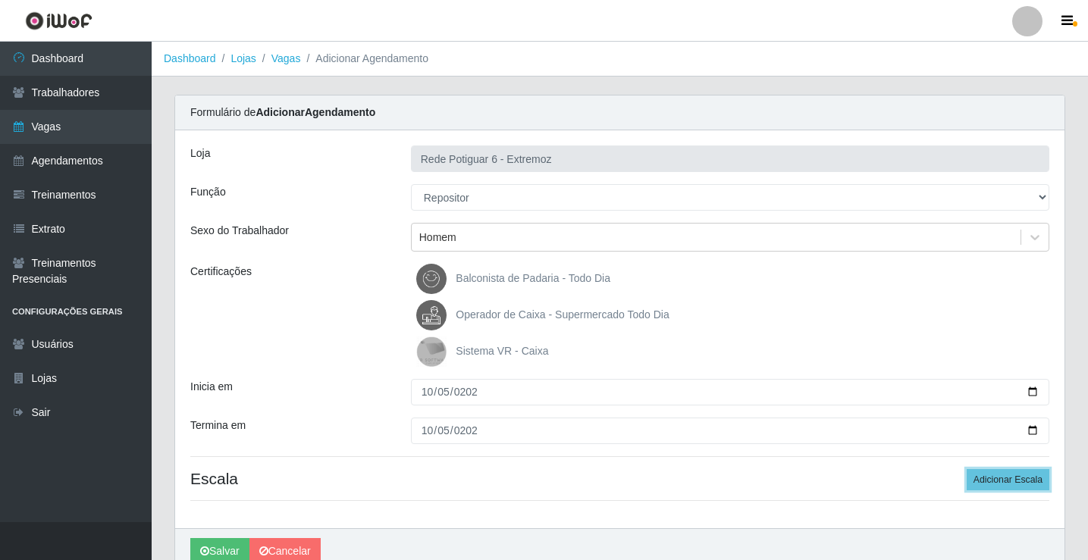
click at [966, 469] on button "Adicionar Escala" at bounding box center [1007, 479] width 83 height 21
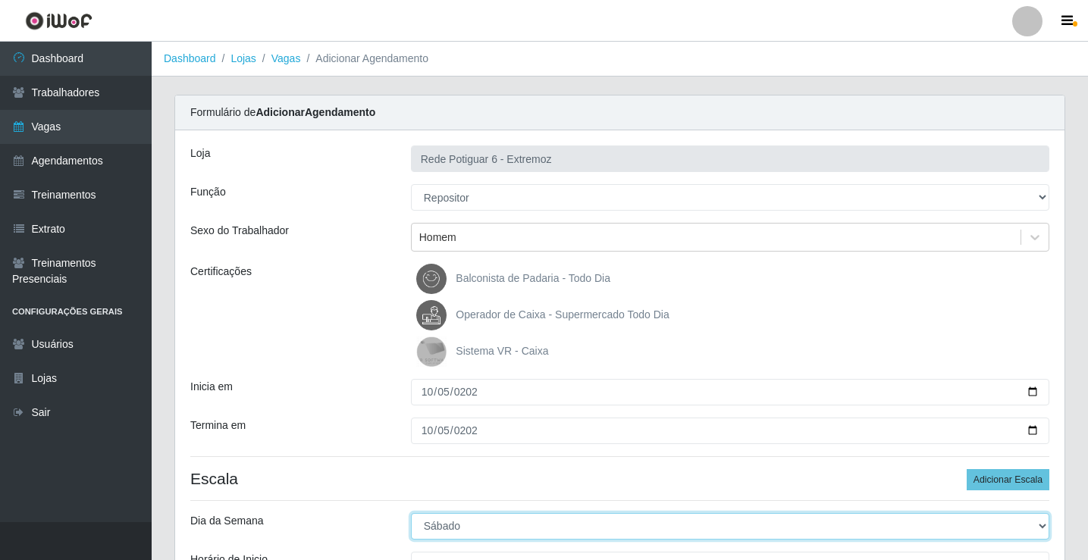
select select "0"
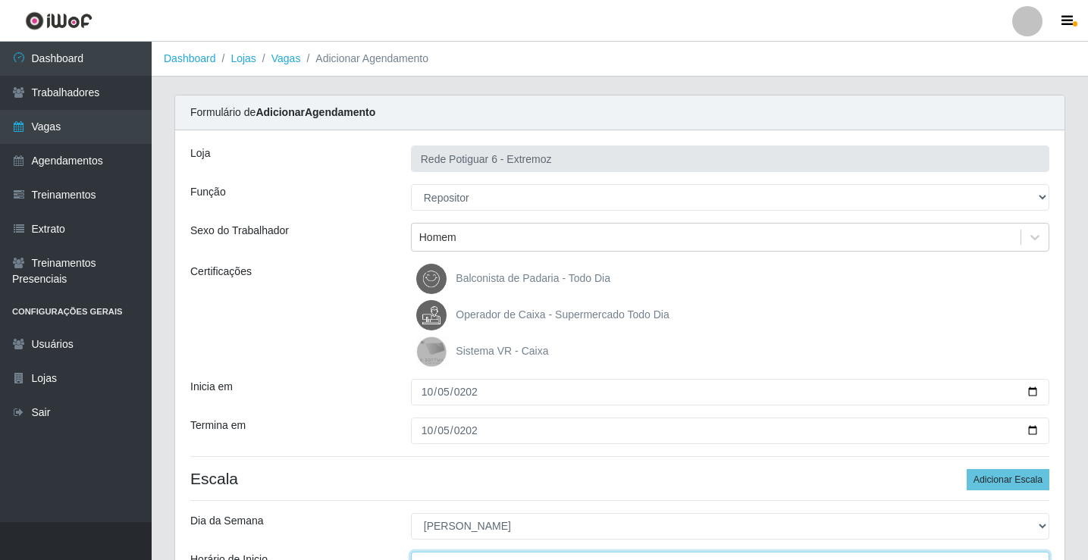
scroll to position [18, 0]
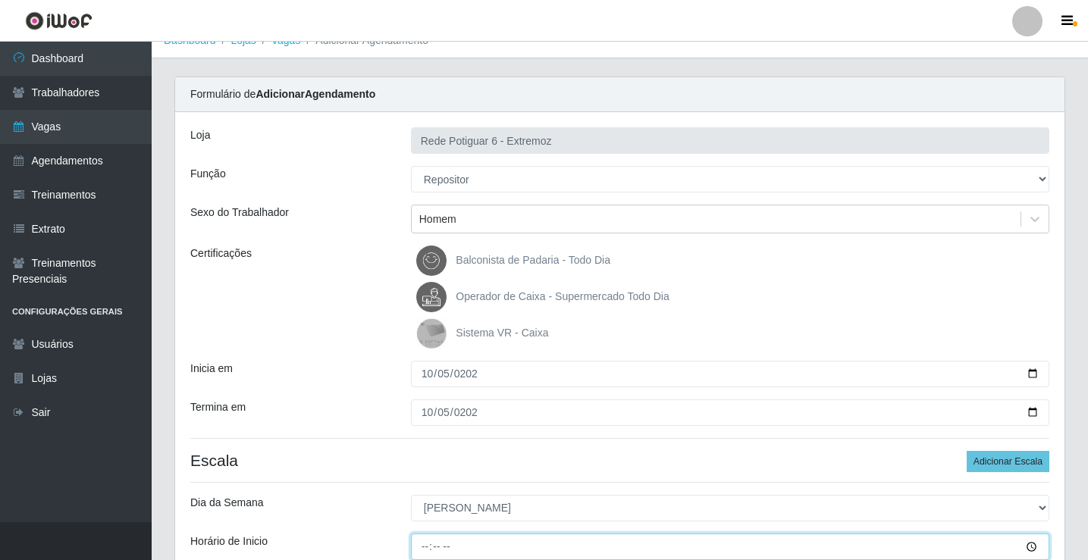
type input "07:00"
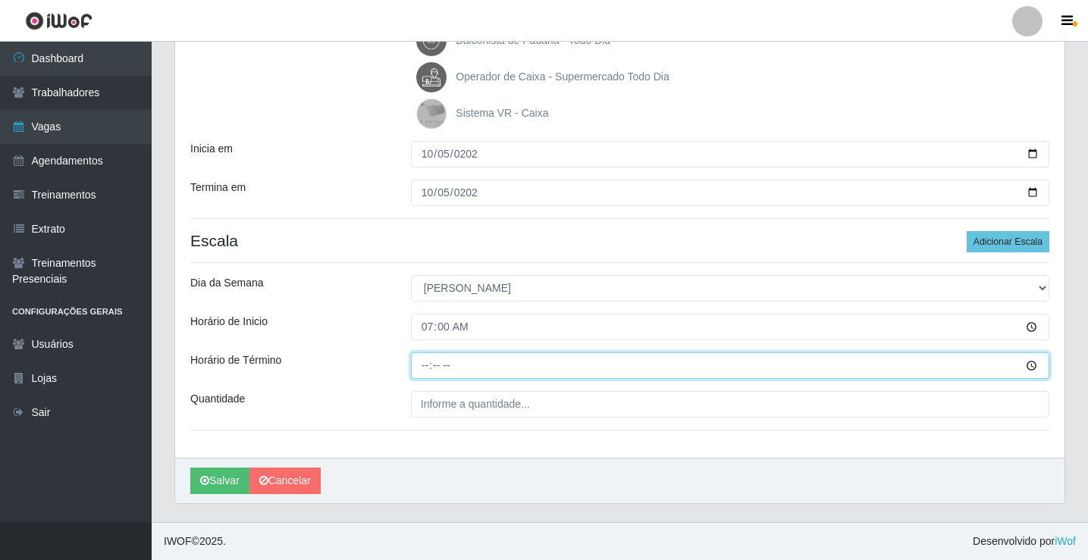
type input "13:00"
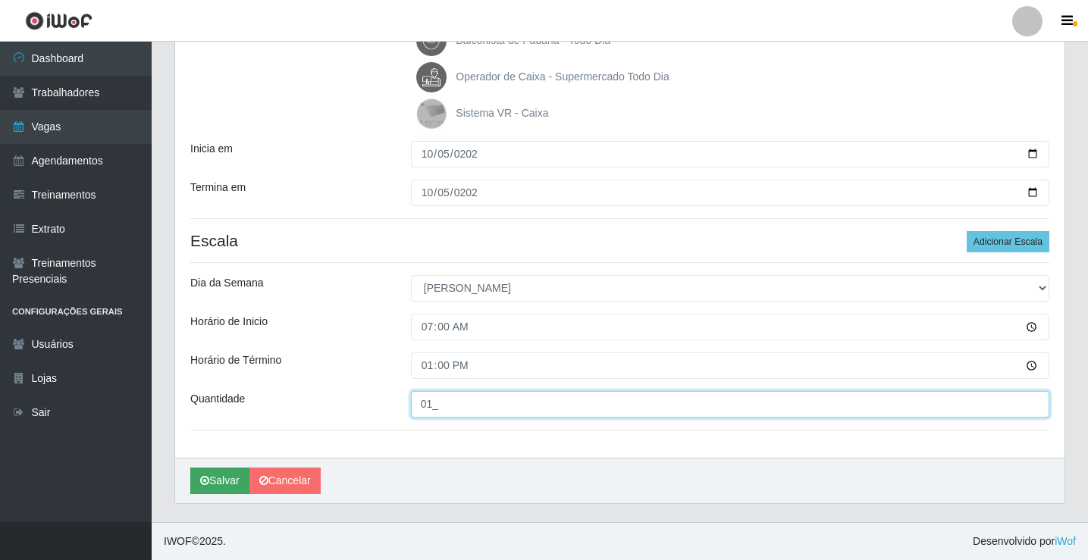
type input "01_"
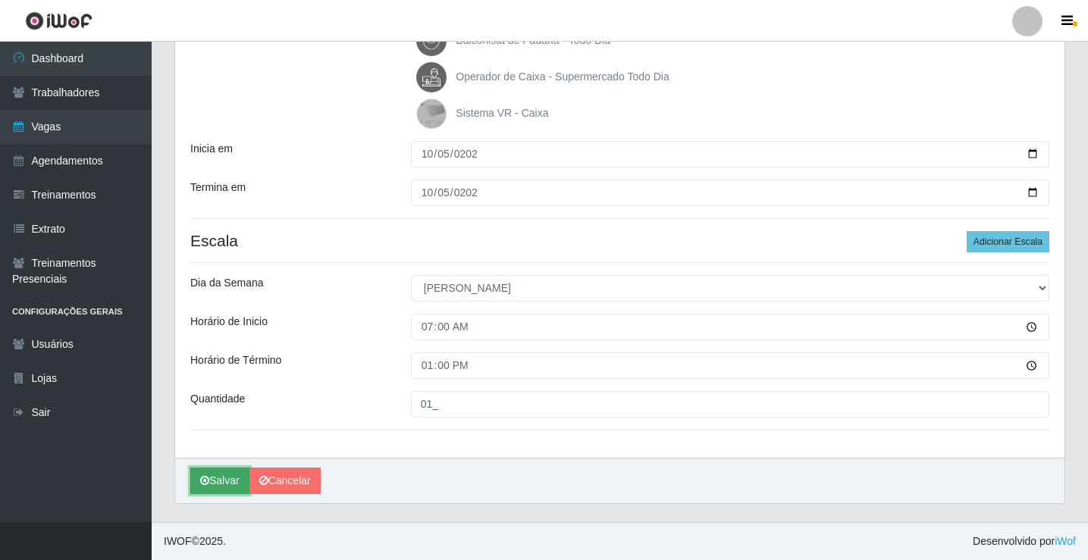
click at [216, 478] on button "Salvar" at bounding box center [219, 481] width 59 height 27
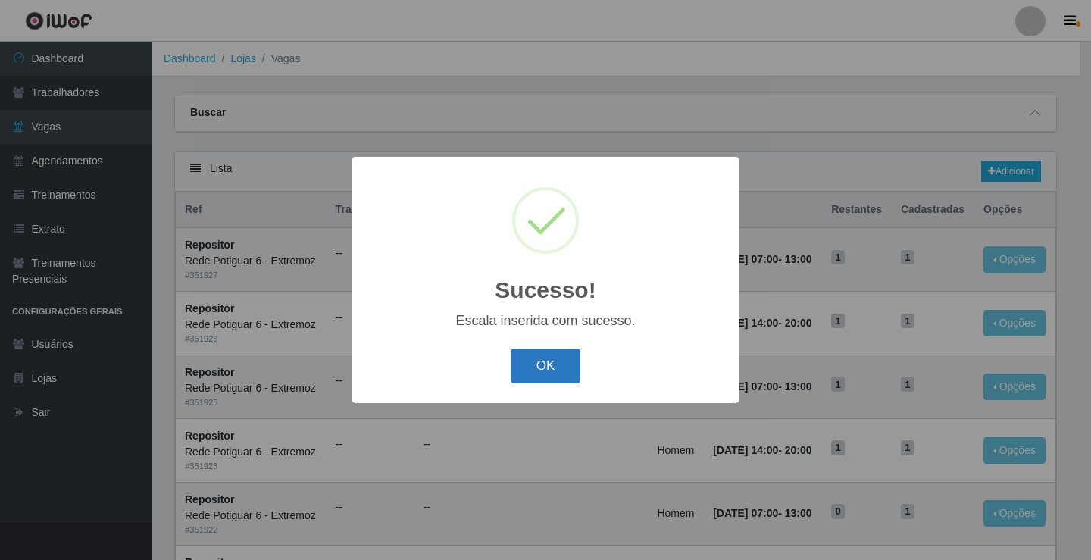
click at [556, 374] on button "OK" at bounding box center [546, 367] width 70 height 36
